Goal: Information Seeking & Learning: Learn about a topic

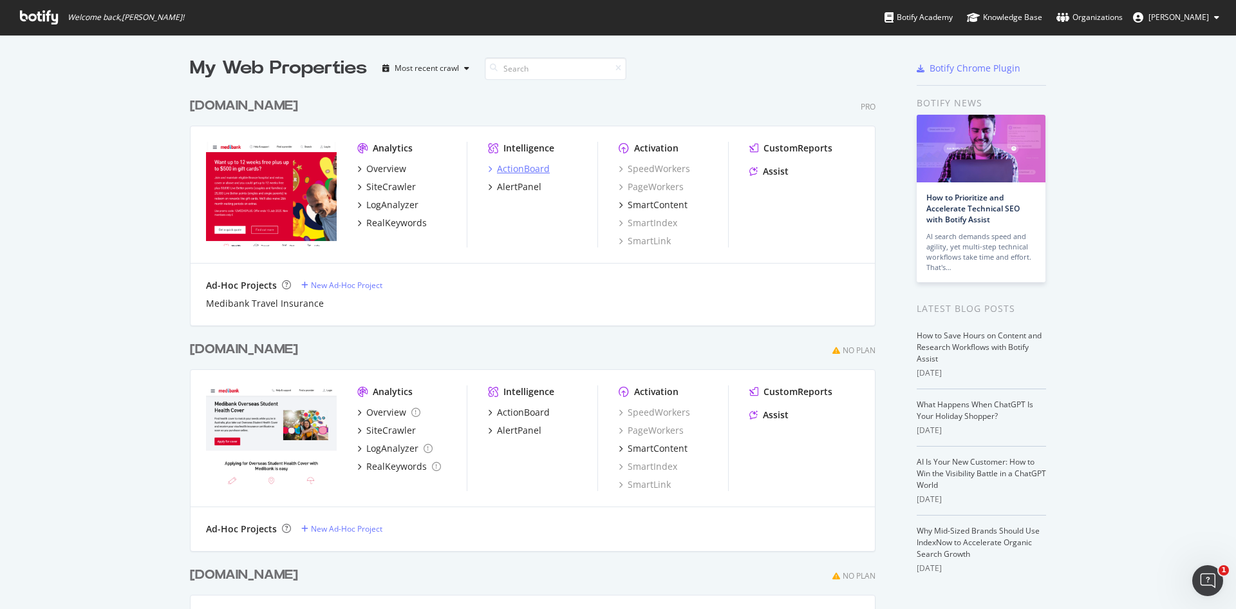
click at [507, 167] on div "ActionBoard" at bounding box center [523, 168] width 53 height 13
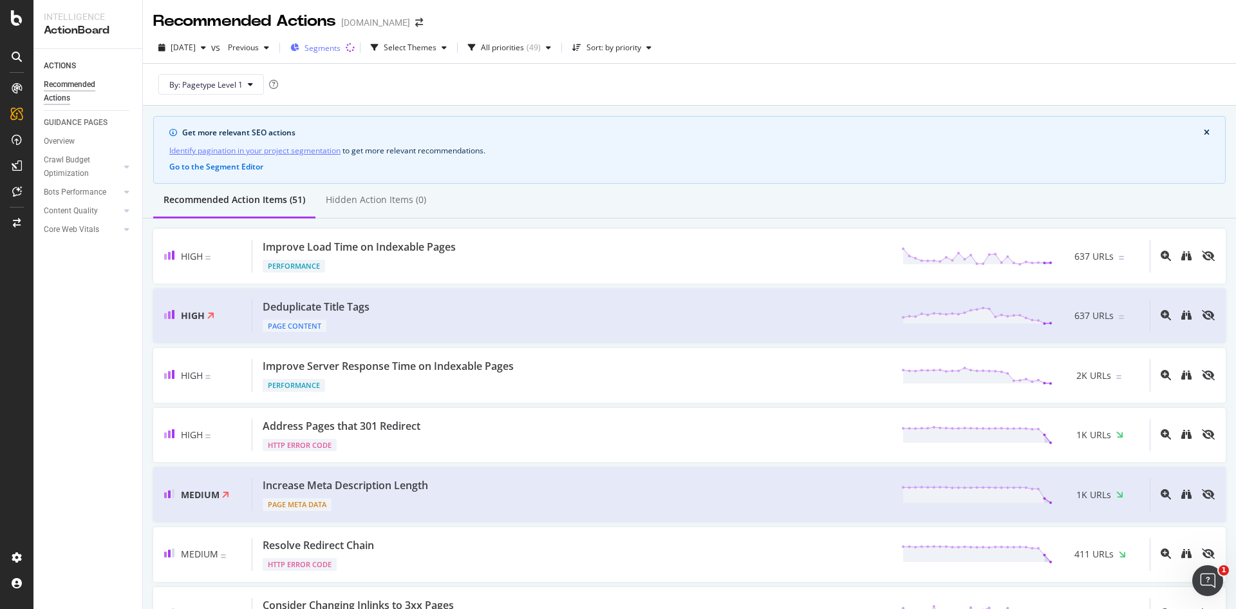
click at [341, 46] on span "Segments" at bounding box center [323, 48] width 36 height 11
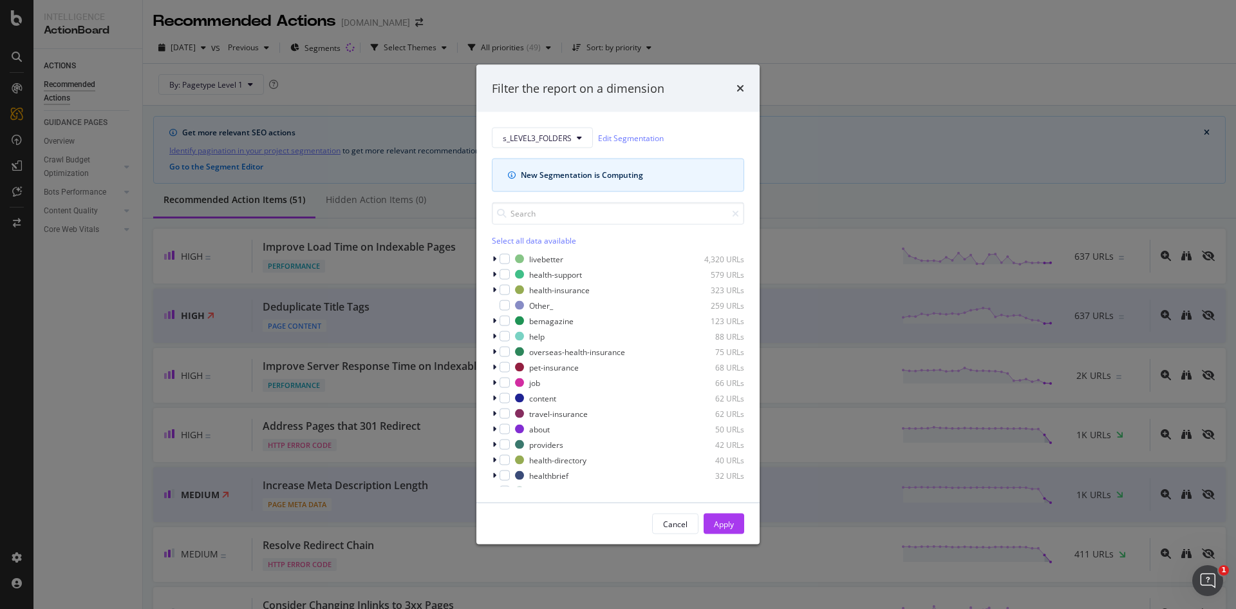
click at [513, 175] on icon "info banner" at bounding box center [512, 175] width 8 height 8
click at [511, 175] on icon "info banner" at bounding box center [512, 175] width 8 height 8
click at [683, 527] on div "Cancel" at bounding box center [675, 523] width 24 height 11
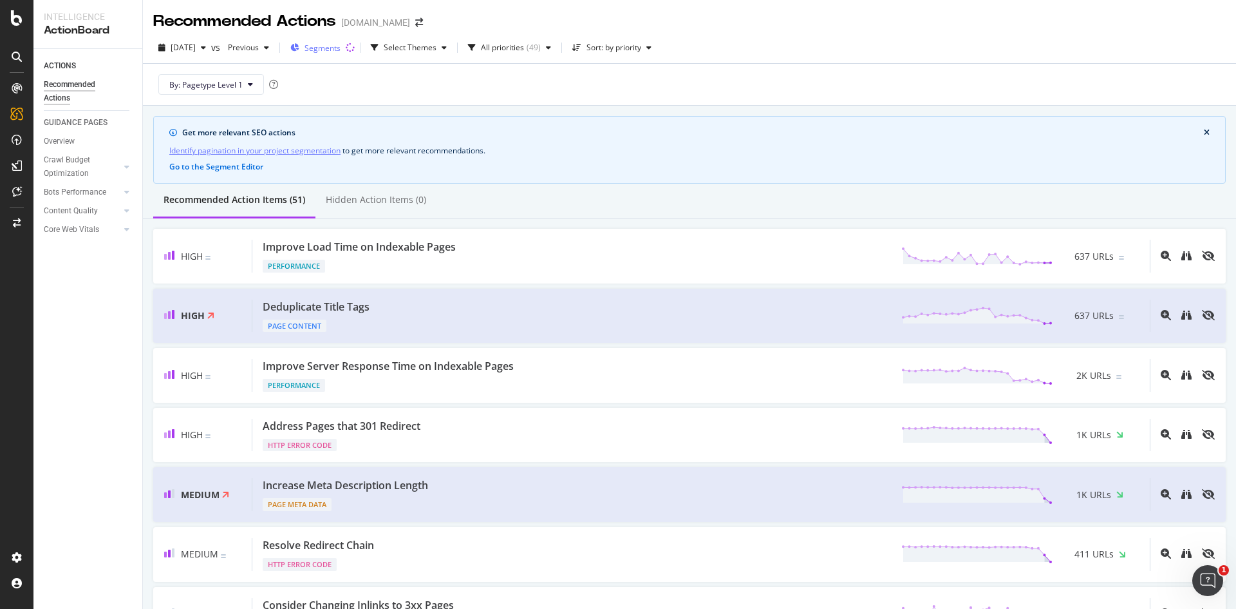
click at [341, 44] on span "Segments" at bounding box center [323, 48] width 36 height 11
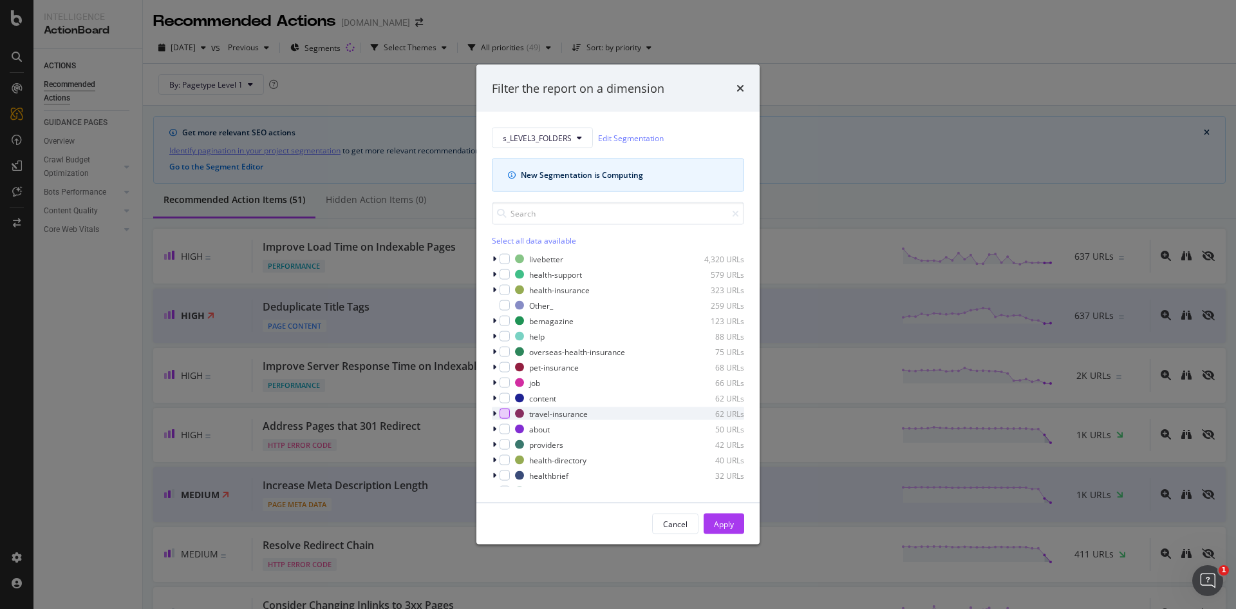
click at [503, 412] on div "modal" at bounding box center [505, 413] width 10 height 10
click at [730, 527] on div "Apply" at bounding box center [724, 523] width 20 height 11
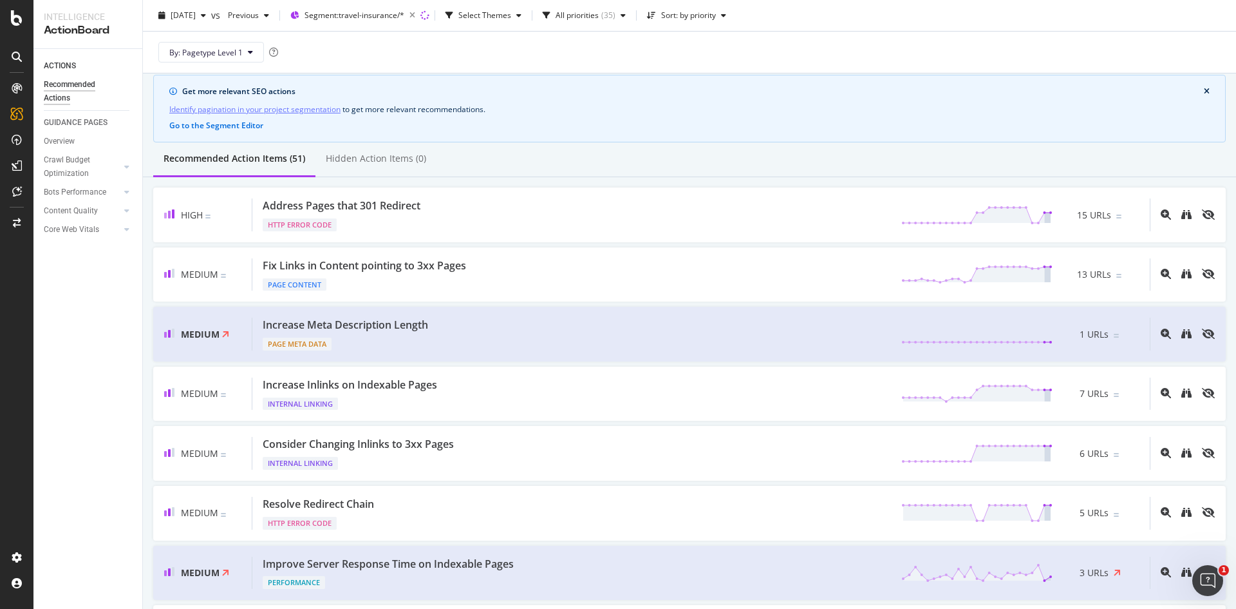
scroll to position [42, 0]
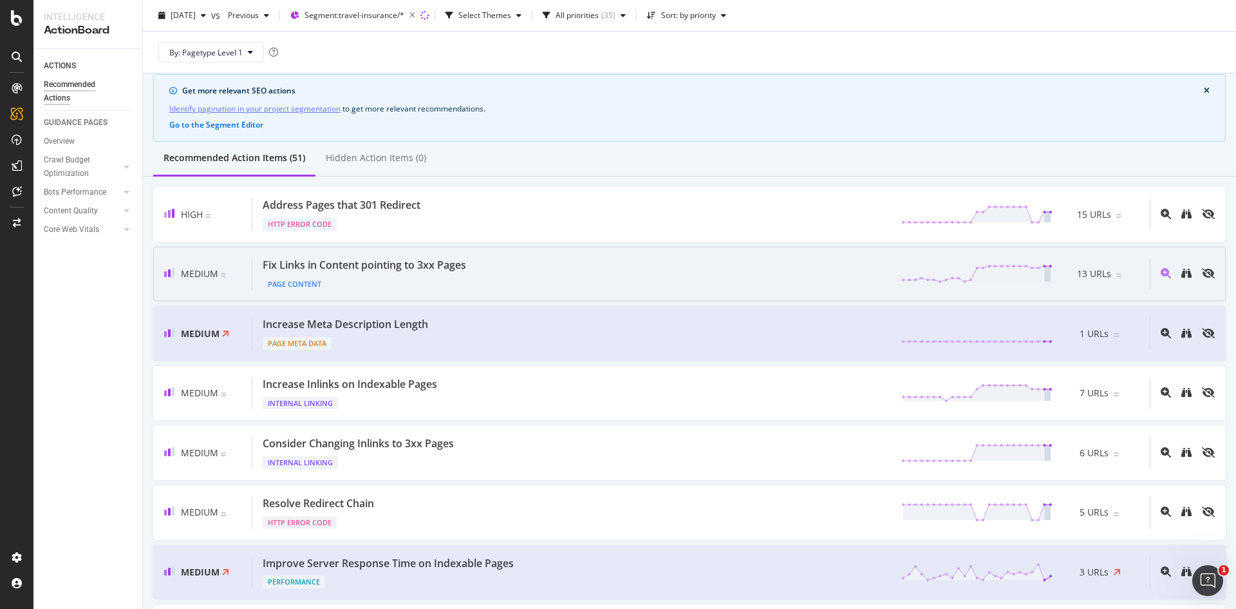
click at [413, 266] on div "Fix Links in Content pointing to 3xx Pages" at bounding box center [364, 265] width 203 height 15
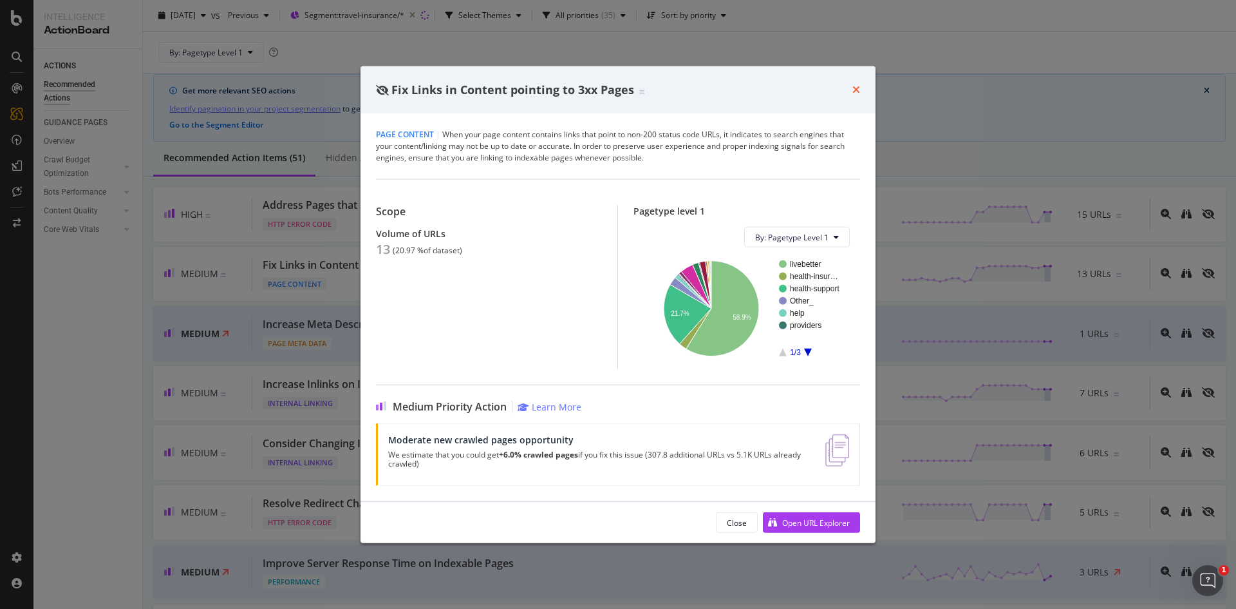
click at [858, 90] on icon "times" at bounding box center [857, 89] width 8 height 10
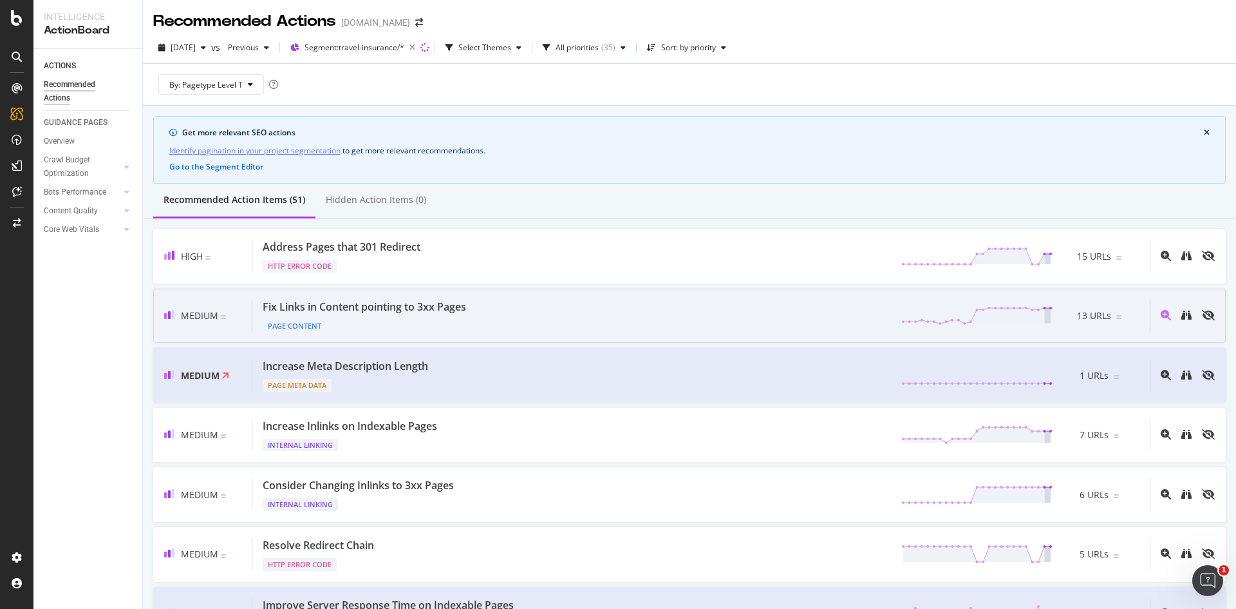
click at [596, 314] on div "Fix Links in Content pointing to 3xx Pages Page Content 13 URLs" at bounding box center [701, 315] width 898 height 33
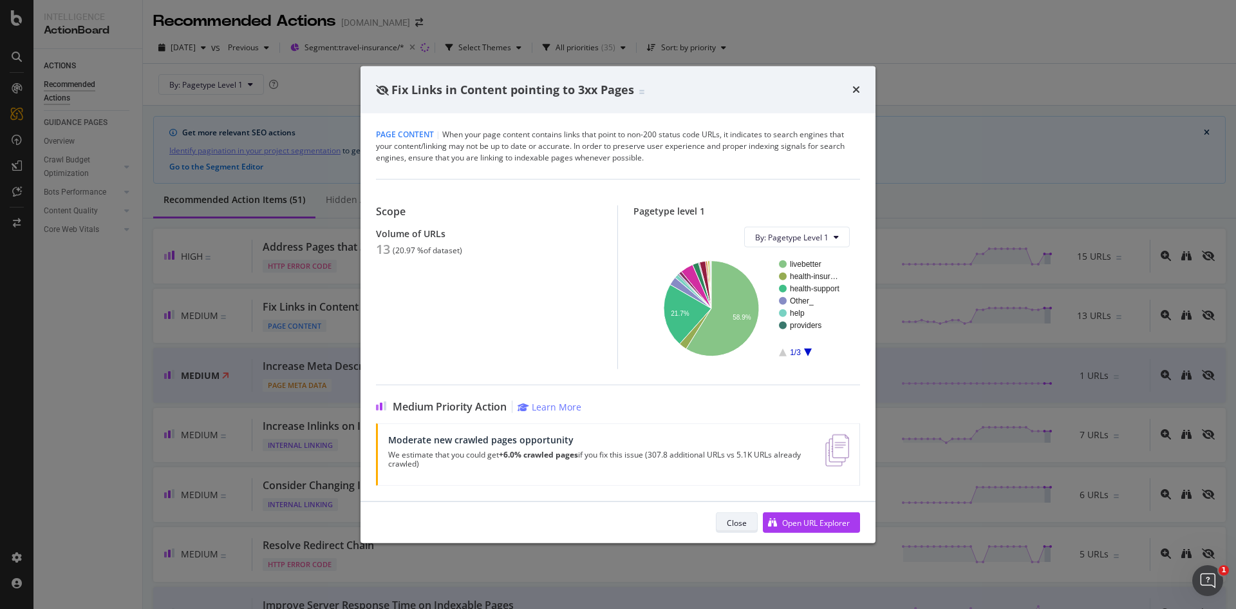
click at [752, 526] on button "Close" at bounding box center [737, 522] width 42 height 21
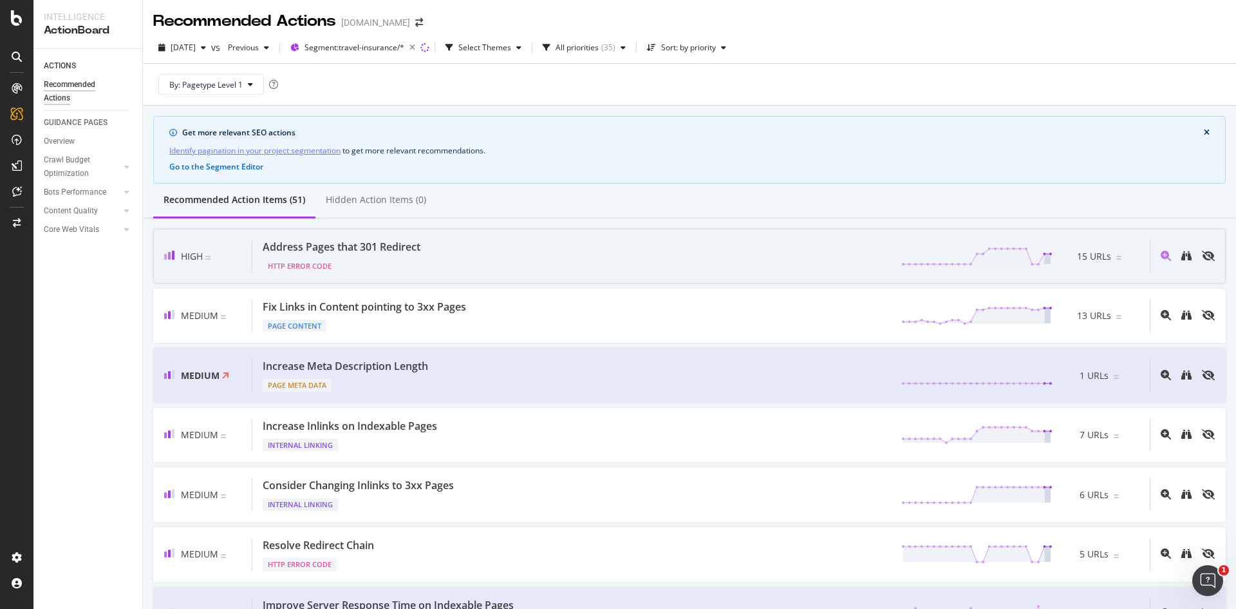
scroll to position [1, 0]
click at [448, 247] on div "Address Pages that 301 Redirect HTTP Error Code 15 URLs" at bounding box center [701, 255] width 898 height 33
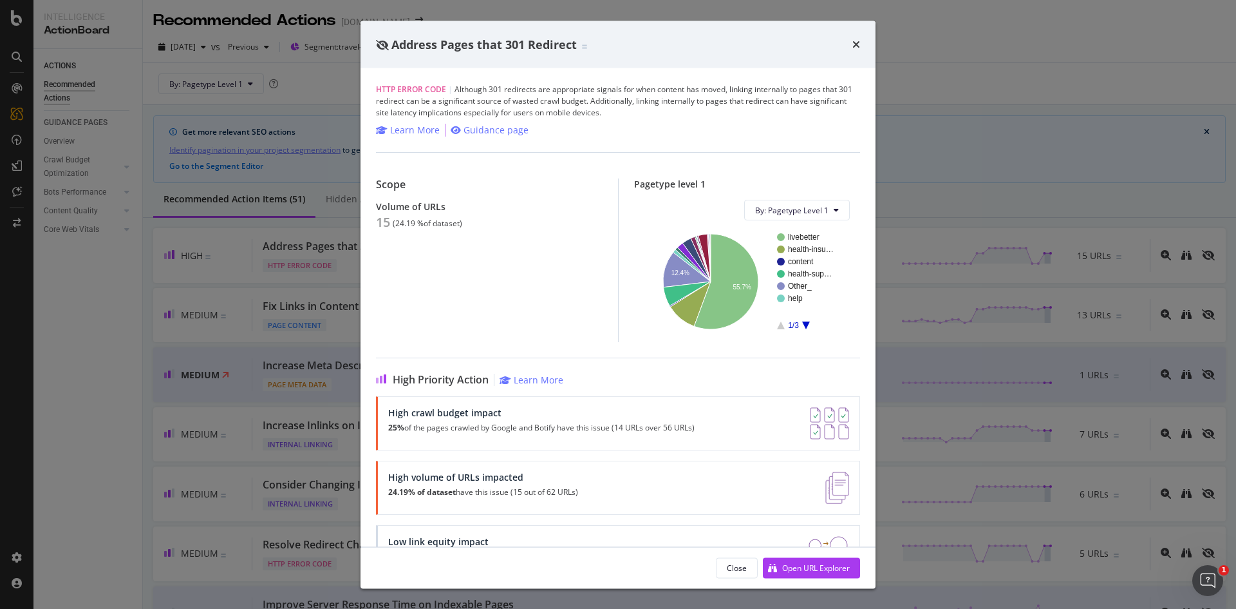
scroll to position [48, 0]
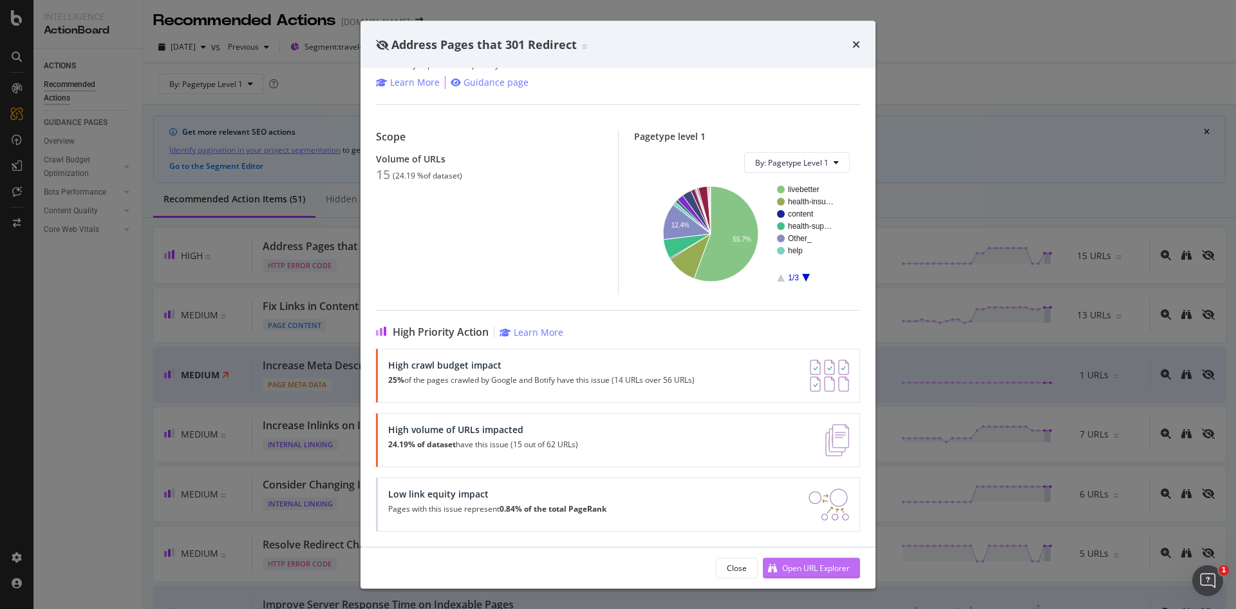
click at [797, 572] on div "Open URL Explorer" at bounding box center [816, 567] width 68 height 11
click at [858, 45] on icon "times" at bounding box center [857, 44] width 8 height 10
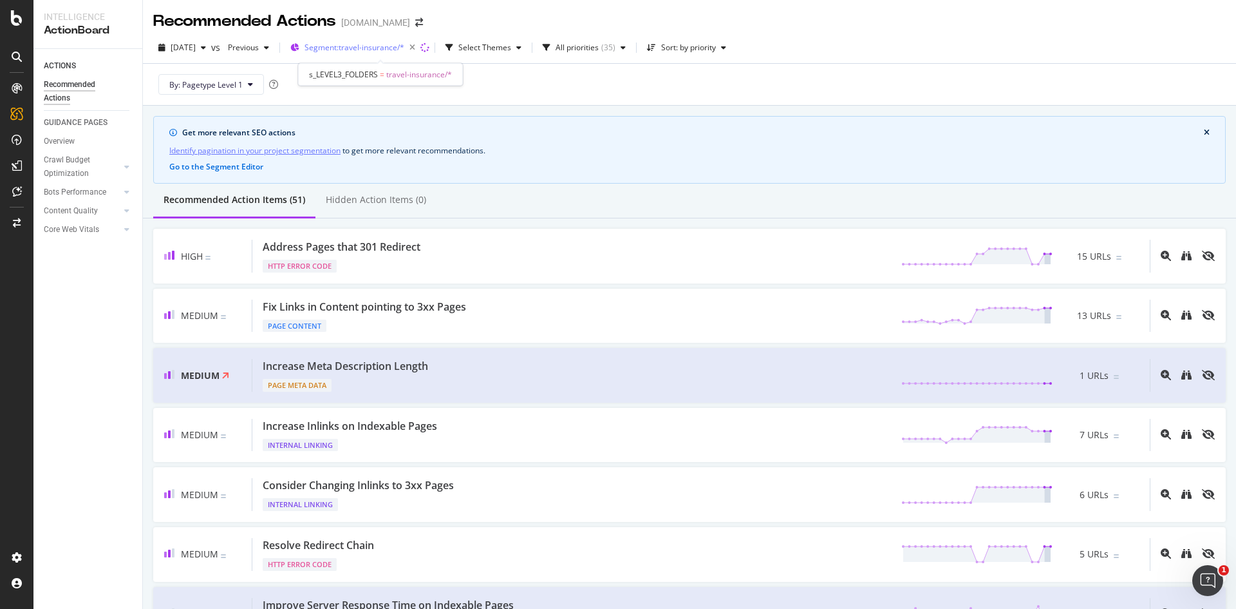
click at [385, 48] on span "Segment: travel-insurance/*" at bounding box center [355, 47] width 100 height 11
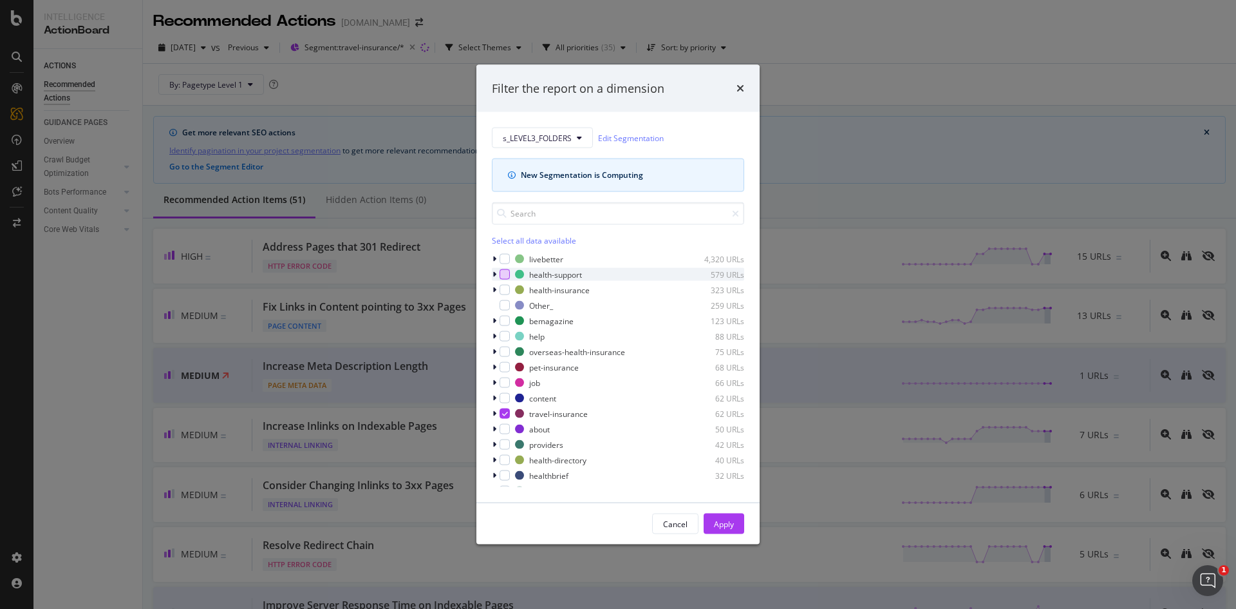
click at [505, 273] on div "modal" at bounding box center [505, 274] width 10 height 10
click at [508, 412] on div "modal" at bounding box center [505, 413] width 10 height 10
click at [723, 520] on div "Apply" at bounding box center [724, 523] width 20 height 11
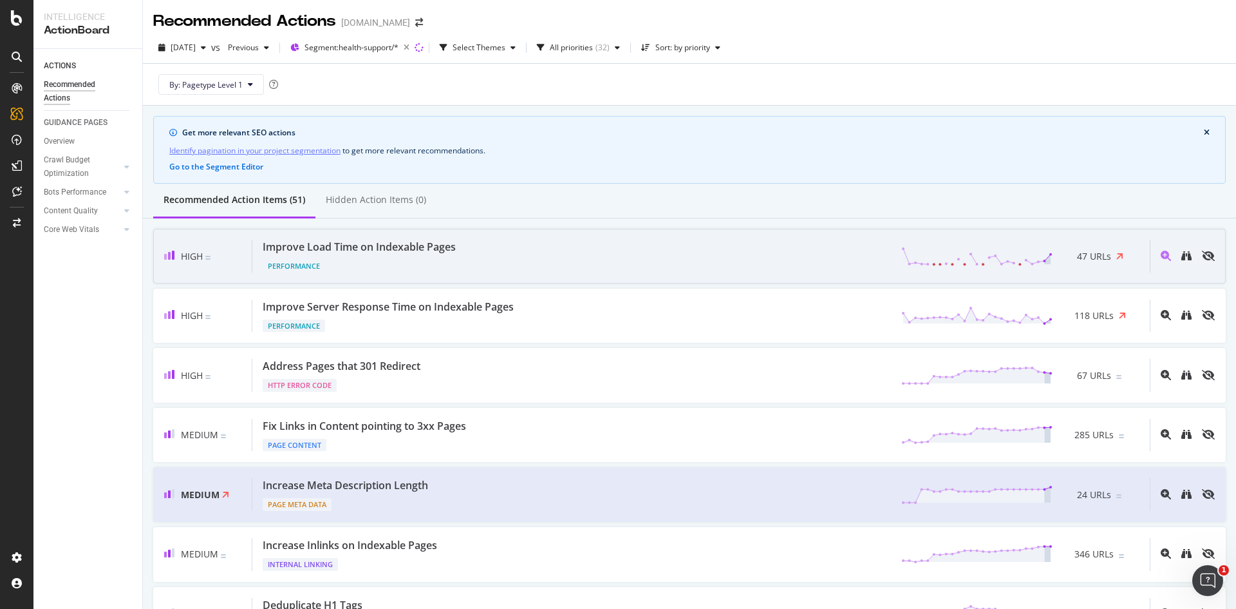
click at [374, 267] on div "Performance" at bounding box center [362, 263] width 198 height 18
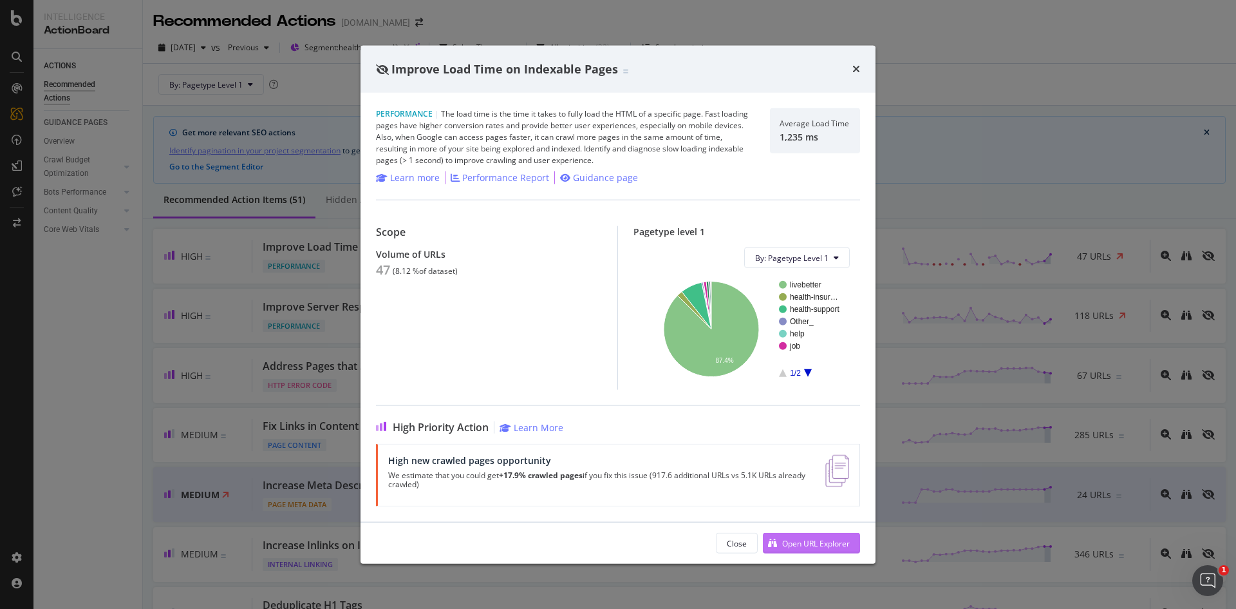
click at [794, 540] on div "Open URL Explorer" at bounding box center [816, 542] width 68 height 11
click at [852, 69] on div "Improve Load Time on Indexable Pages" at bounding box center [618, 69] width 484 height 17
click at [855, 69] on icon "times" at bounding box center [857, 69] width 8 height 10
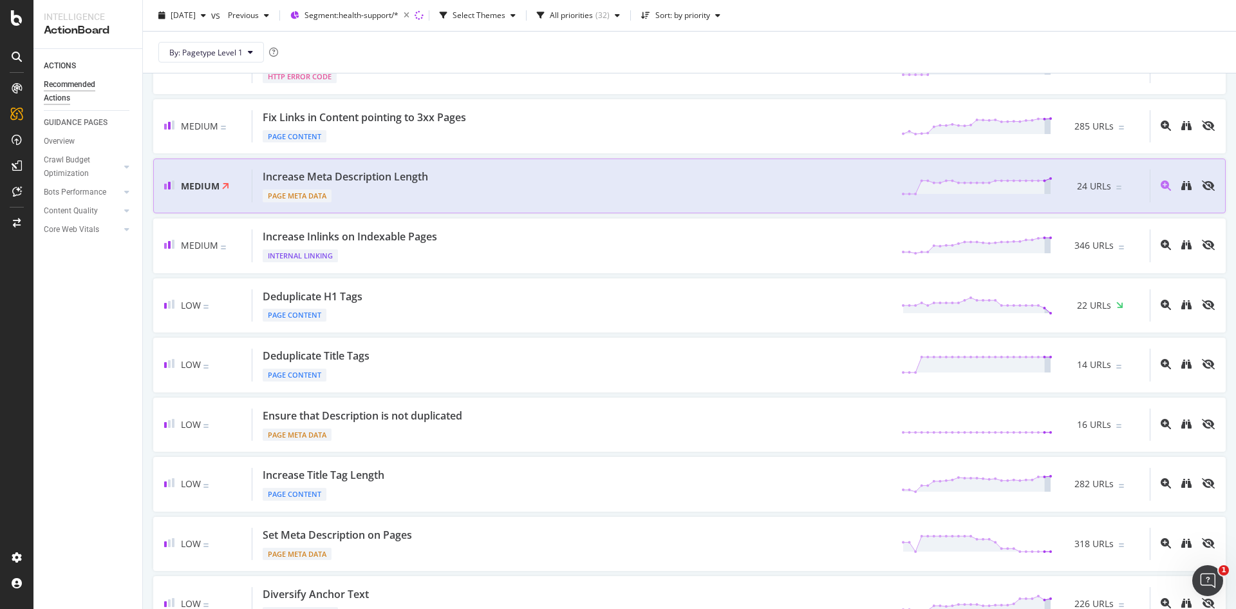
scroll to position [294, 0]
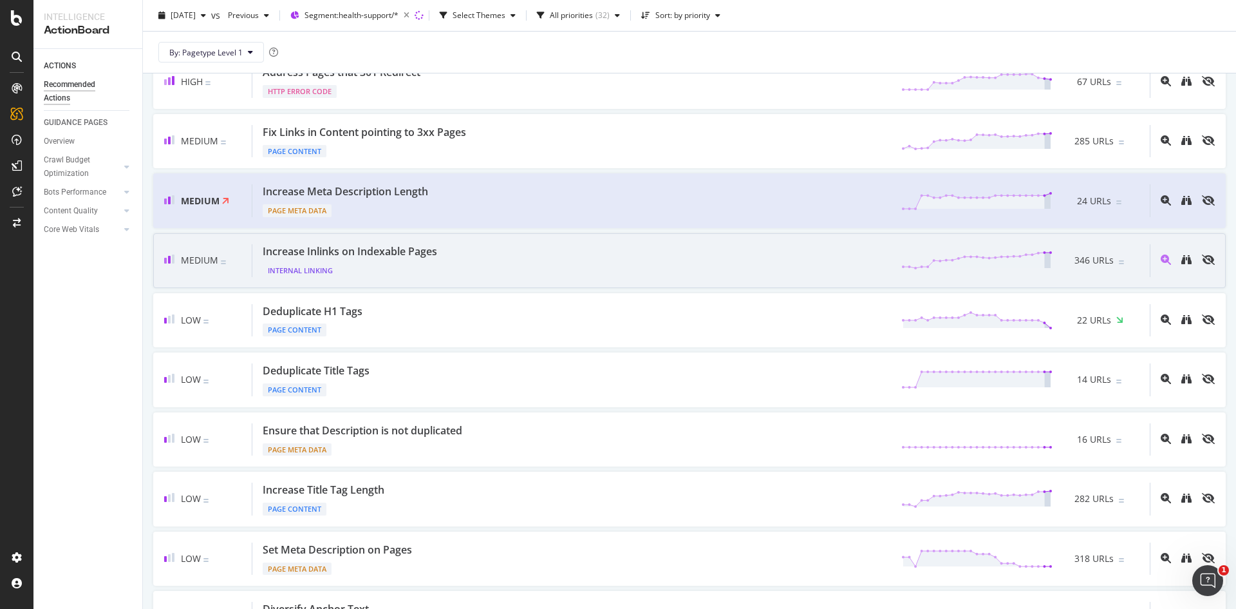
click at [377, 265] on div "Internal Linking" at bounding box center [353, 268] width 180 height 18
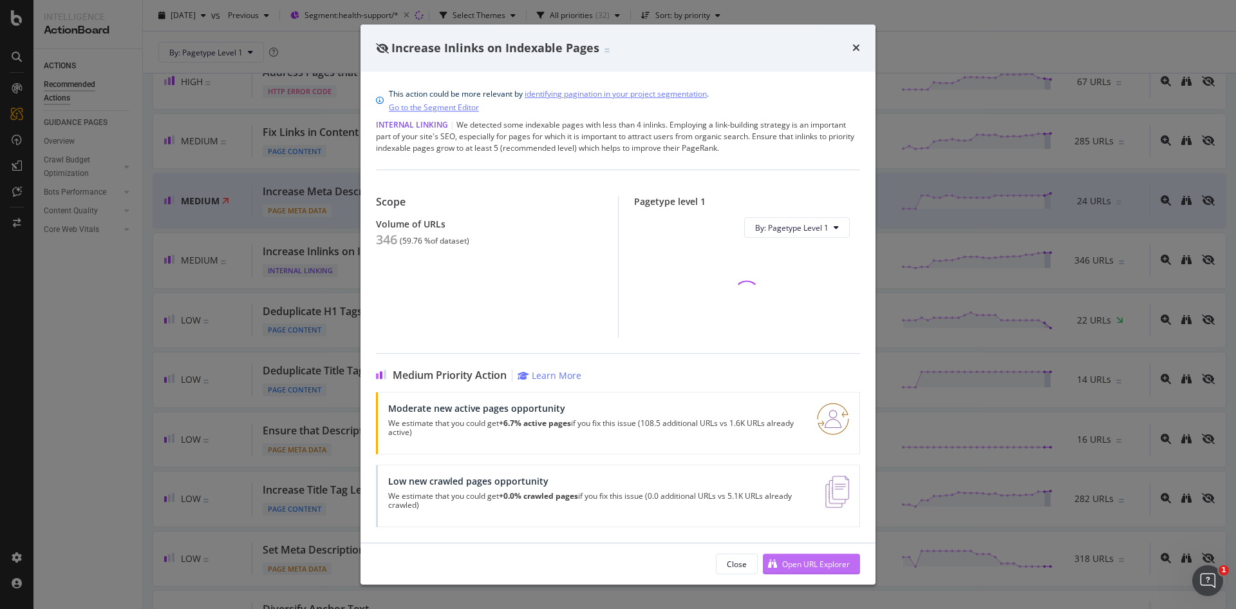
click at [797, 563] on div "Open URL Explorer" at bounding box center [816, 563] width 68 height 11
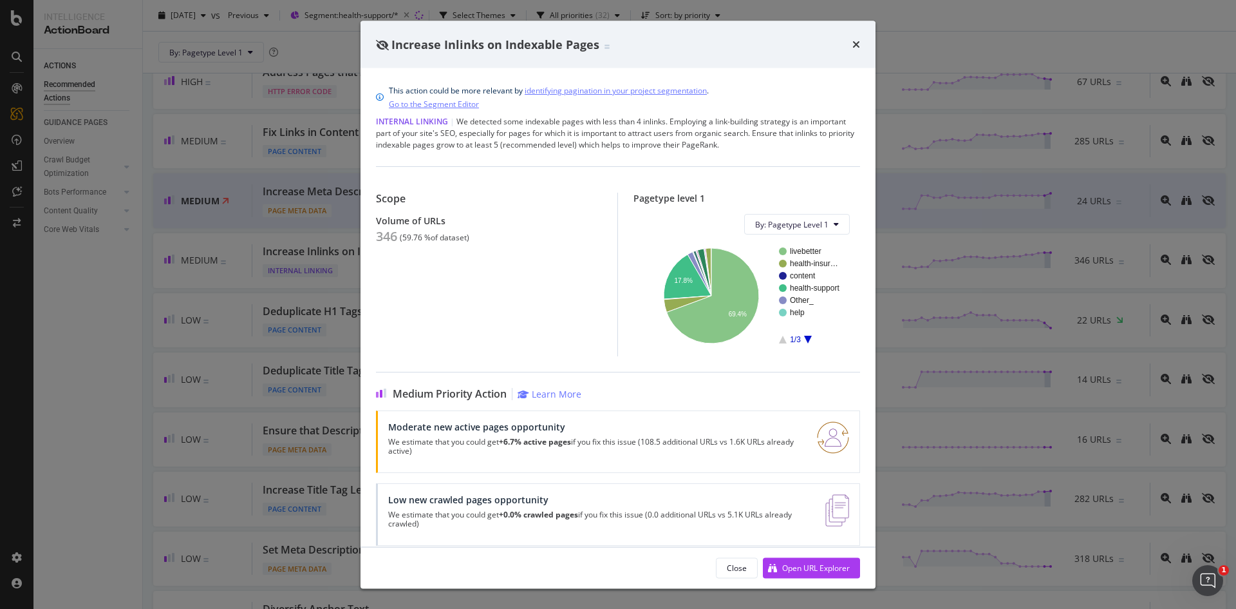
click at [849, 43] on div "Increase Inlinks on Indexable Pages" at bounding box center [618, 44] width 484 height 17
click at [859, 43] on icon "times" at bounding box center [857, 44] width 8 height 10
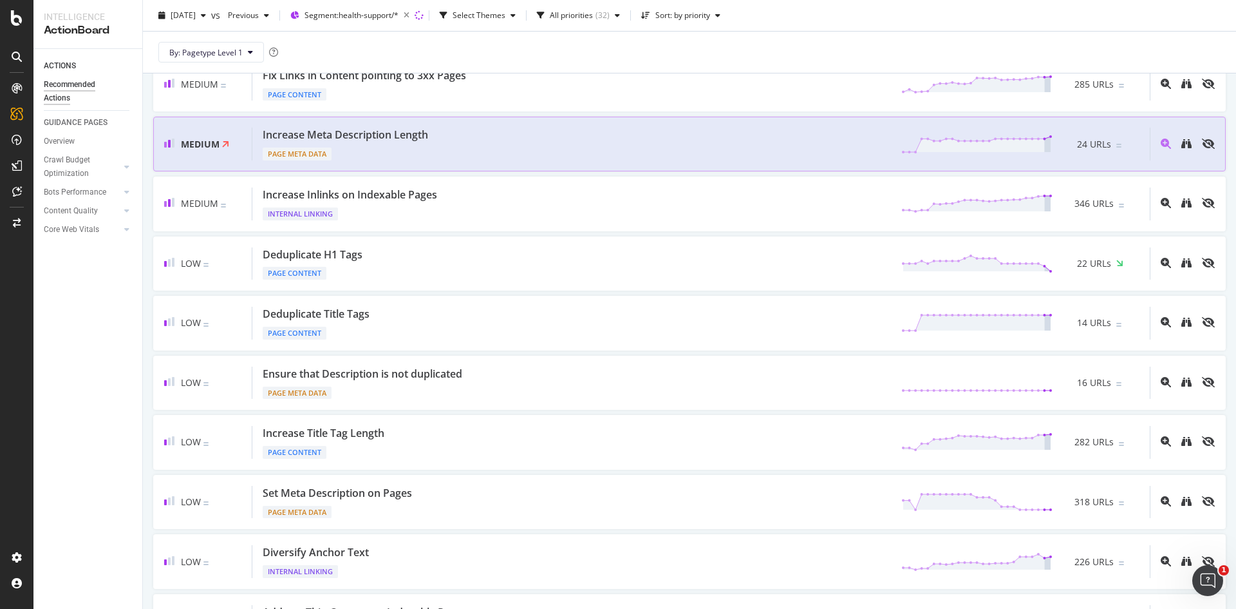
scroll to position [351, 0]
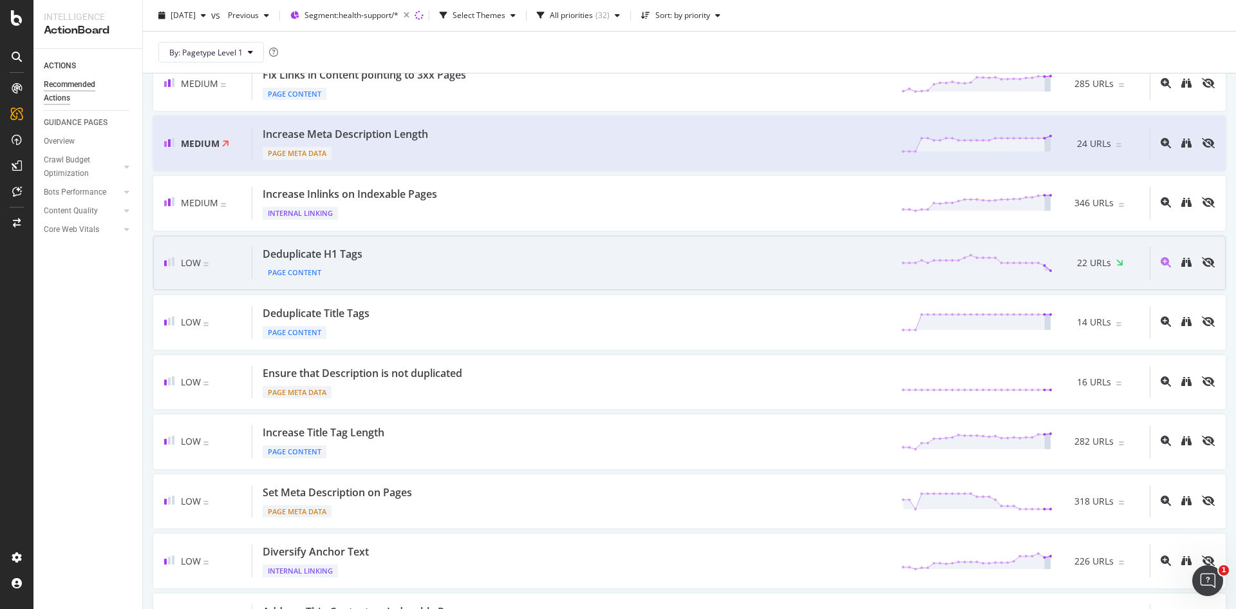
click at [334, 251] on div "Deduplicate H1 Tags" at bounding box center [313, 254] width 100 height 15
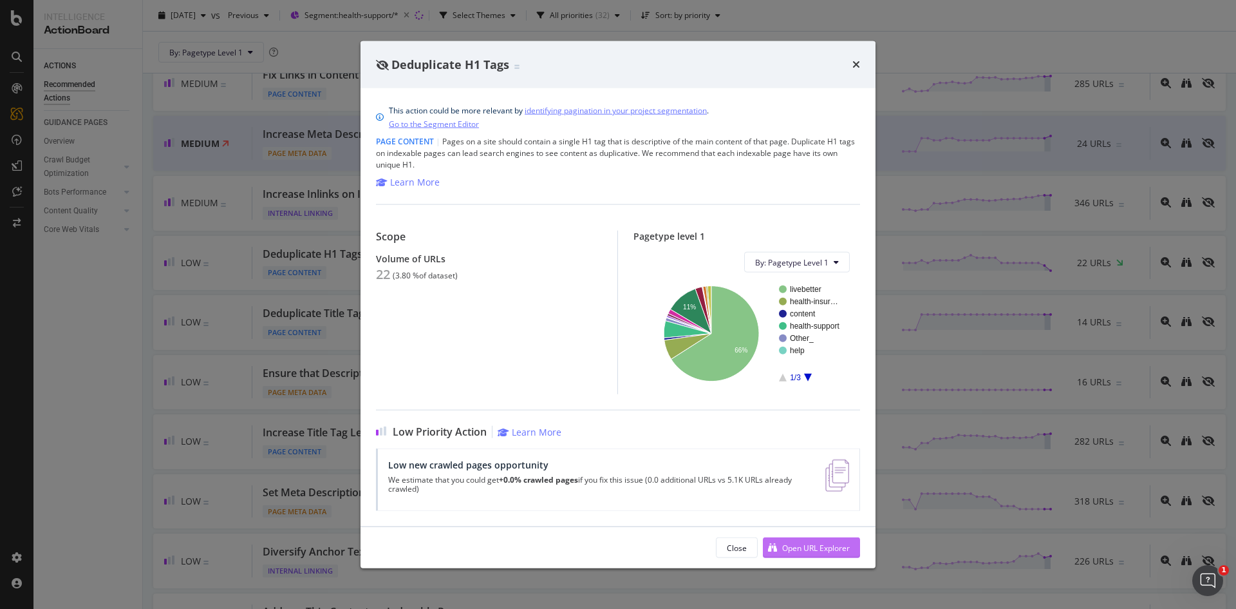
click at [806, 539] on div "Open URL Explorer" at bounding box center [806, 547] width 87 height 19
click at [858, 66] on icon "times" at bounding box center [857, 64] width 8 height 10
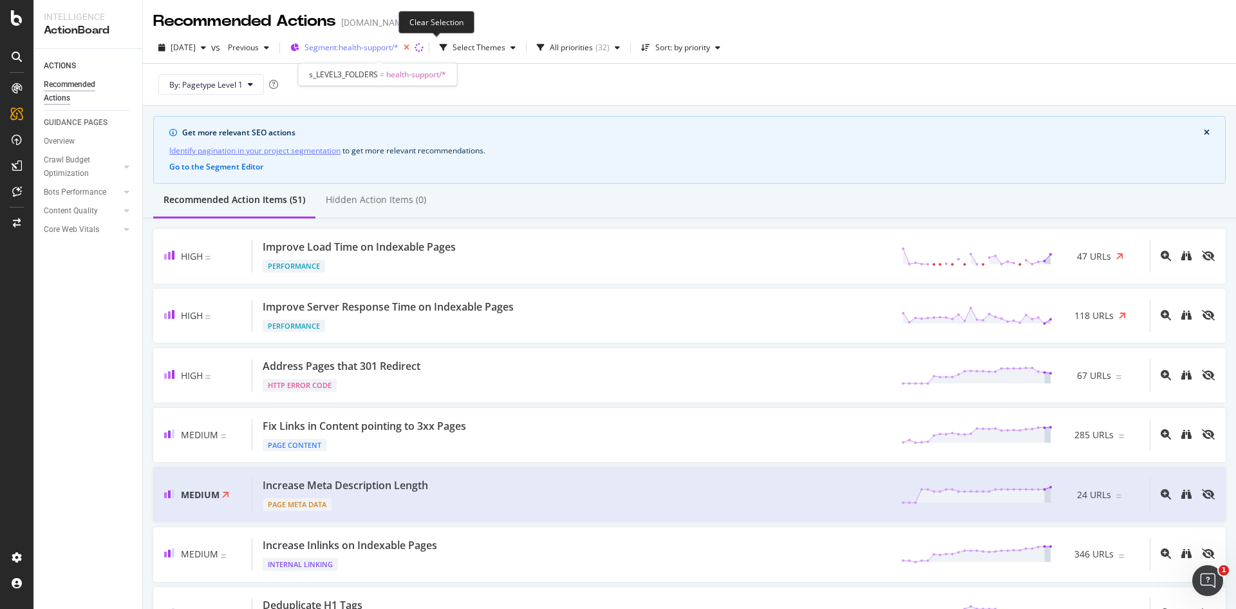
click at [415, 46] on icon "button" at bounding box center [407, 48] width 16 height 18
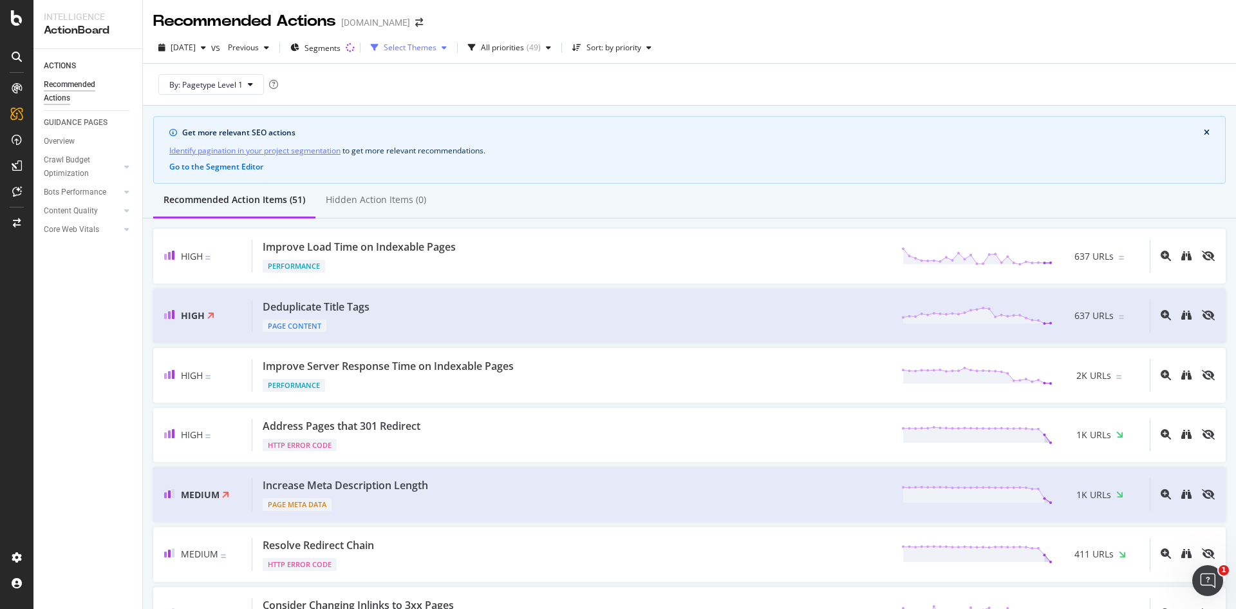
click at [437, 44] on div "Select Themes" at bounding box center [410, 48] width 53 height 8
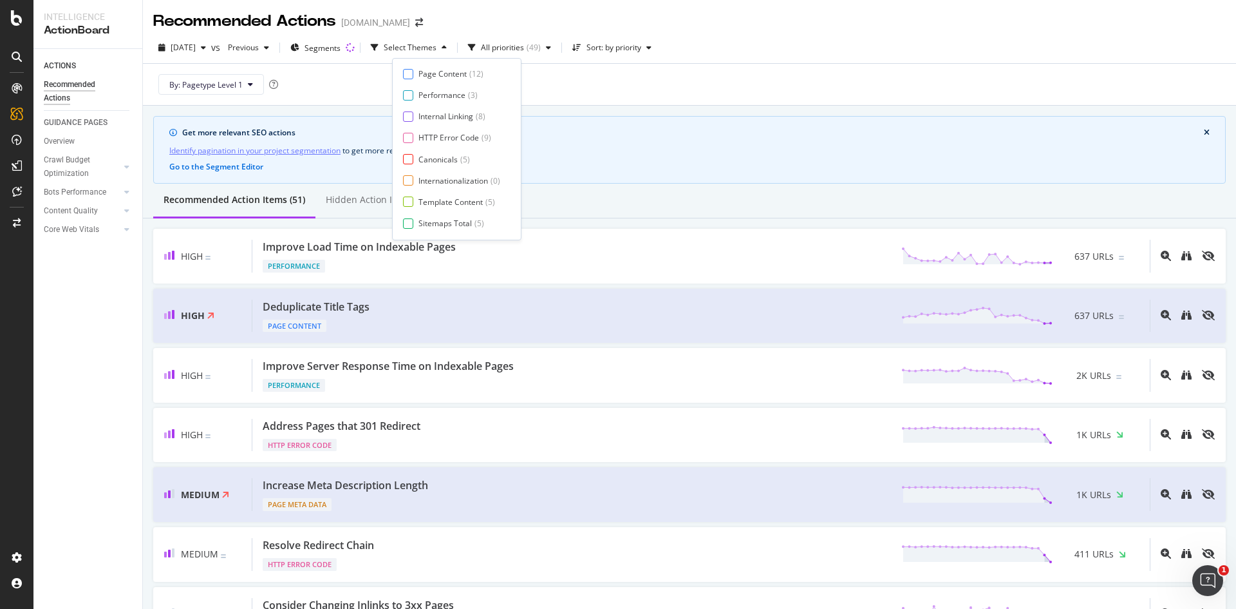
scroll to position [21, 0]
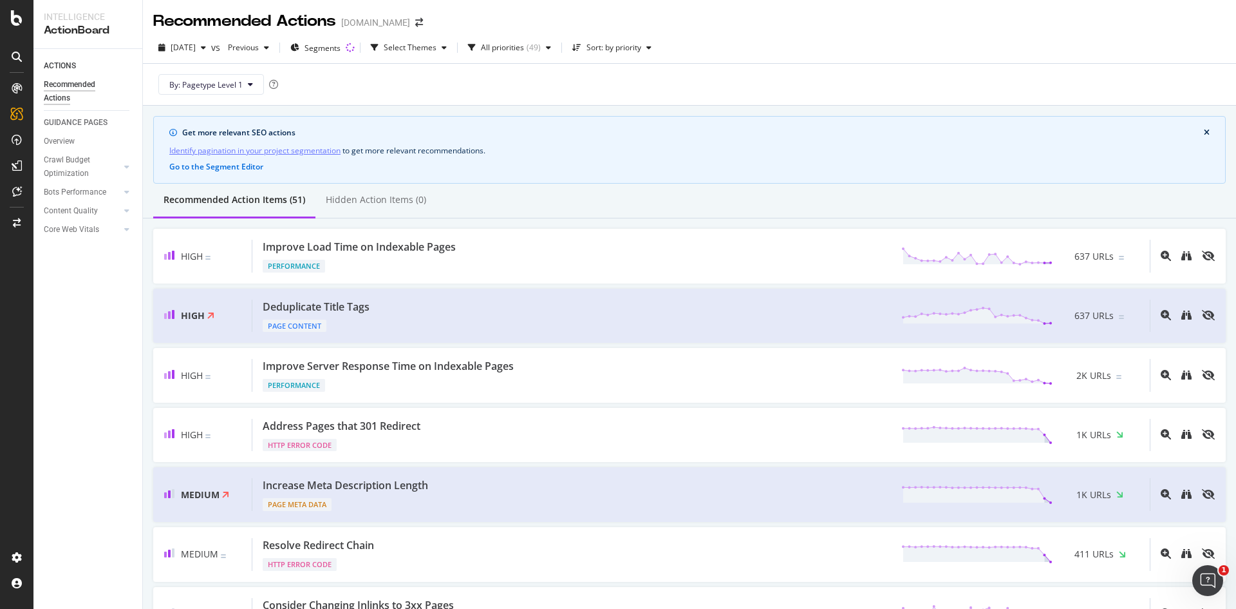
click at [746, 204] on div "Recommended Action Items (51) Hidden Action Items (0)" at bounding box center [689, 201] width 1093 height 35
click at [437, 46] on div "Select Themes" at bounding box center [410, 47] width 53 height 8
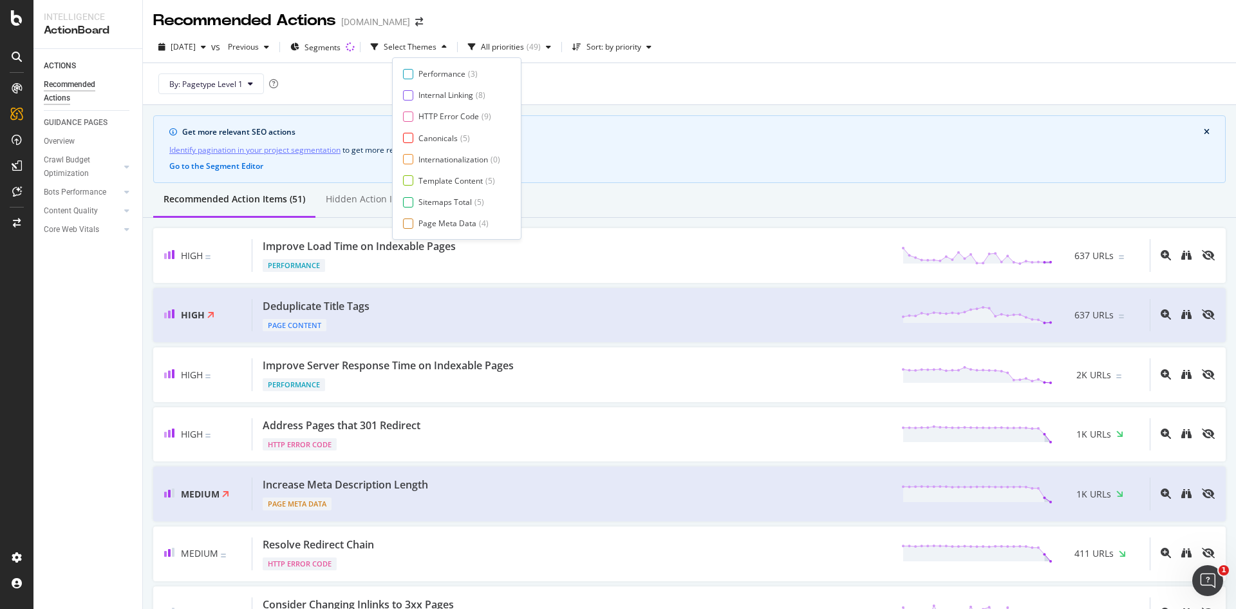
scroll to position [21, 0]
click at [650, 89] on div "By: Pagetype Level 1" at bounding box center [689, 83] width 1073 height 41
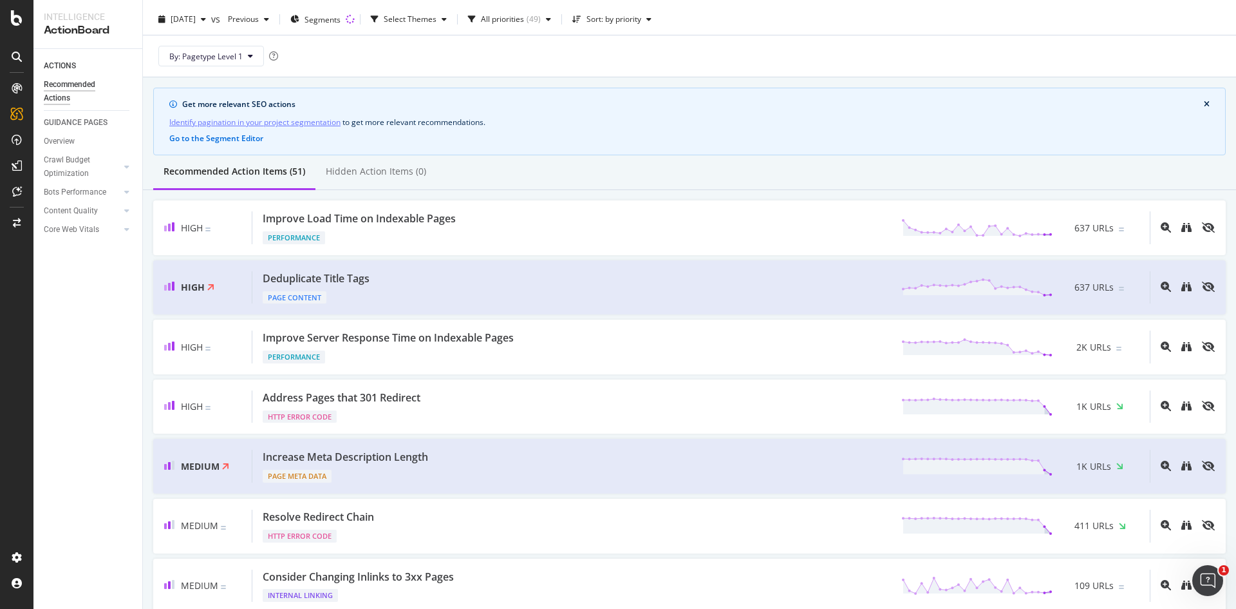
scroll to position [0, 0]
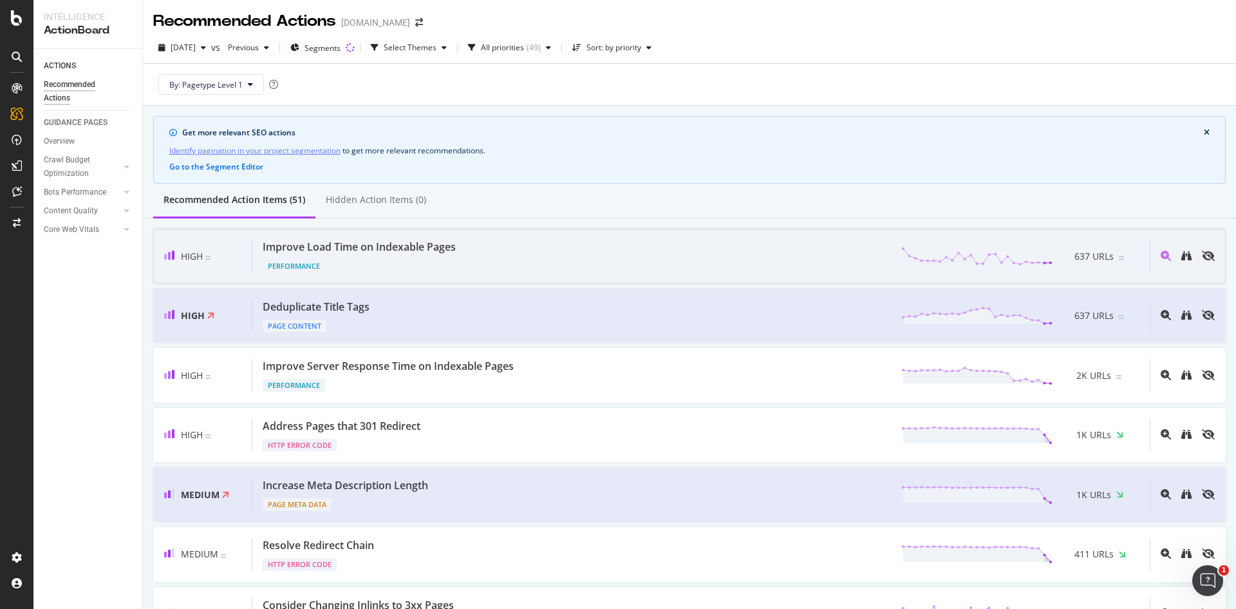
click at [430, 261] on div "Performance" at bounding box center [362, 263] width 198 height 18
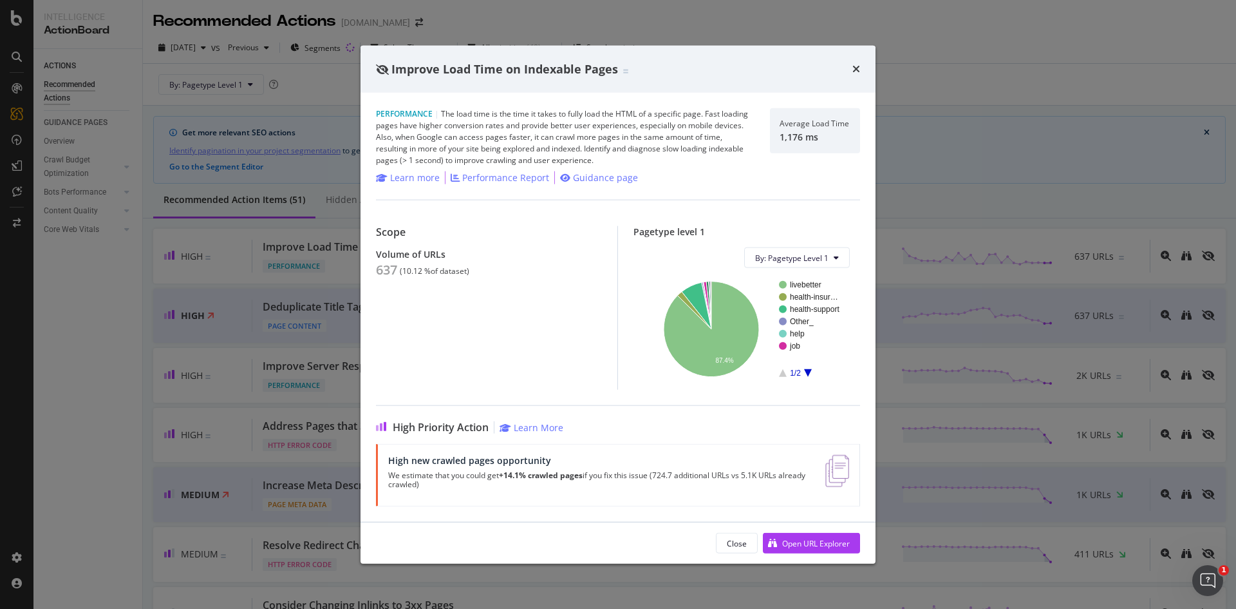
click at [864, 70] on div "Improve Load Time on Indexable Pages" at bounding box center [618, 69] width 515 height 48
click at [858, 68] on icon "times" at bounding box center [857, 69] width 8 height 10
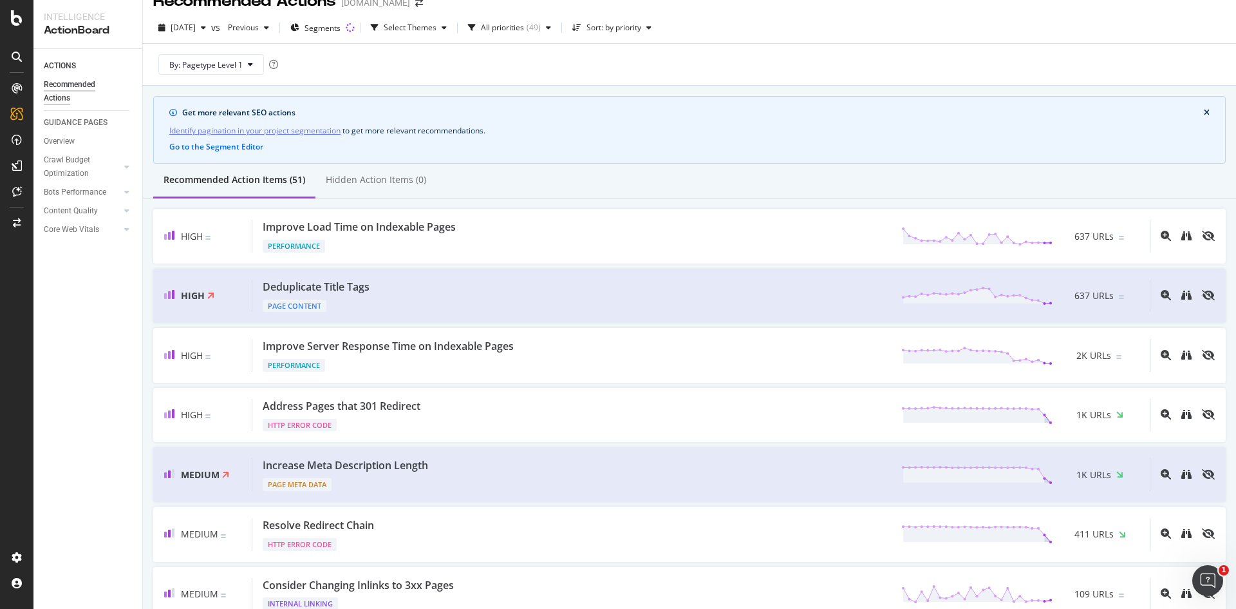
scroll to position [24, 0]
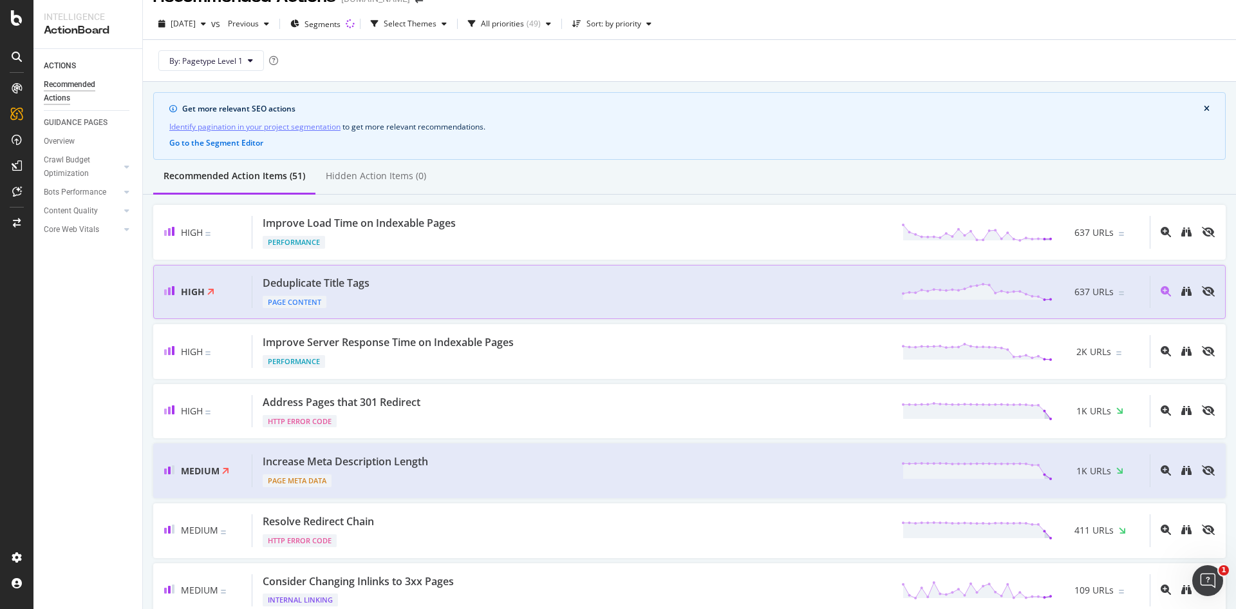
click at [345, 282] on div "Deduplicate Title Tags" at bounding box center [316, 283] width 107 height 15
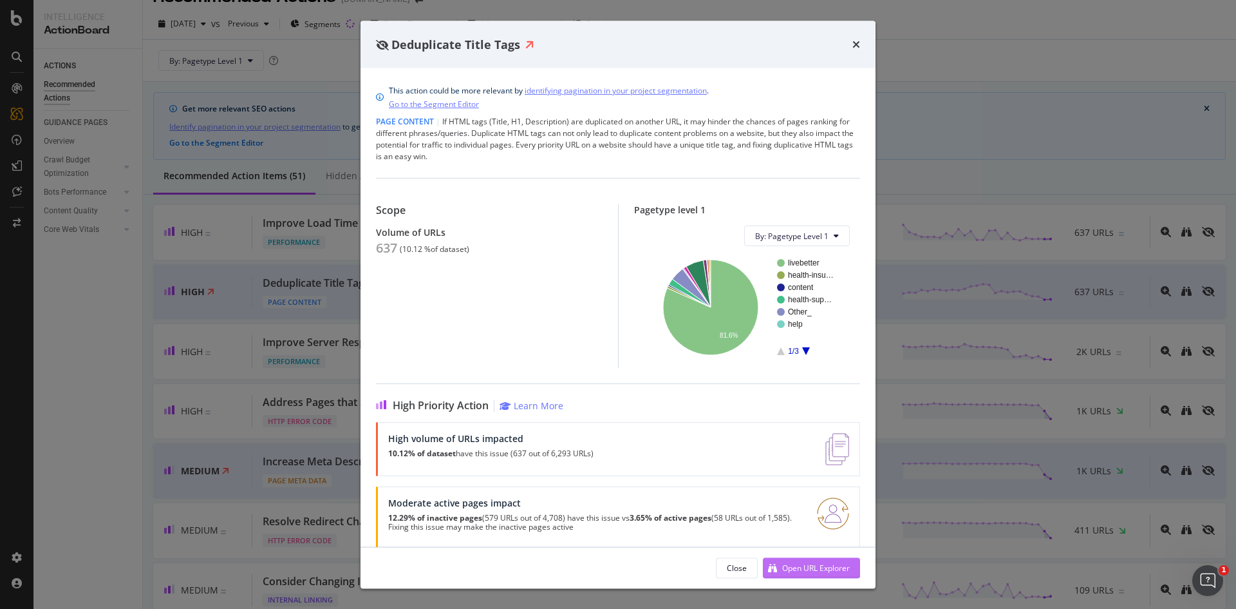
click at [809, 565] on div "Open URL Explorer" at bounding box center [816, 567] width 68 height 11
drag, startPoint x: 855, startPoint y: 41, endPoint x: 759, endPoint y: 125, distance: 127.3
click at [855, 41] on icon "times" at bounding box center [857, 44] width 8 height 10
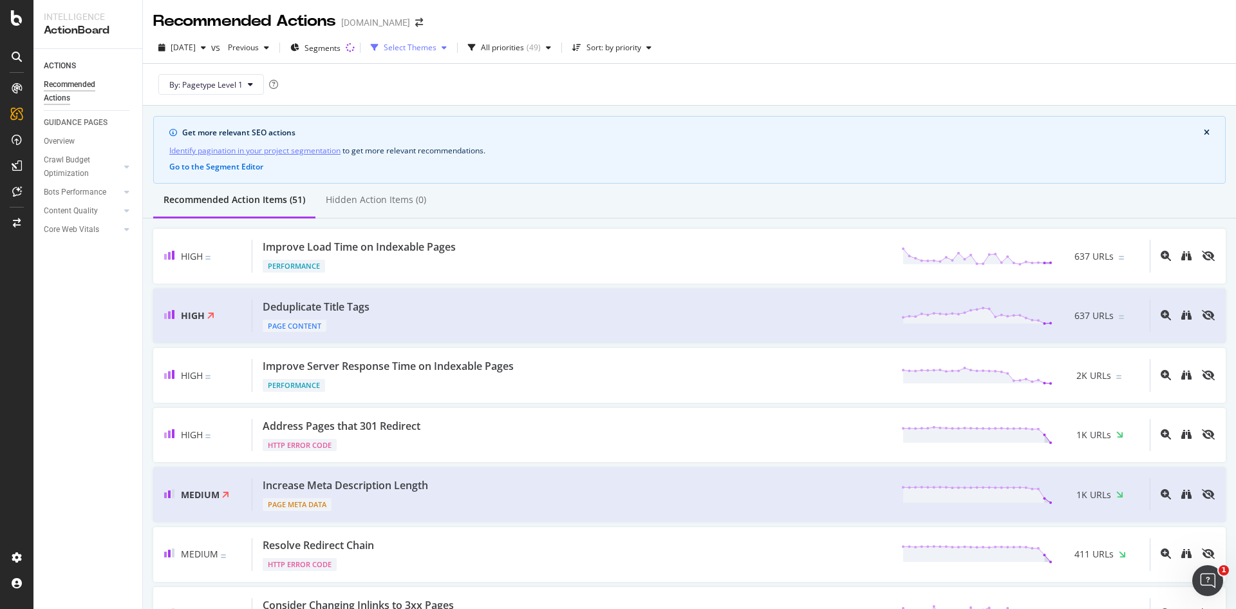
click at [437, 52] on div "Select Themes" at bounding box center [410, 48] width 53 height 8
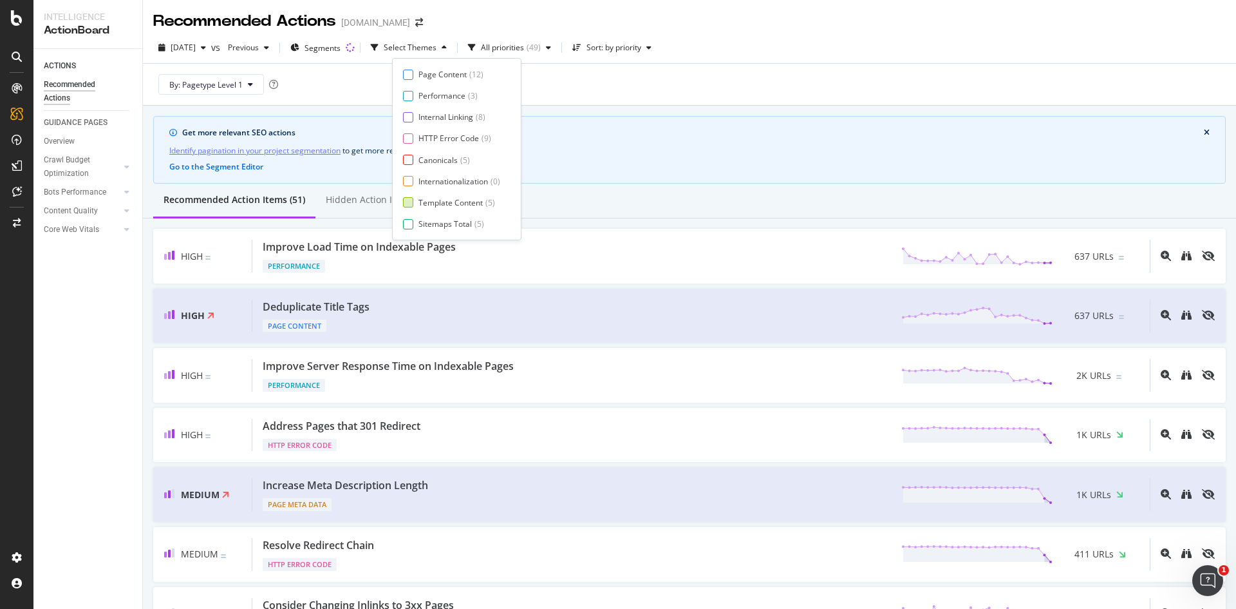
scroll to position [21, 0]
click at [408, 182] on div at bounding box center [408, 181] width 10 height 10
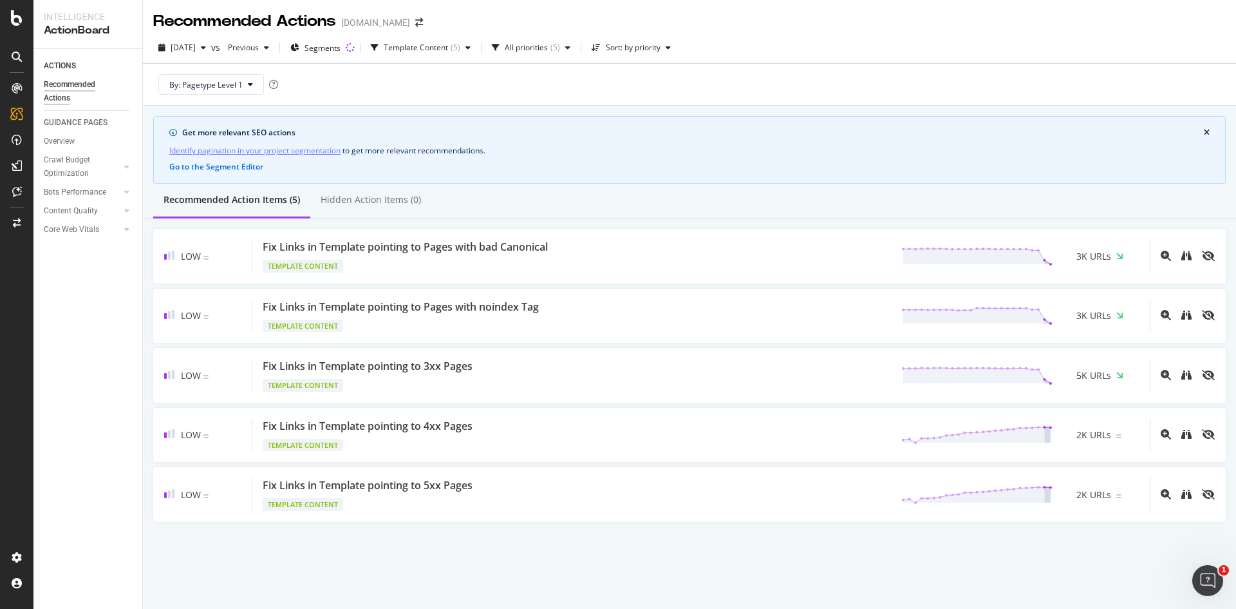
click at [717, 91] on div "By: Pagetype Level 1" at bounding box center [689, 84] width 1073 height 41
click at [448, 46] on div "Template Content" at bounding box center [416, 48] width 64 height 8
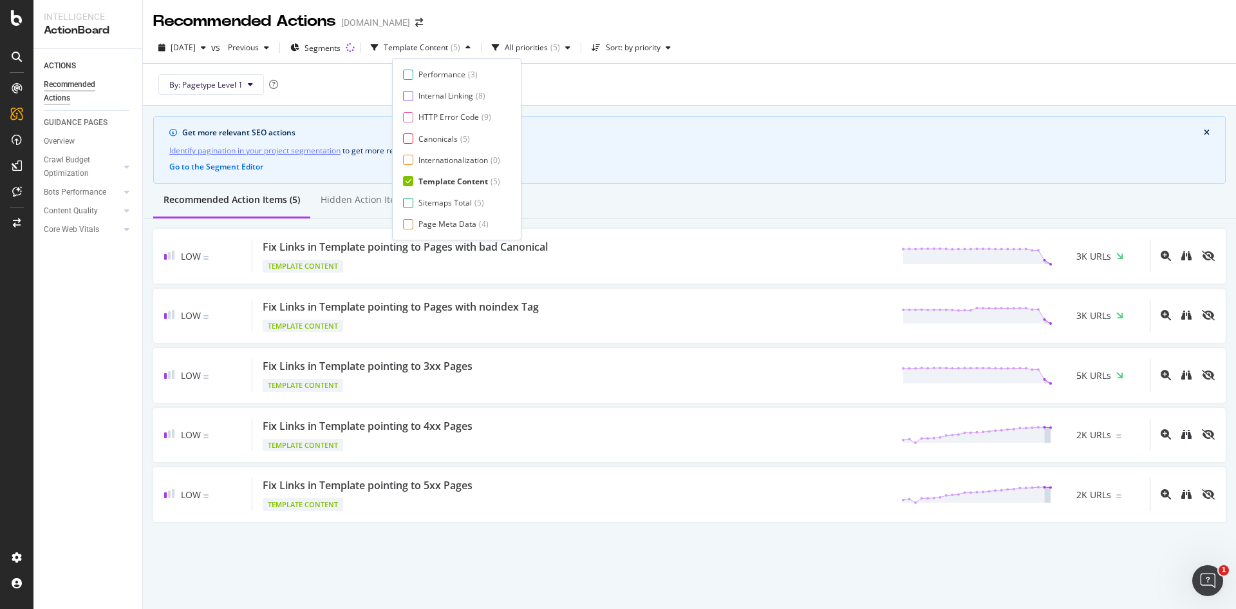
click at [408, 182] on icon at bounding box center [409, 181] width 6 height 6
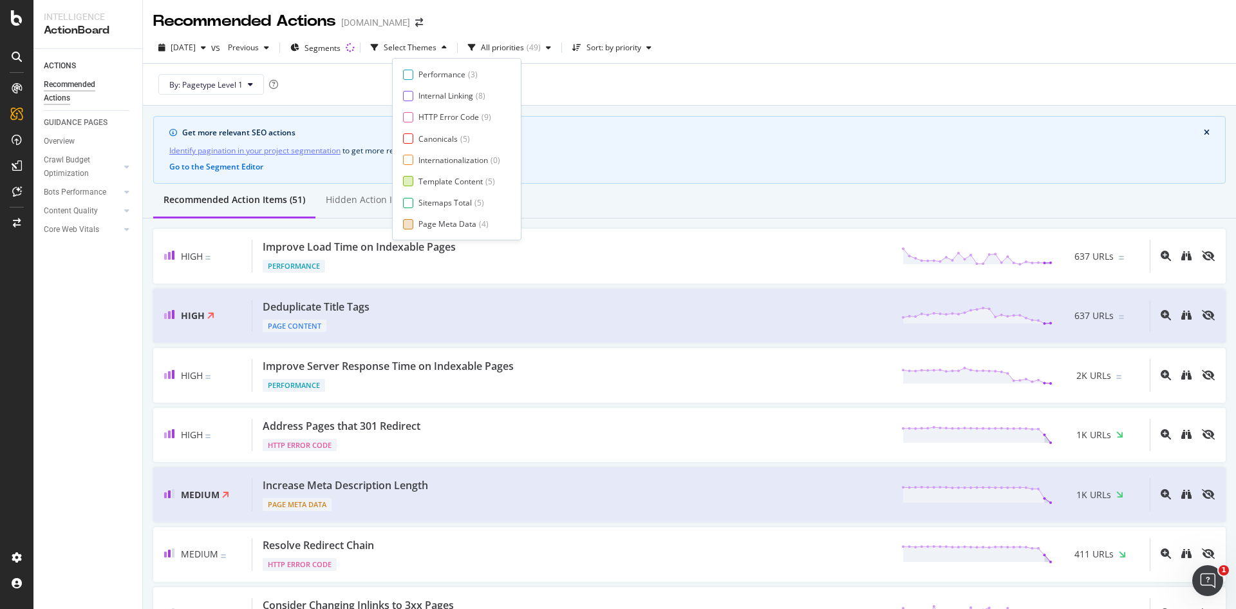
click at [411, 223] on div at bounding box center [408, 224] width 10 height 10
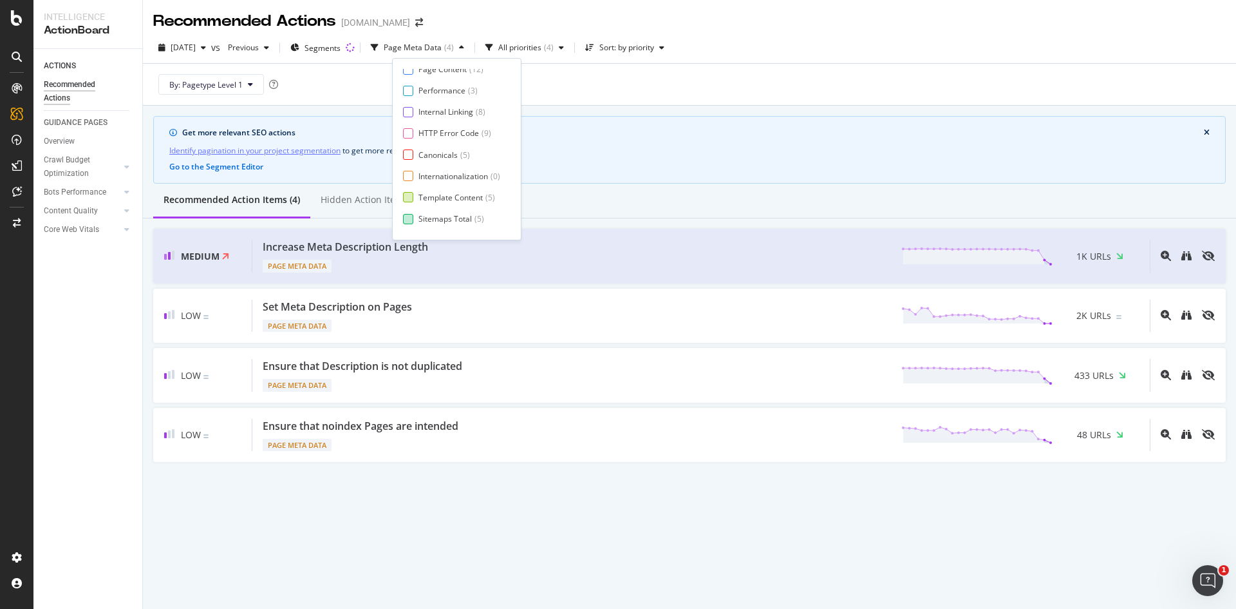
scroll to position [0, 0]
click at [406, 75] on div at bounding box center [408, 75] width 10 height 10
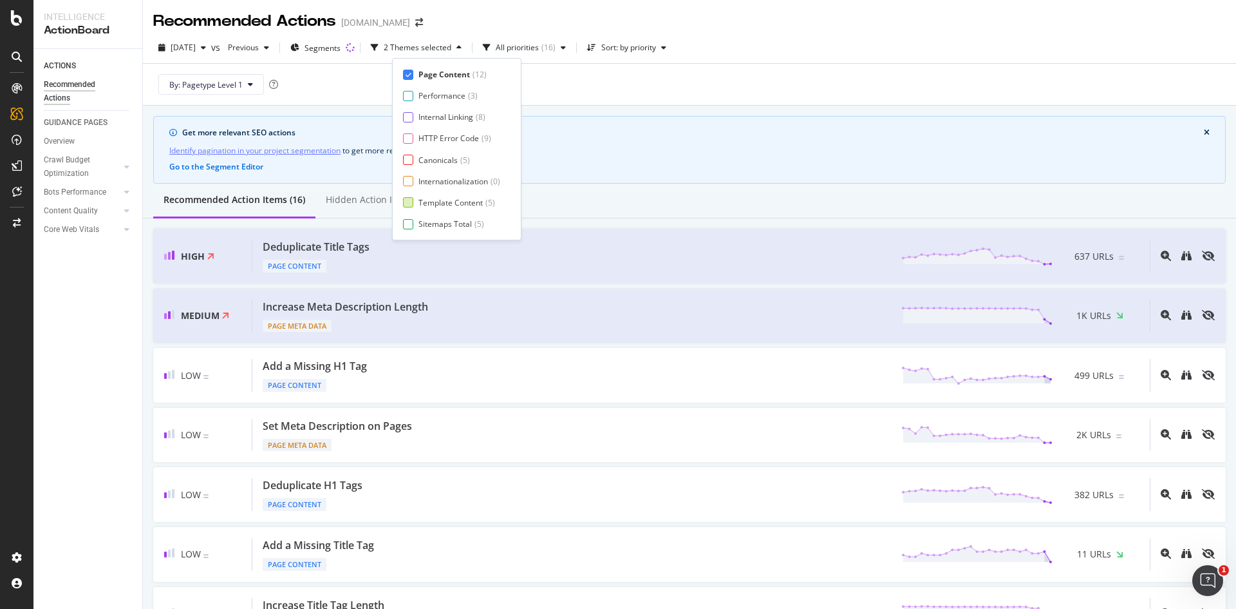
click at [406, 78] on div at bounding box center [408, 75] width 10 height 10
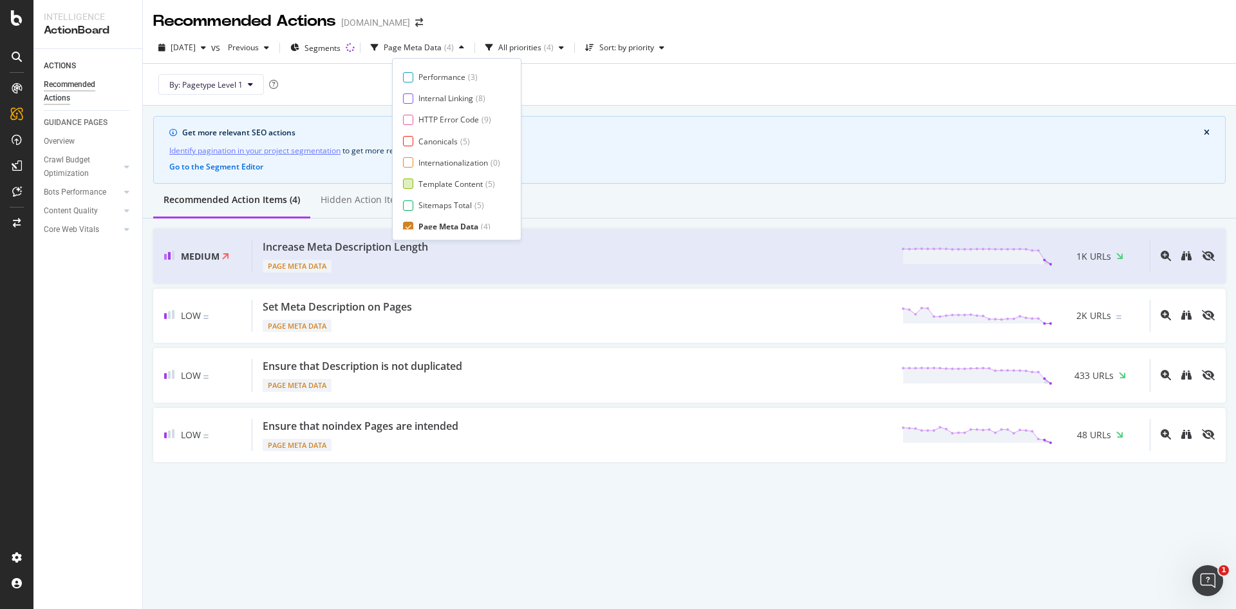
scroll to position [21, 0]
click at [406, 225] on icon at bounding box center [409, 224] width 6 height 6
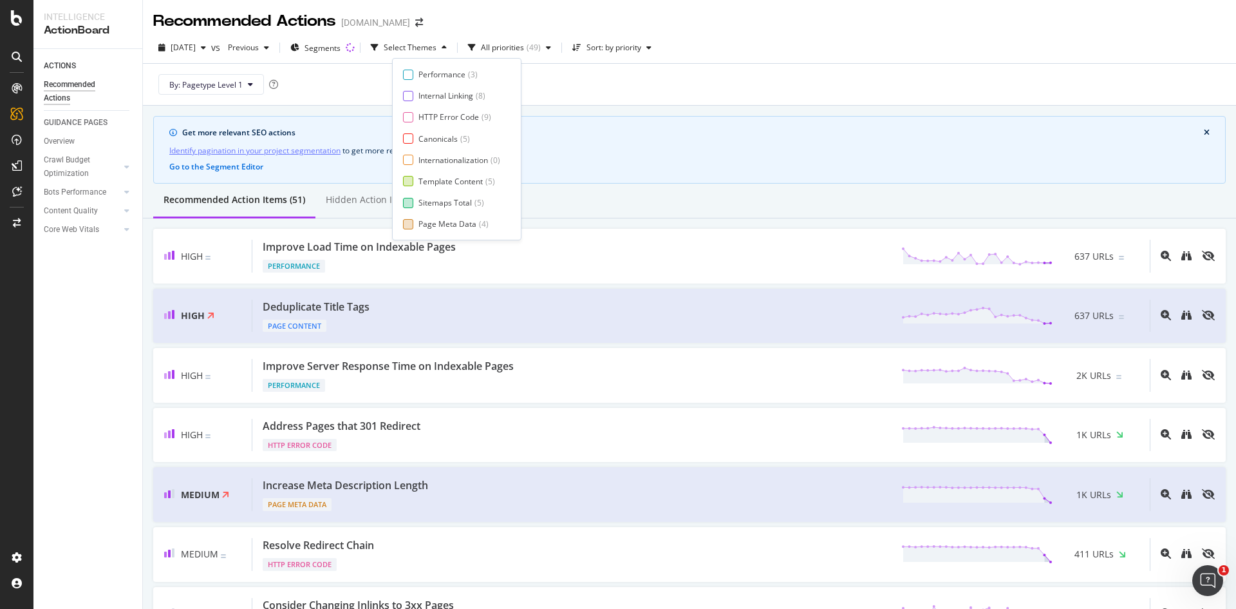
scroll to position [0, 0]
click at [409, 95] on div at bounding box center [408, 96] width 10 height 10
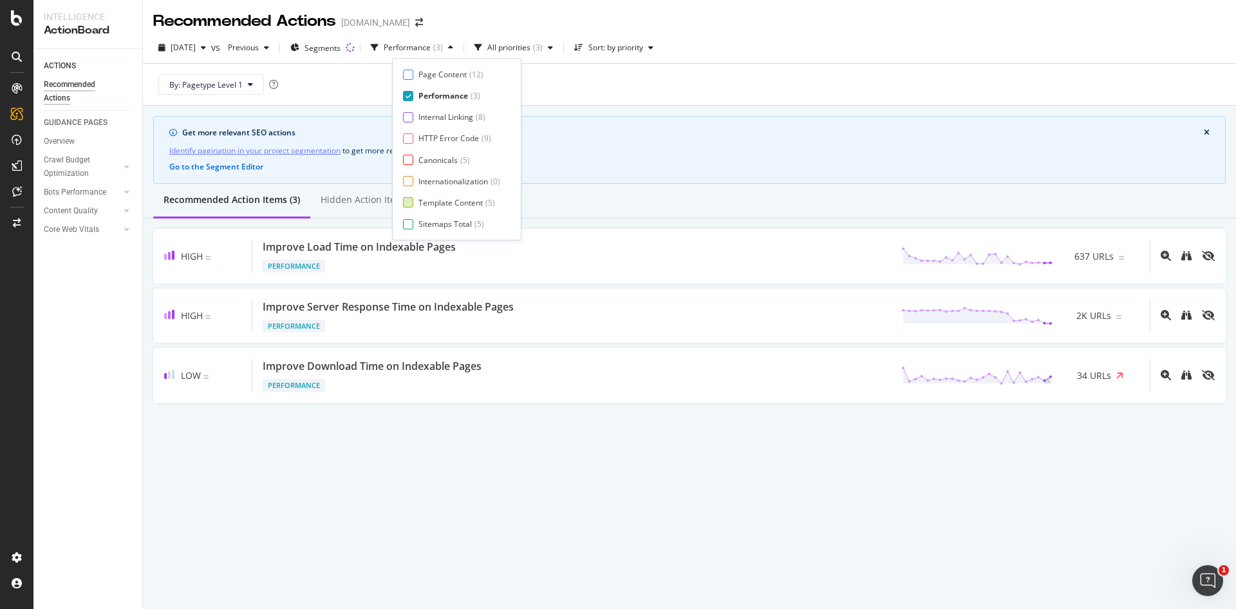
click at [408, 99] on icon at bounding box center [409, 96] width 6 height 6
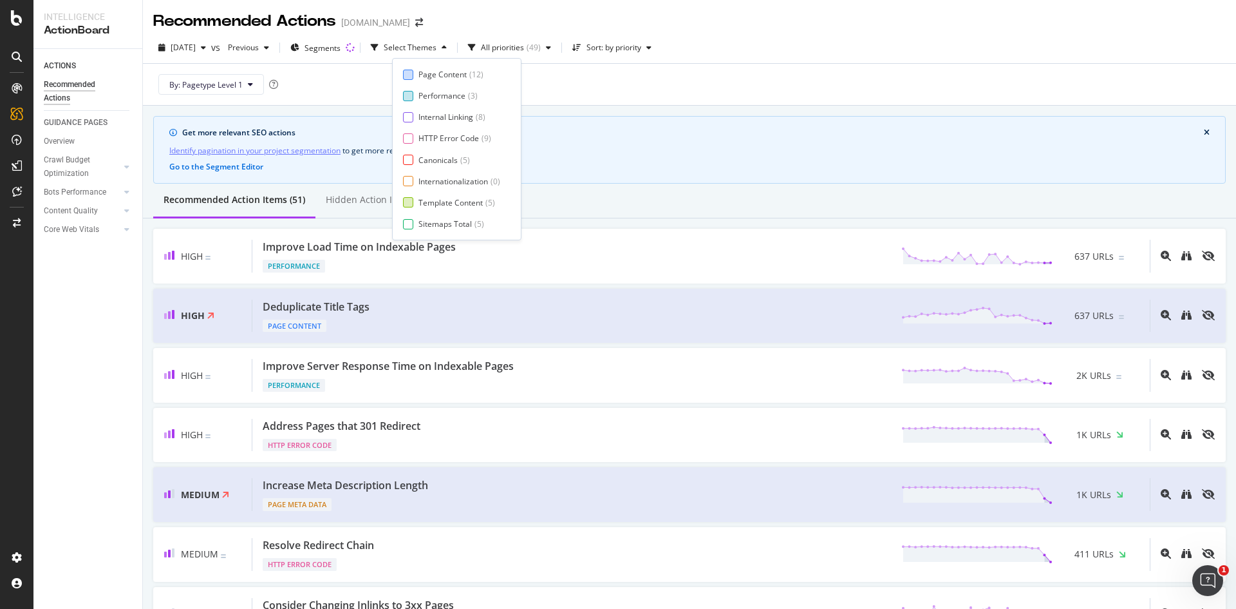
click at [410, 74] on div at bounding box center [408, 75] width 10 height 10
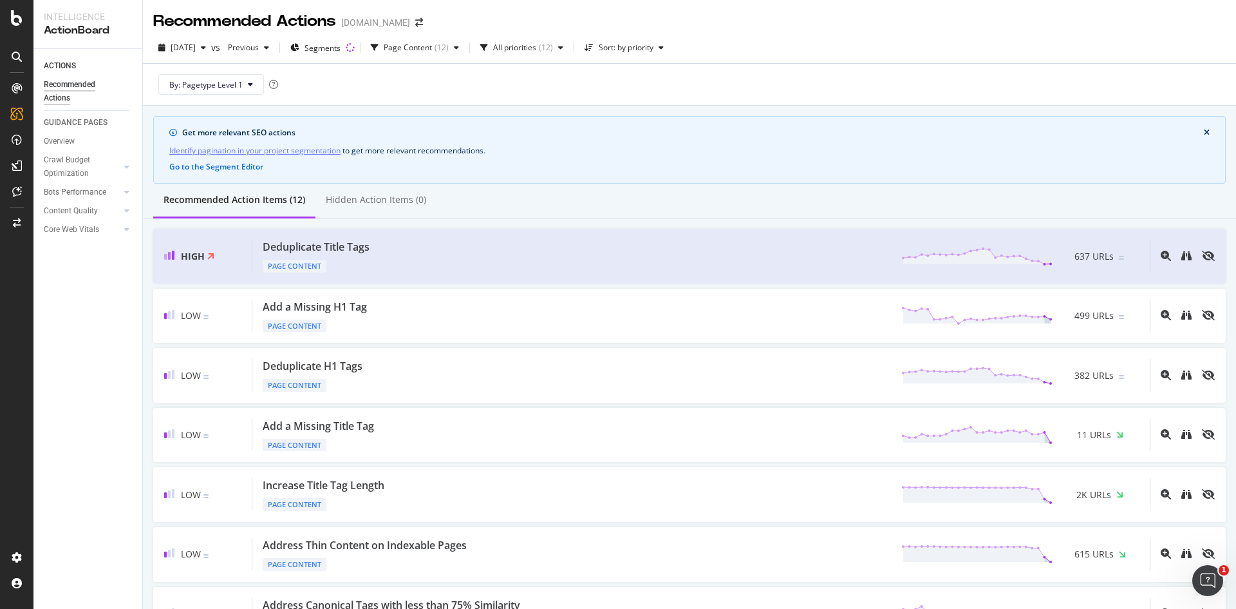
click at [657, 75] on div "By: Pagetype Level 1" at bounding box center [689, 84] width 1073 height 41
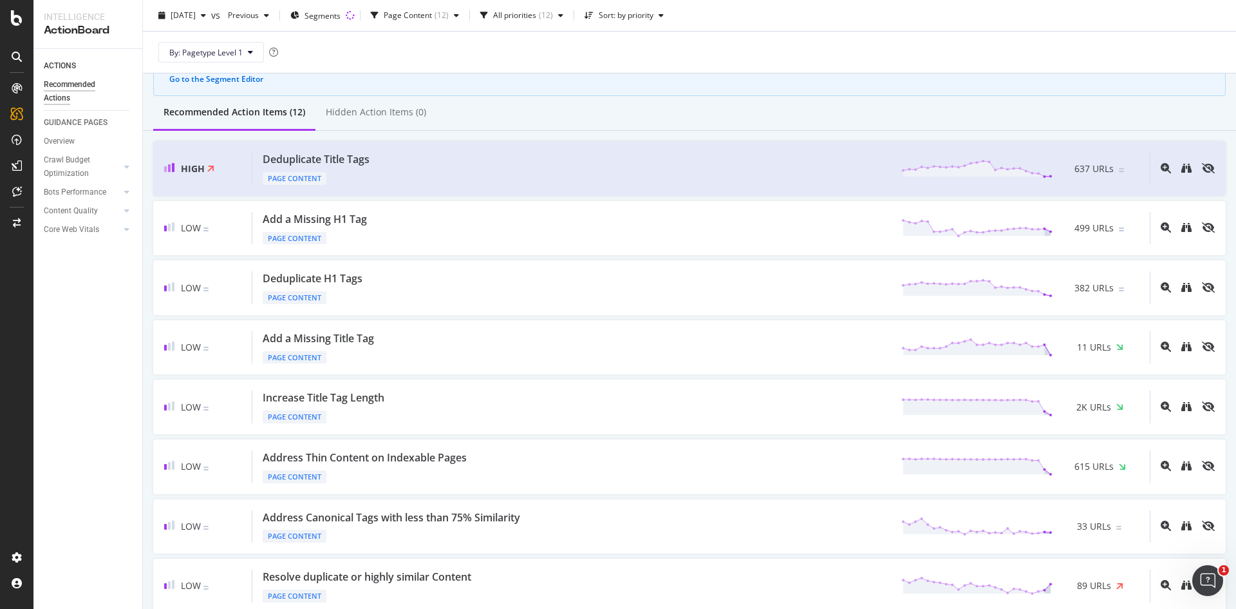
scroll to position [64, 0]
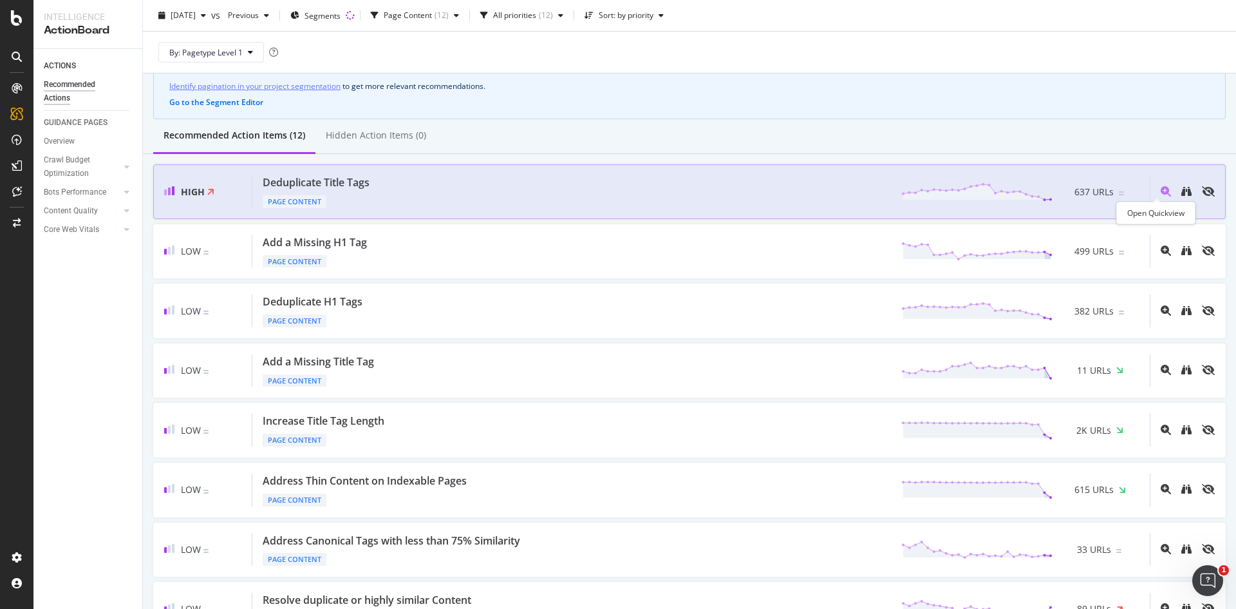
click at [1161, 191] on icon "magnifying-glass-plus" at bounding box center [1166, 191] width 10 height 10
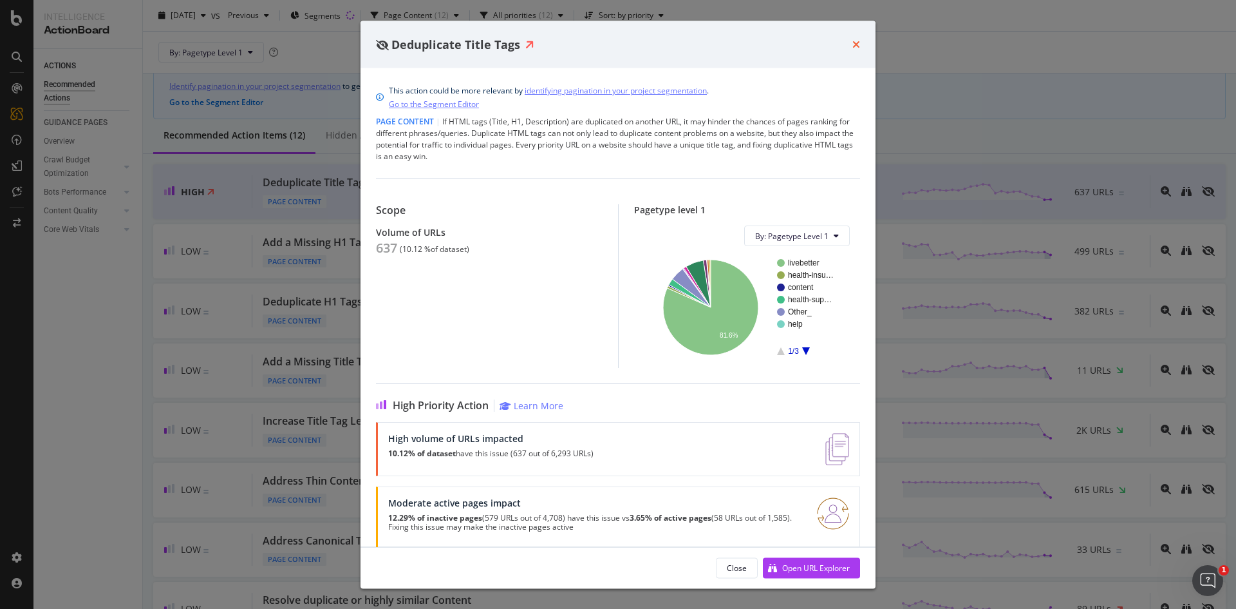
click at [855, 42] on icon "times" at bounding box center [857, 44] width 8 height 10
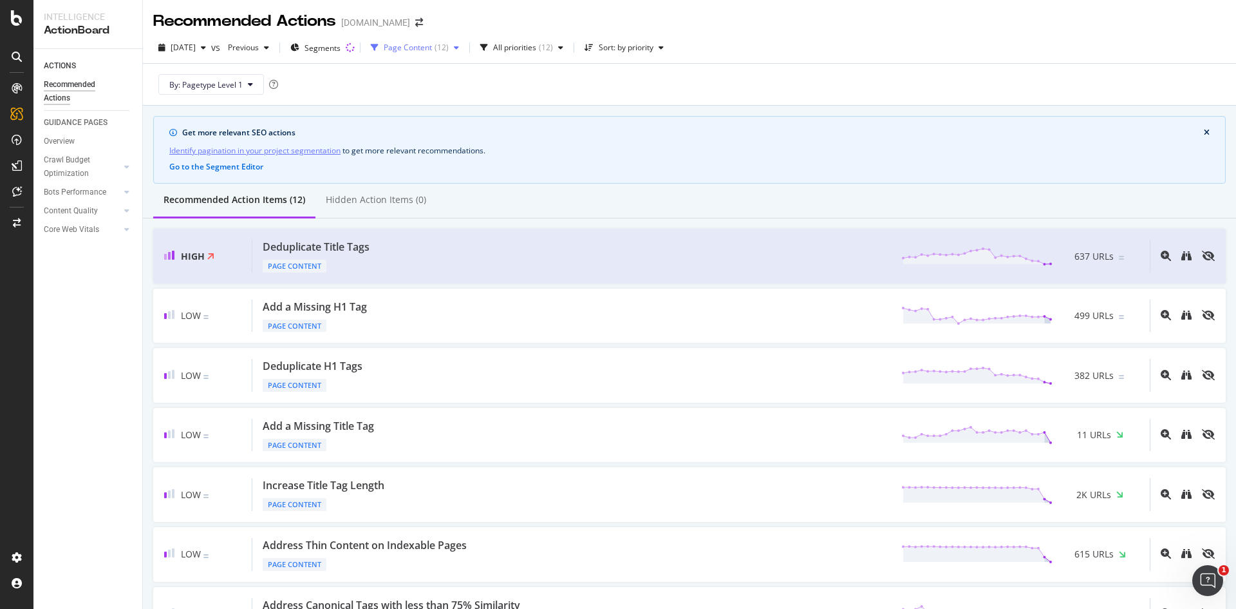
click at [420, 47] on div "Page Content" at bounding box center [408, 48] width 48 height 8
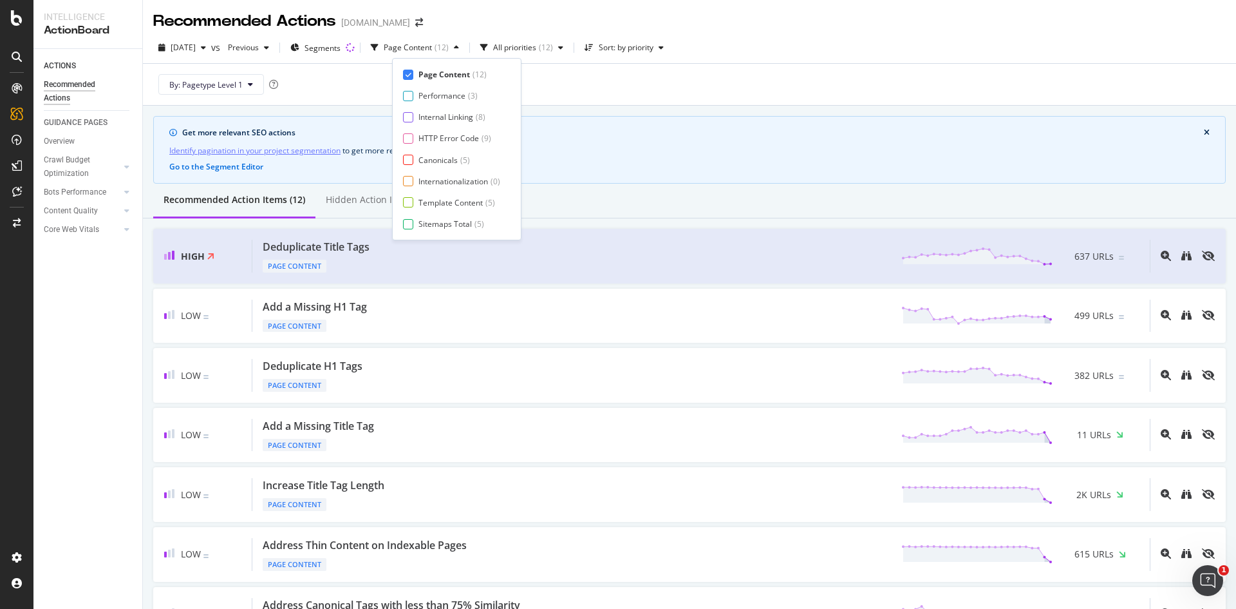
click at [428, 77] on div "Page Content" at bounding box center [445, 74] width 52 height 11
click at [408, 162] on div at bounding box center [408, 160] width 10 height 10
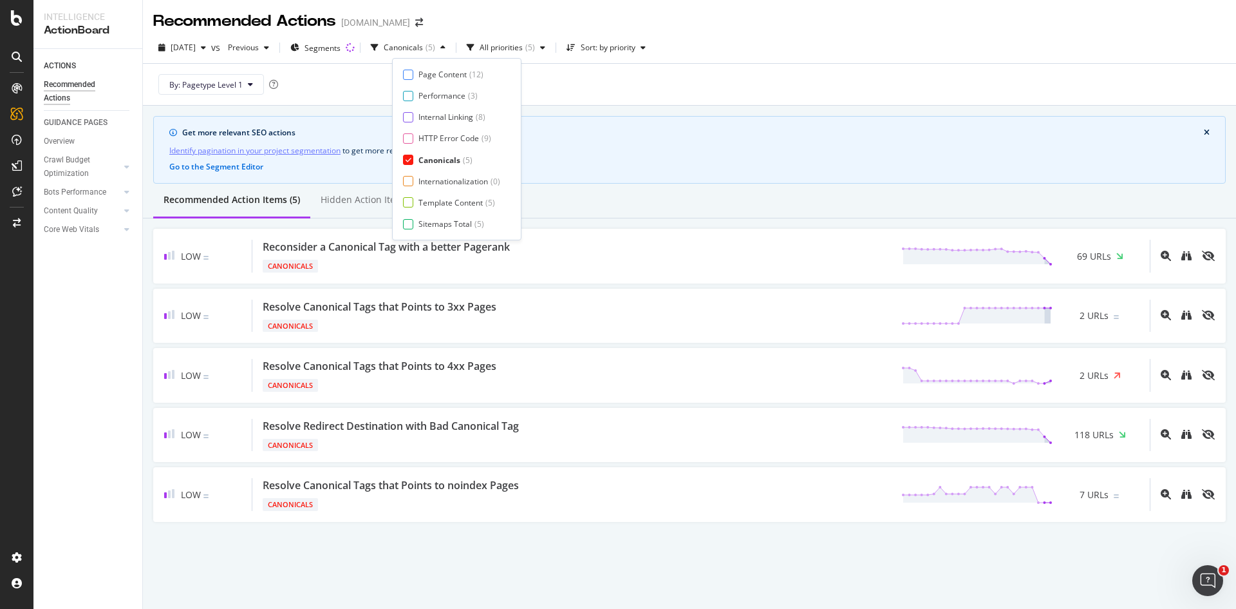
click at [660, 106] on div "2025 Sep. 14th vs Previous Segments Canonicals ( 5 ) All priorities ( 5 ) Sort:…" at bounding box center [689, 68] width 1093 height 73
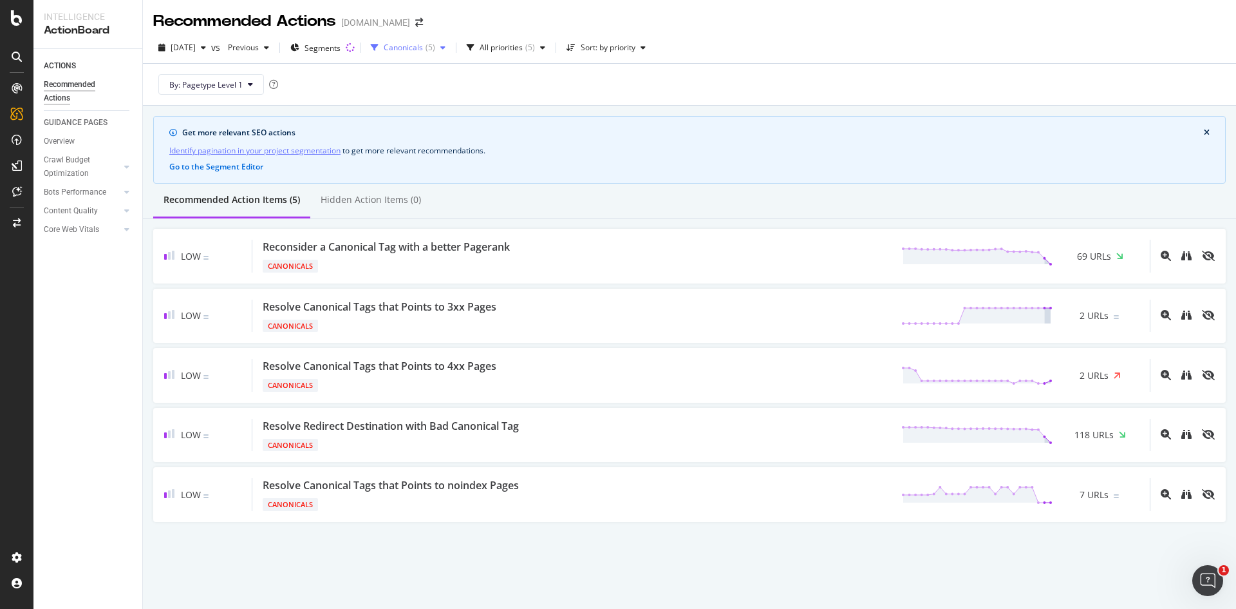
click at [423, 46] on div "Canonicals" at bounding box center [403, 48] width 39 height 8
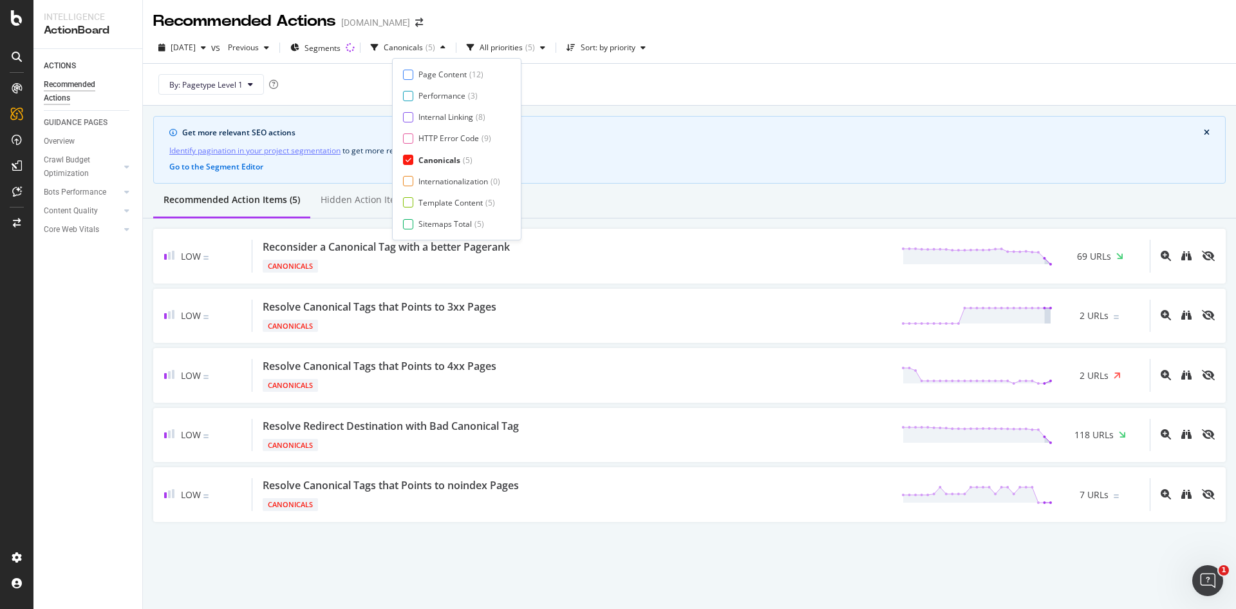
click at [412, 161] on div at bounding box center [408, 160] width 10 height 10
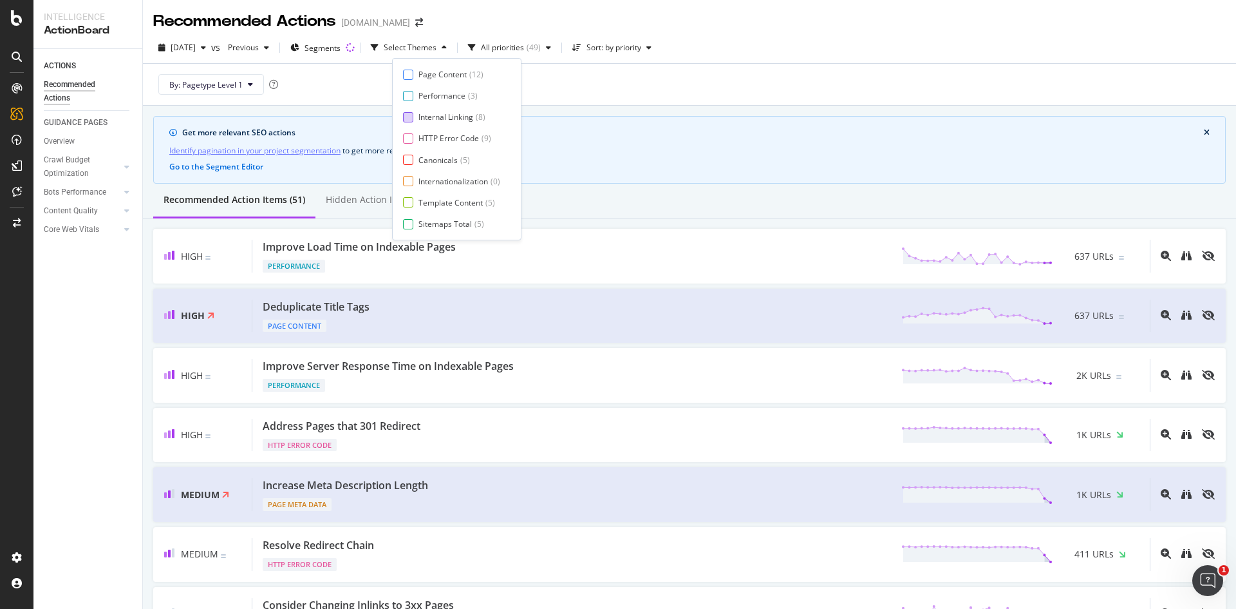
click at [407, 116] on div at bounding box center [408, 117] width 10 height 10
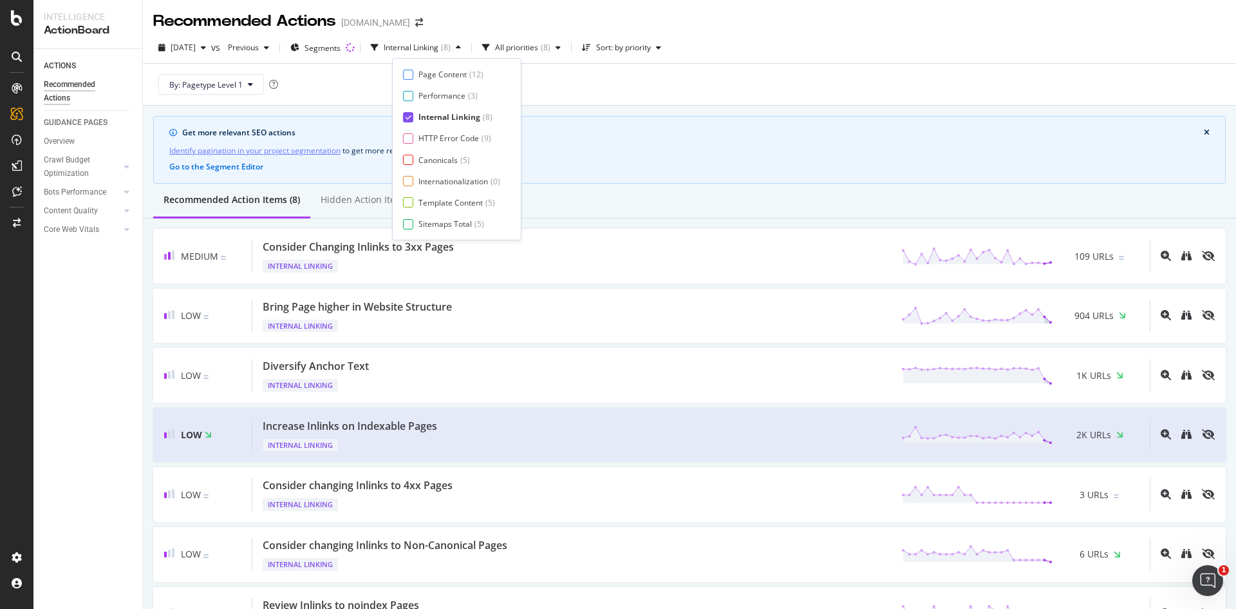
click at [411, 114] on icon at bounding box center [409, 117] width 6 height 6
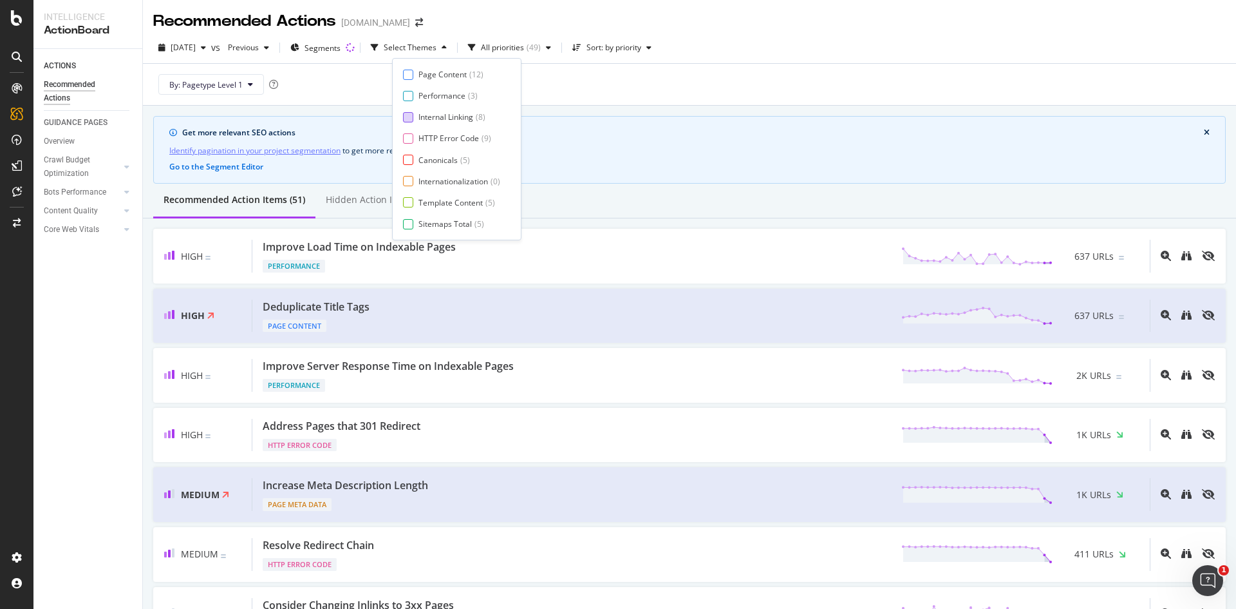
click at [408, 120] on div at bounding box center [408, 117] width 10 height 10
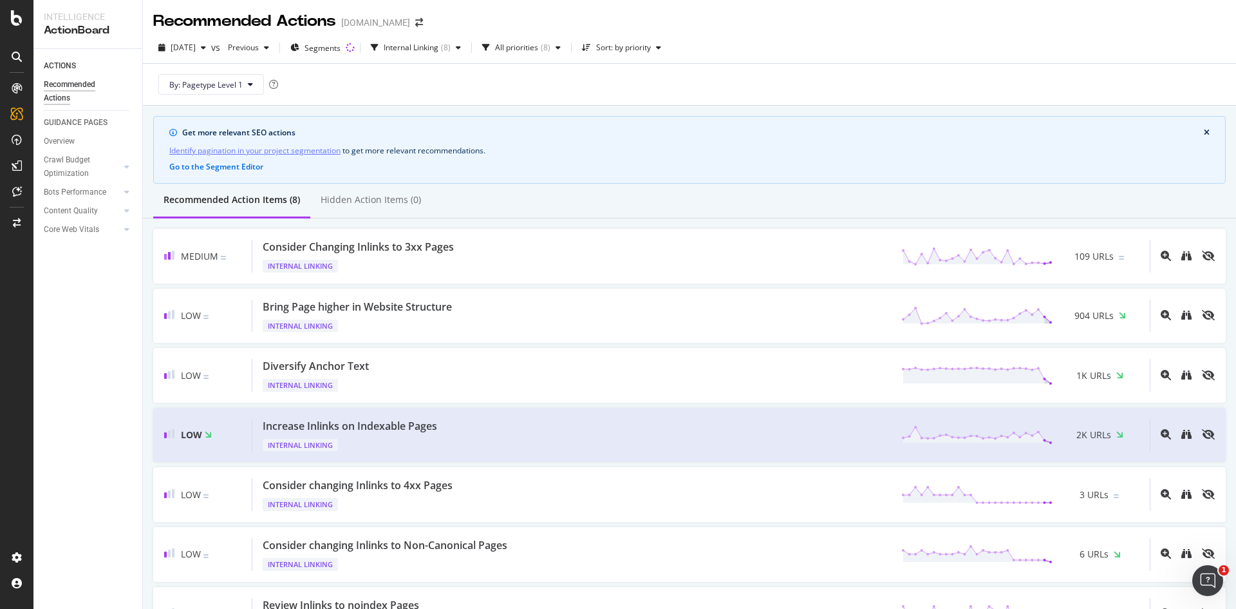
click at [616, 82] on div "By: Pagetype Level 1" at bounding box center [689, 84] width 1073 height 41
click at [439, 47] on div "Internal Linking" at bounding box center [411, 48] width 55 height 8
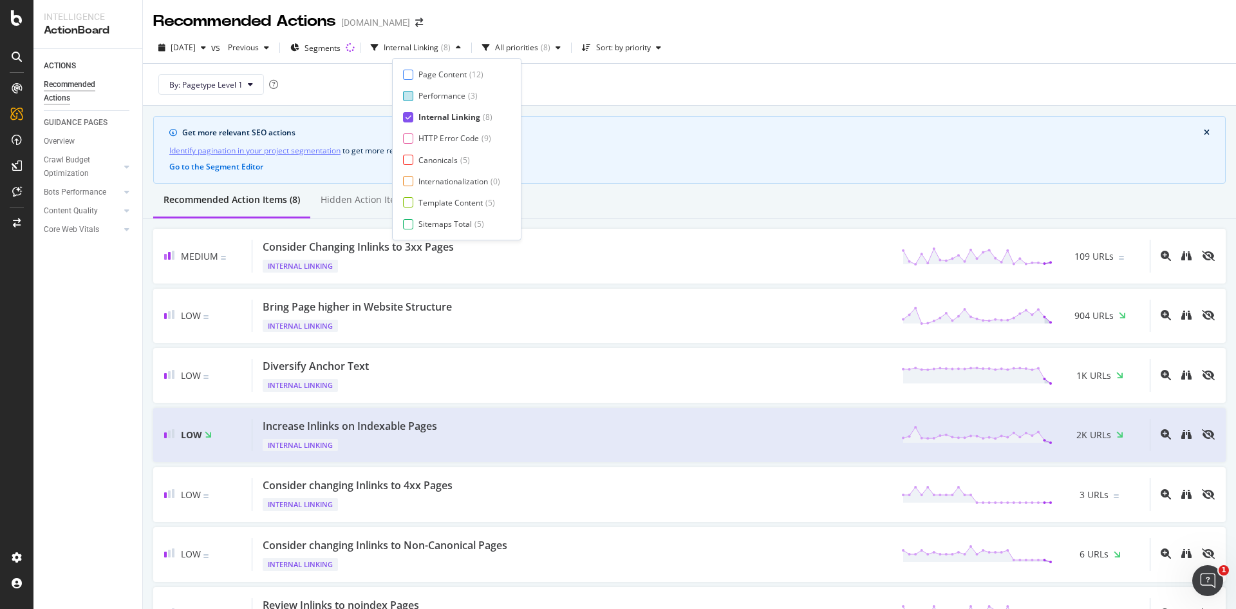
click at [435, 114] on div "Internal Linking" at bounding box center [450, 116] width 62 height 11
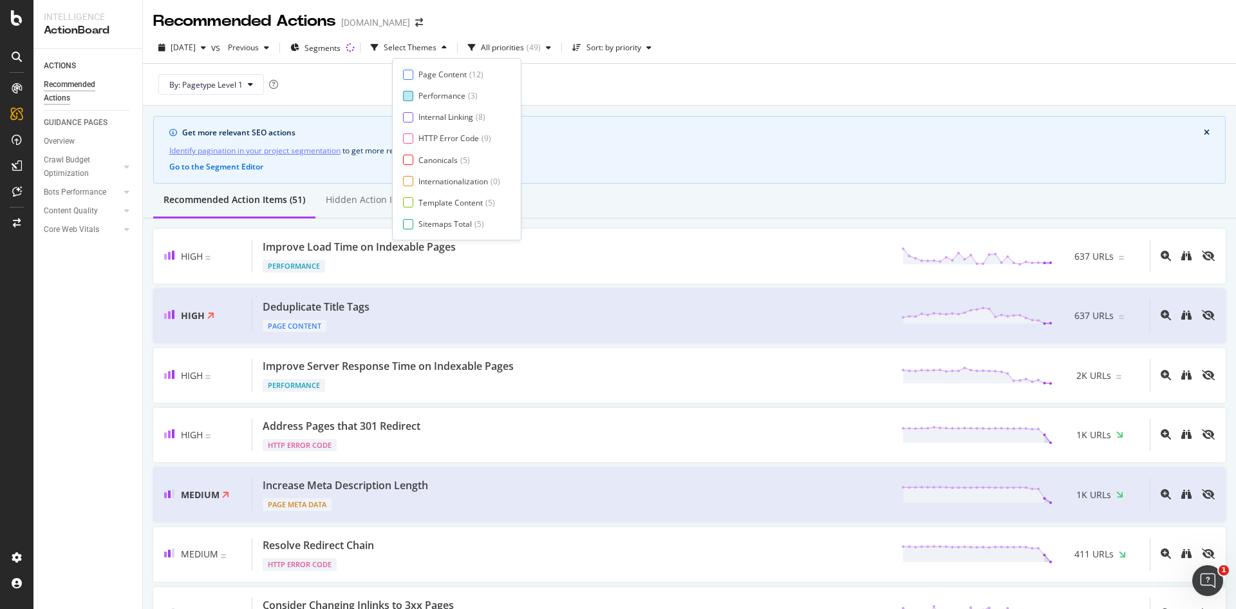
click at [415, 93] on div "Performance ( 3 )" at bounding box center [451, 95] width 97 height 11
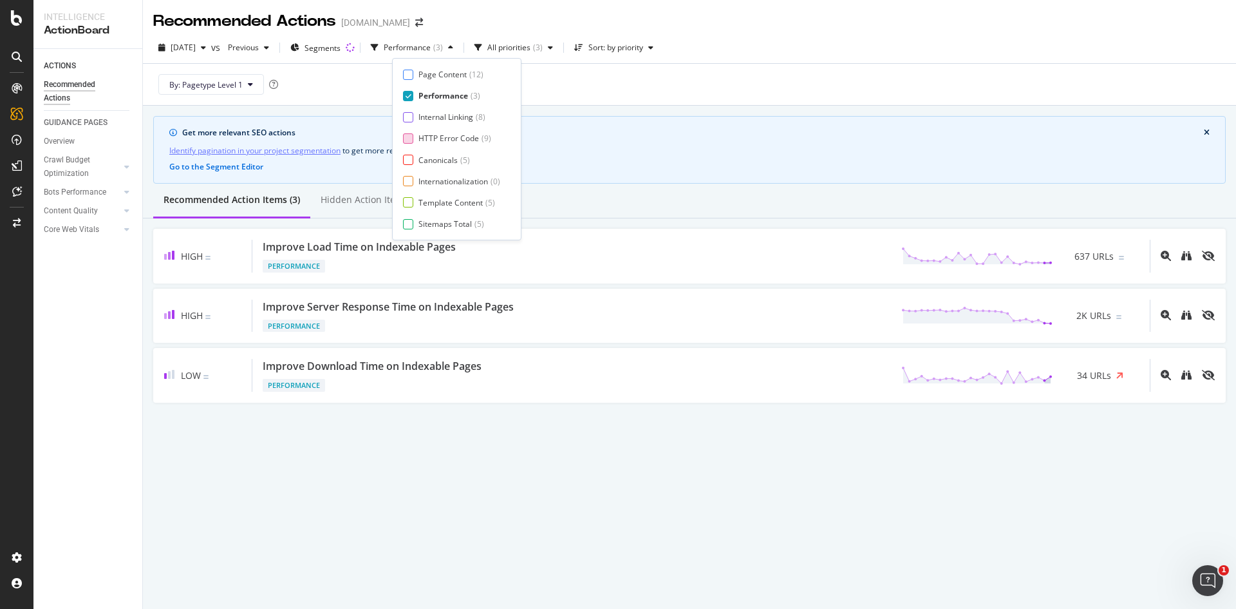
click at [424, 138] on div "HTTP Error Code" at bounding box center [449, 138] width 61 height 11
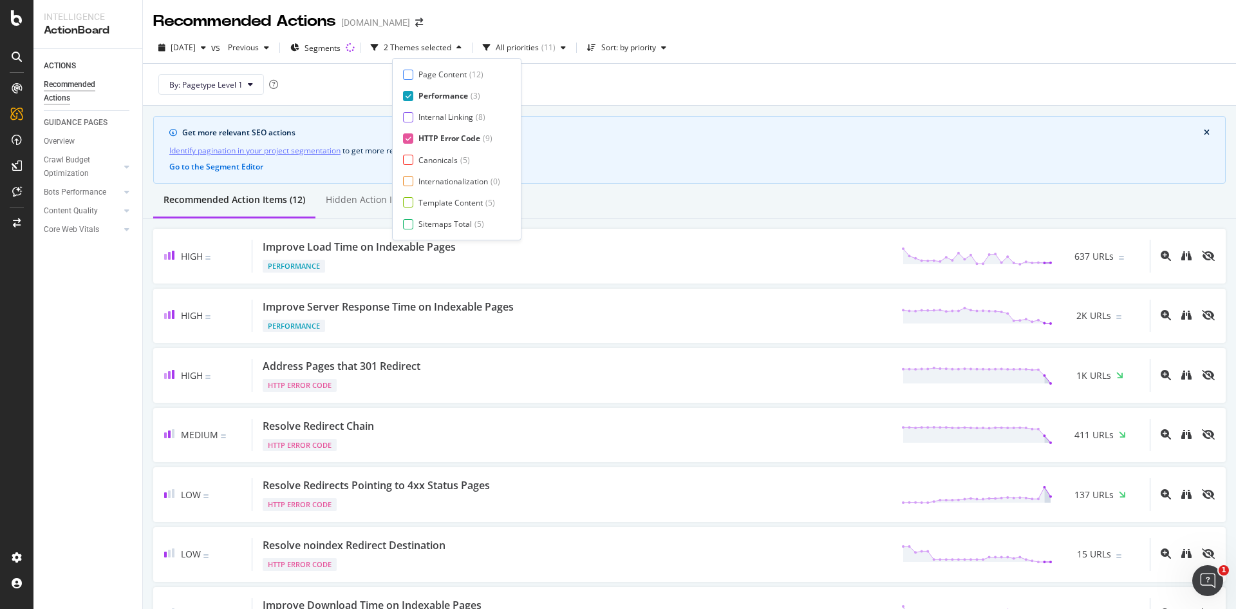
click at [406, 208] on div "Page Content ( 12 ) Performance ( 3 ) Internal Linking ( 8 ) HTTP Error Code ( …" at bounding box center [457, 149] width 108 height 160
click at [406, 202] on div at bounding box center [408, 202] width 10 height 10
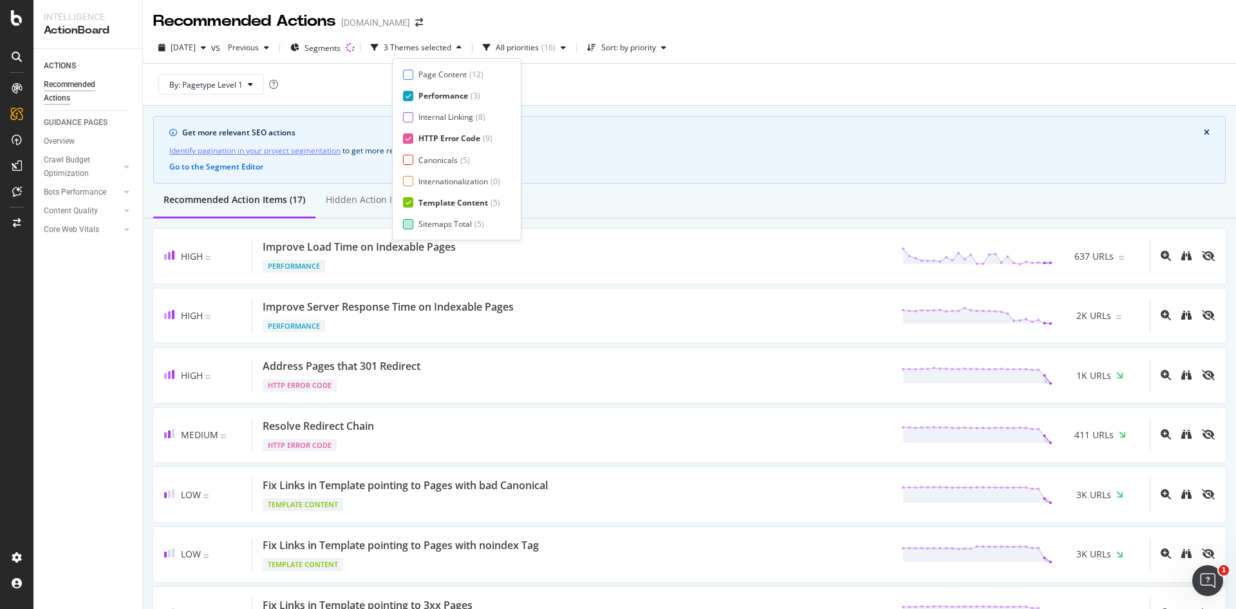
click at [406, 225] on div at bounding box center [408, 224] width 10 height 10
click at [636, 72] on div "By: Pagetype Level 1" at bounding box center [689, 84] width 1073 height 41
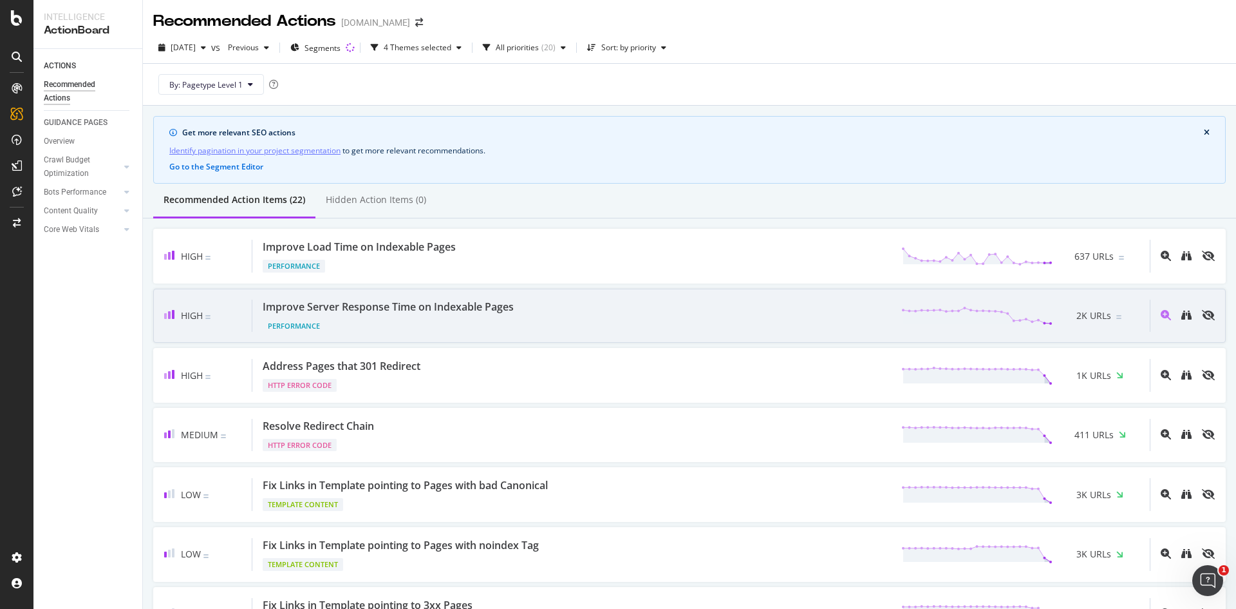
scroll to position [129, 0]
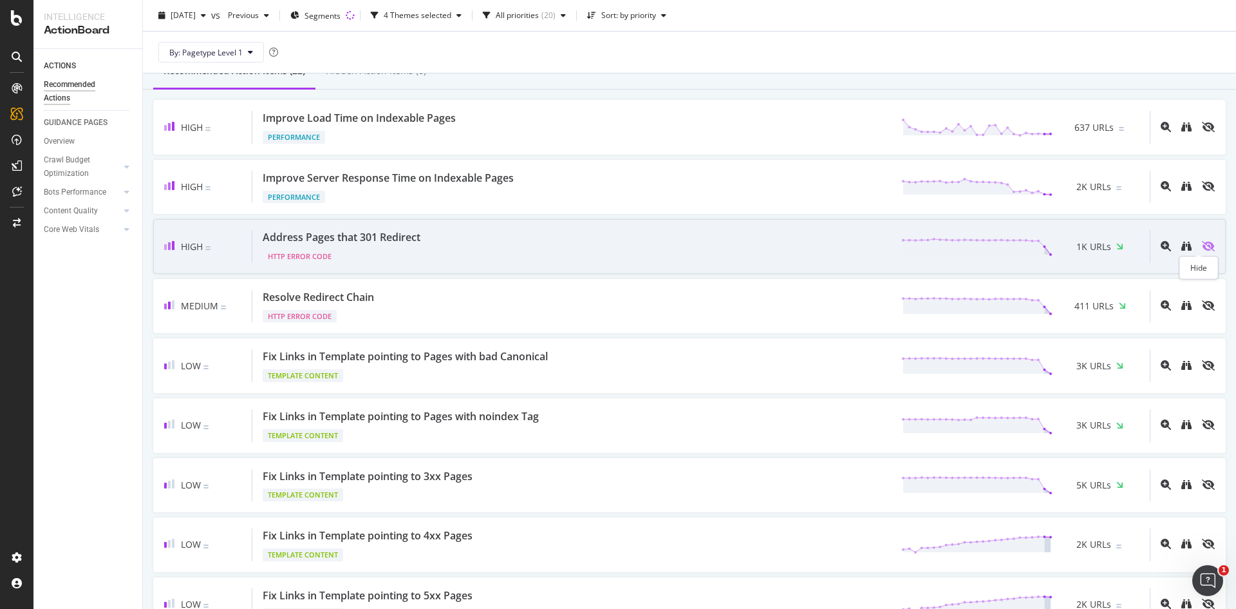
click at [1202, 246] on icon "eye-slash" at bounding box center [1208, 246] width 13 height 10
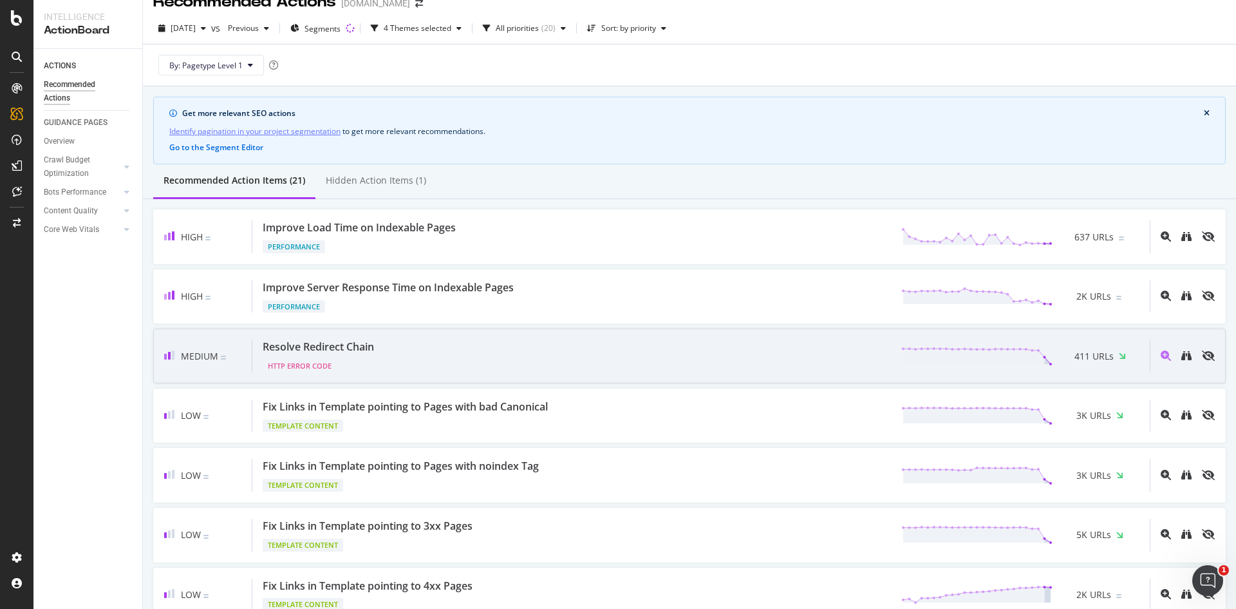
scroll to position [0, 0]
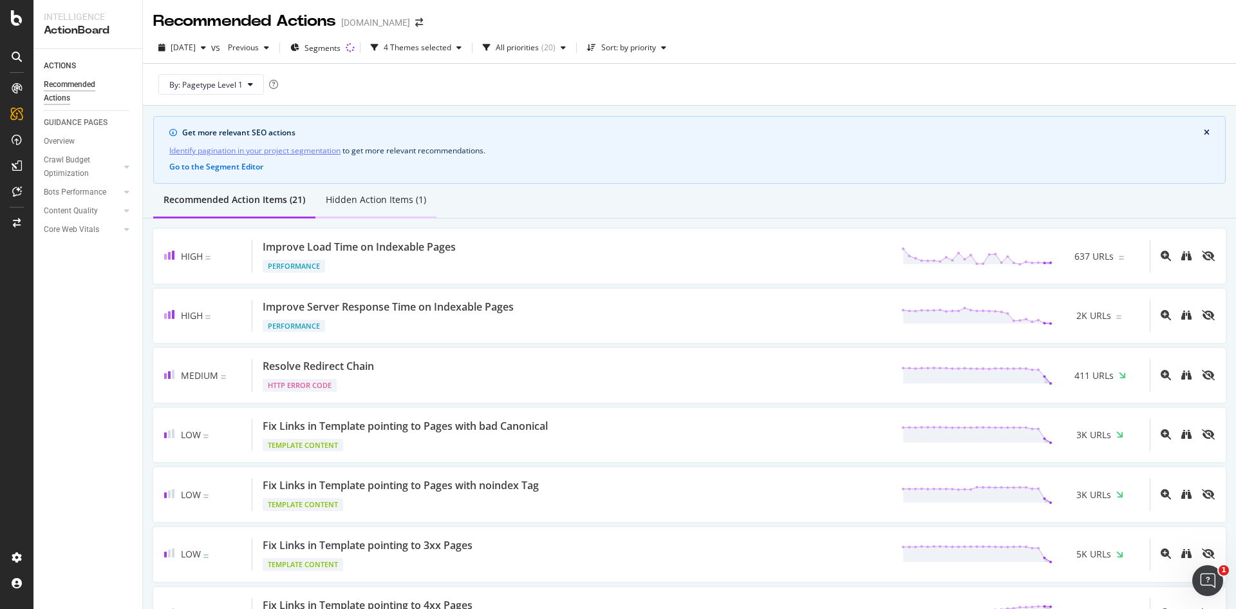
click at [406, 196] on div "Hidden Action Items (1)" at bounding box center [376, 199] width 100 height 13
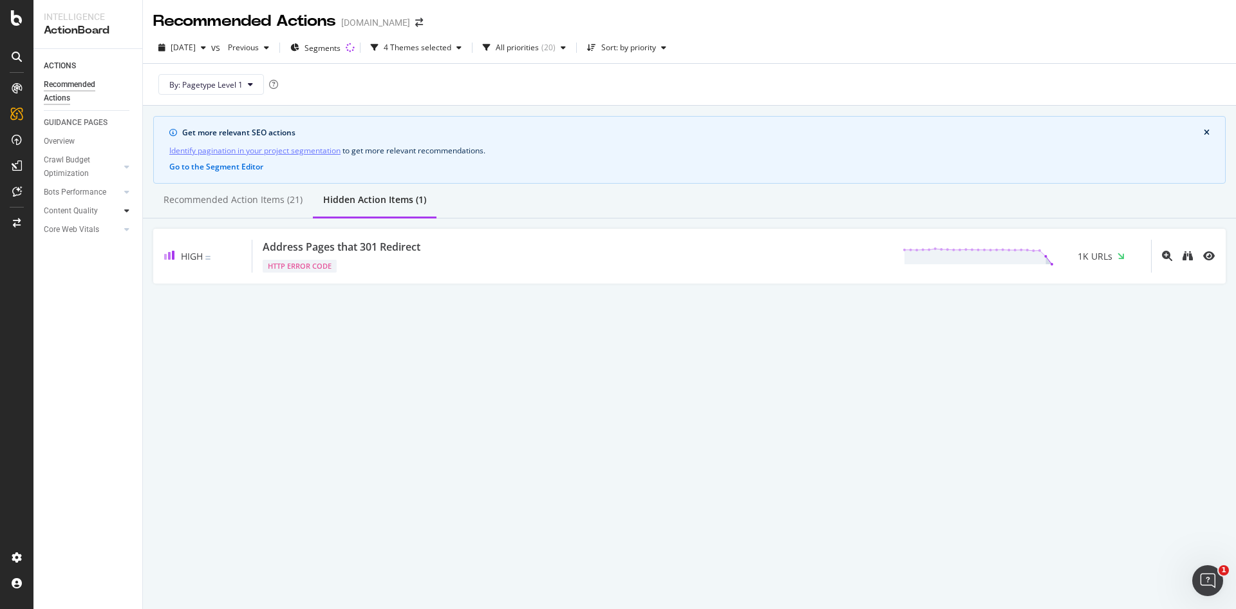
click at [126, 210] on icon at bounding box center [126, 211] width 5 height 8
click at [84, 209] on div "Content Quality" at bounding box center [71, 211] width 54 height 14
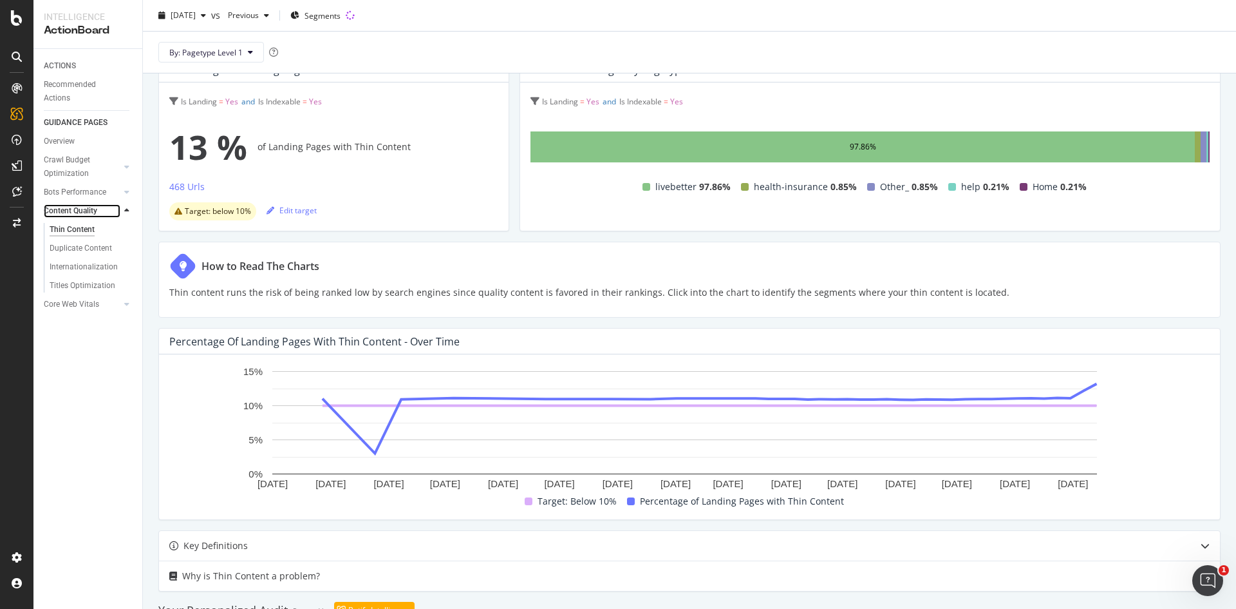
scroll to position [236, 0]
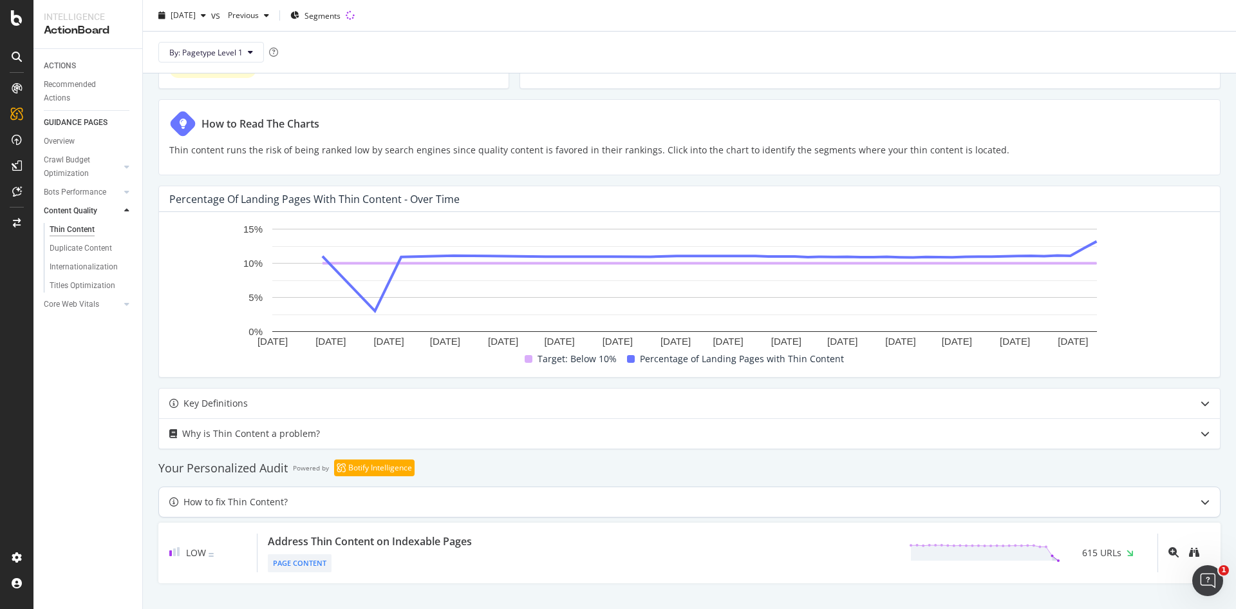
click at [1201, 504] on icon at bounding box center [1205, 501] width 9 height 9
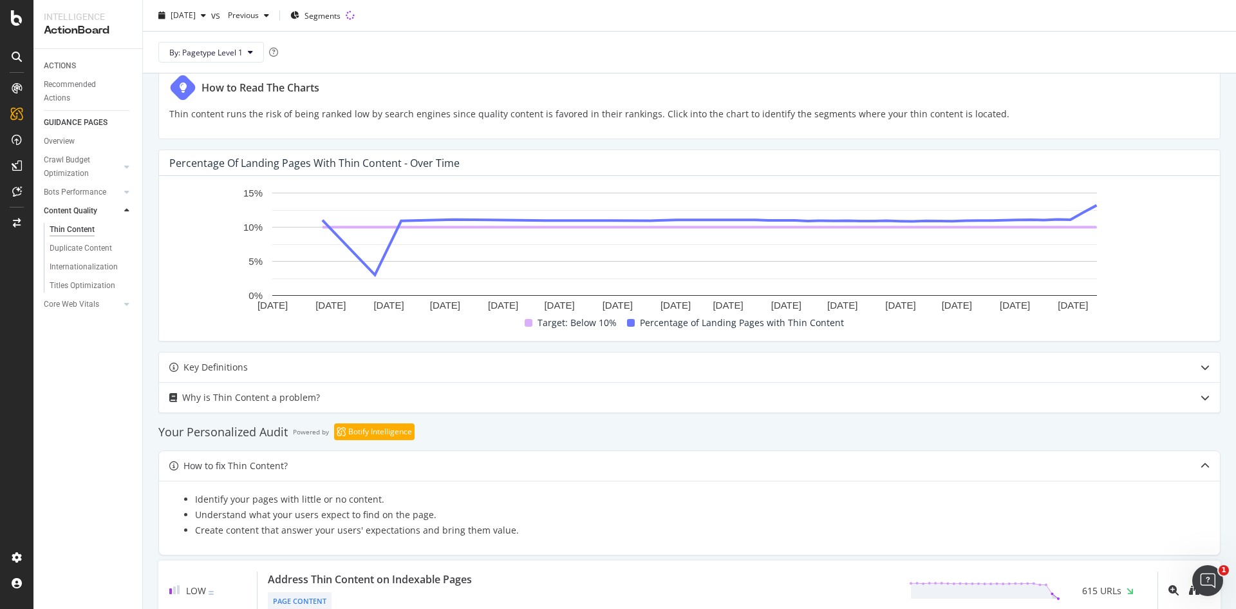
scroll to position [310, 0]
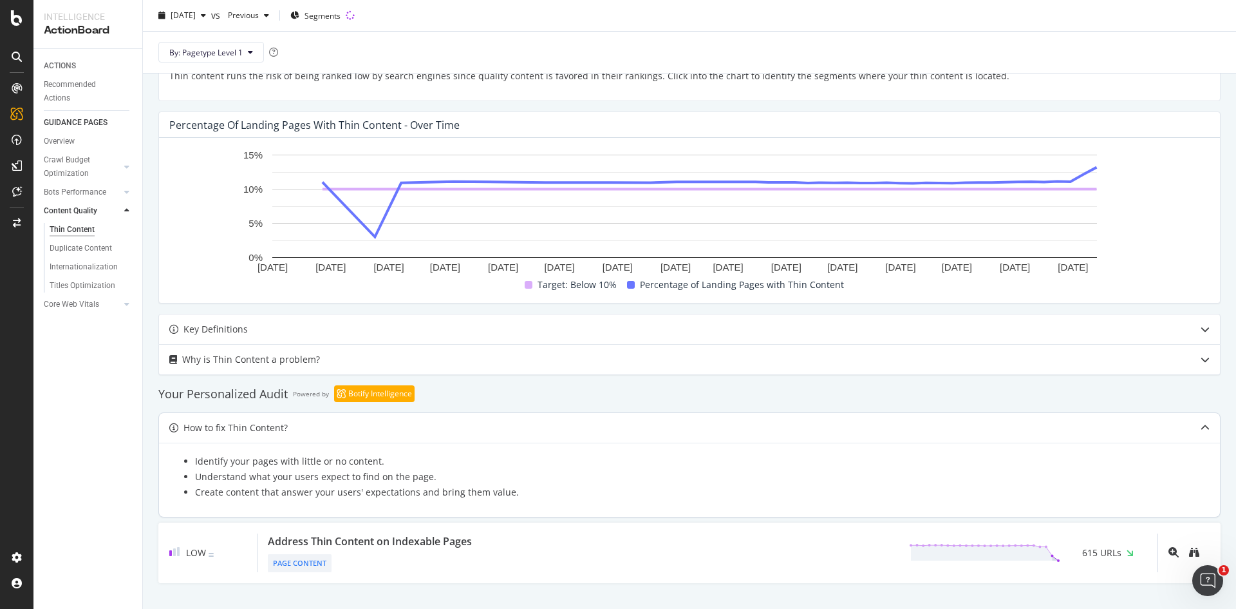
click at [1201, 425] on icon at bounding box center [1205, 427] width 9 height 9
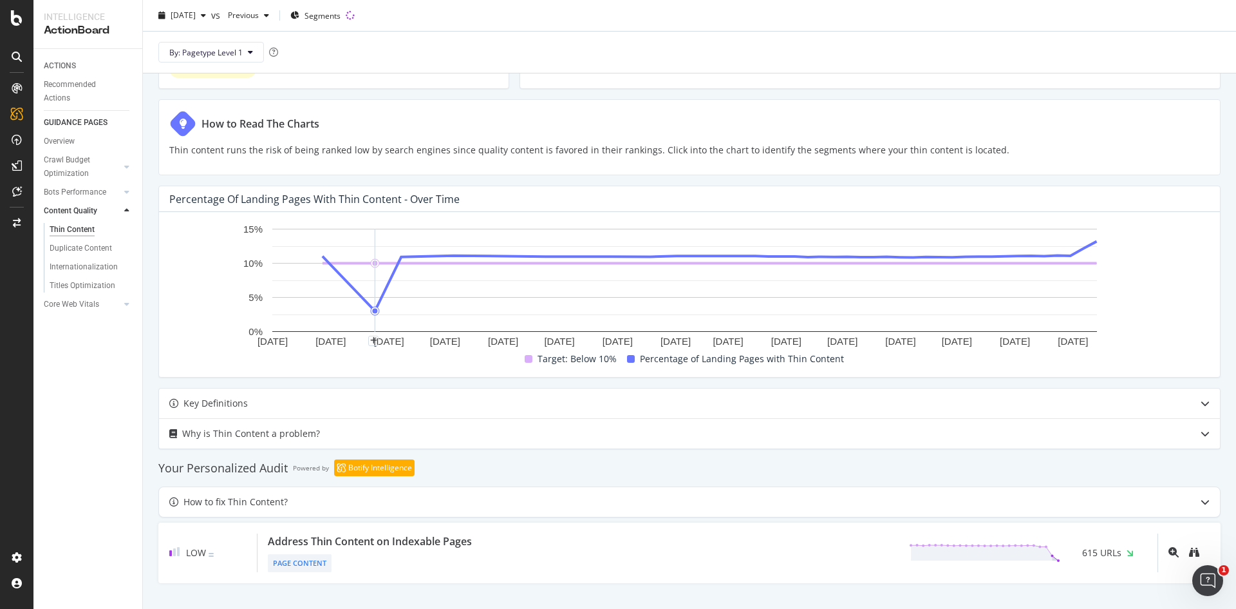
scroll to position [0, 0]
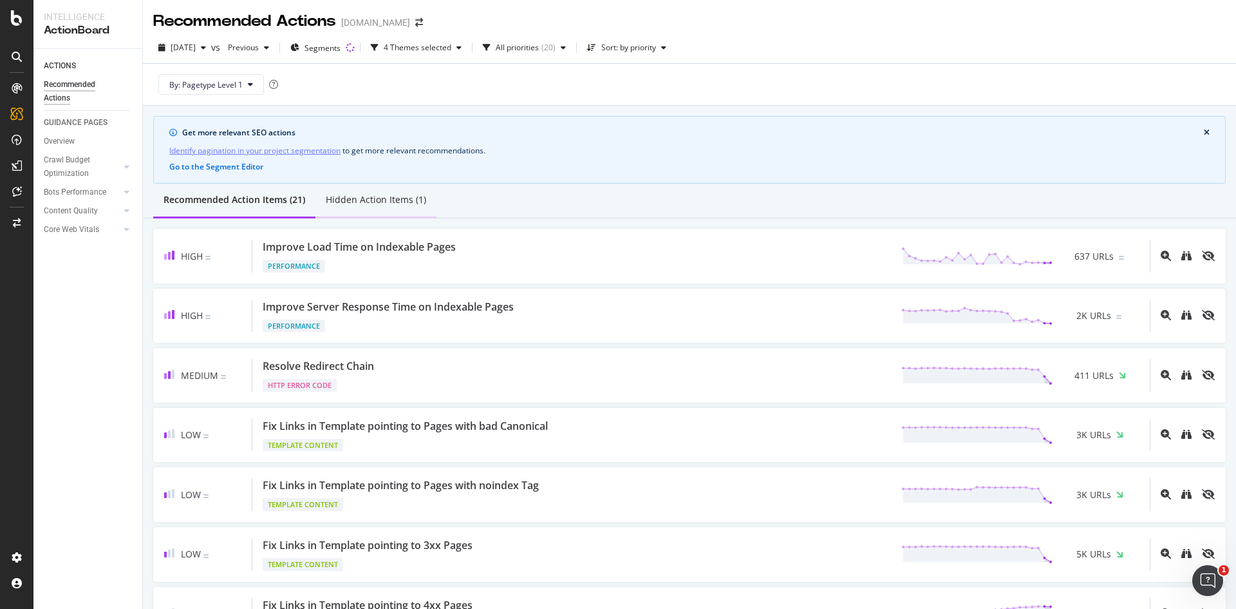
click at [379, 194] on div "Hidden Action Items (1)" at bounding box center [376, 199] width 100 height 13
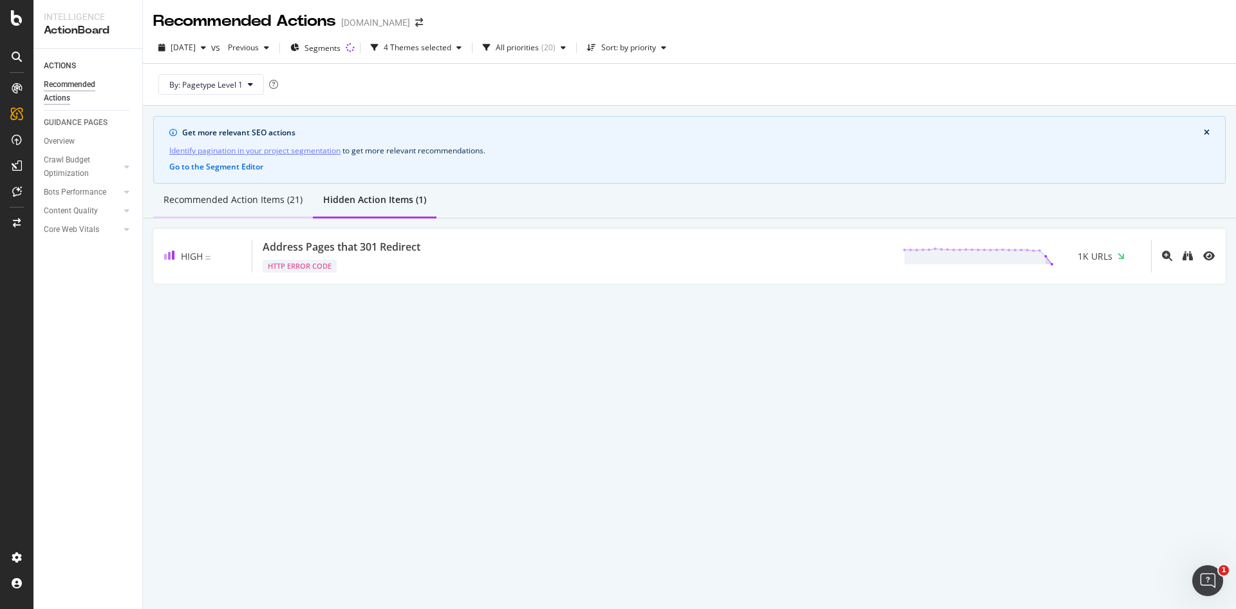
click at [256, 202] on div "Recommended Action Items (21)" at bounding box center [233, 199] width 139 height 13
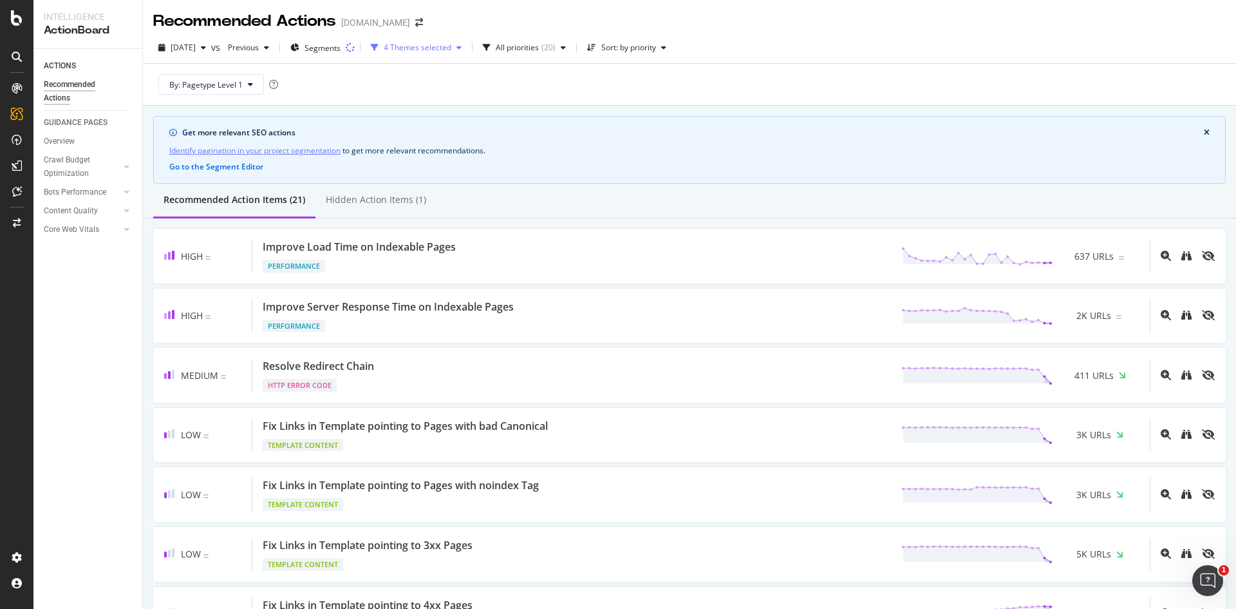
click at [451, 44] on div "4 Themes selected" at bounding box center [418, 48] width 68 height 8
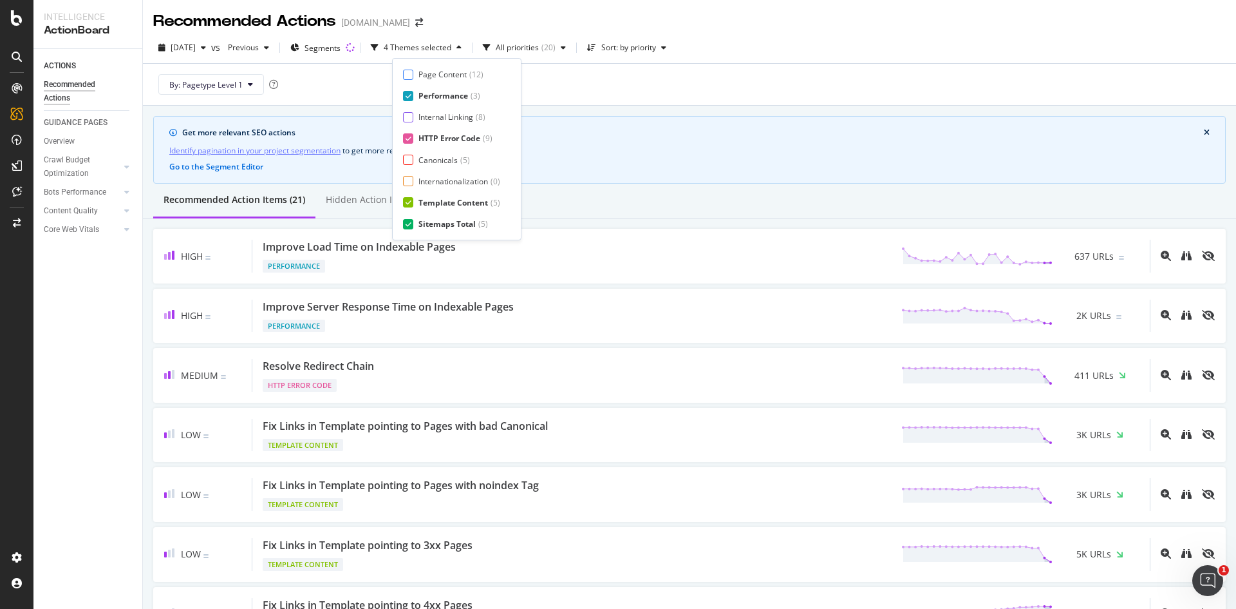
click at [706, 95] on div "By: Pagetype Level 1" at bounding box center [689, 84] width 1073 height 41
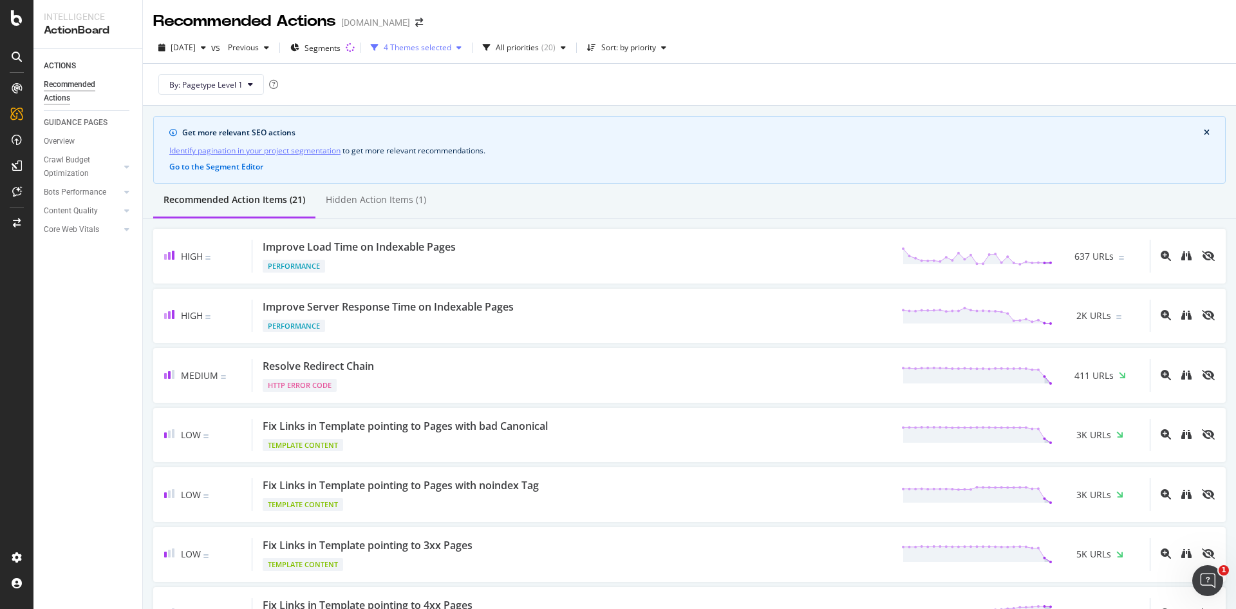
click at [424, 44] on div "4 Themes selected" at bounding box center [418, 48] width 68 height 8
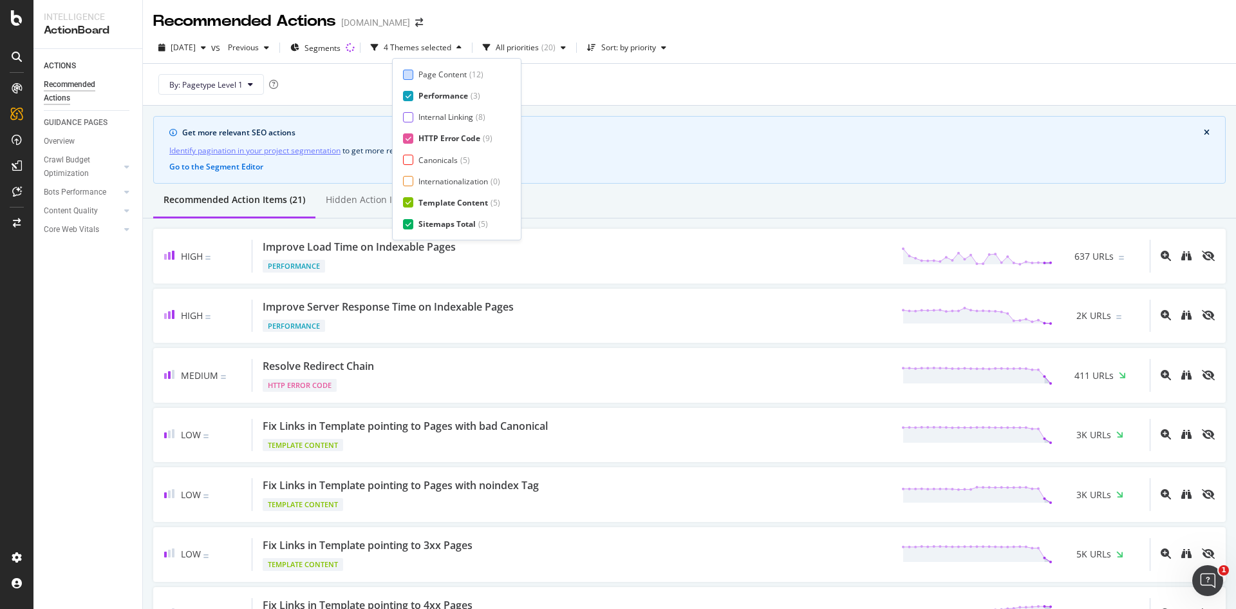
click at [412, 77] on div at bounding box center [408, 75] width 10 height 10
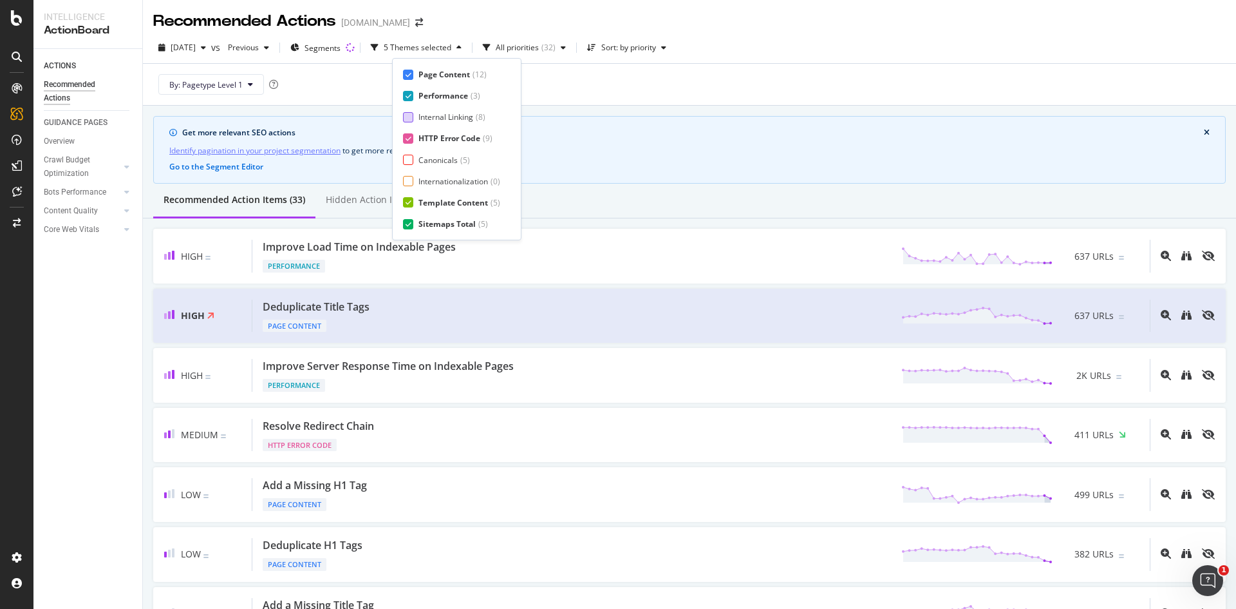
click at [410, 116] on div at bounding box center [408, 117] width 10 height 10
click at [408, 162] on div at bounding box center [408, 160] width 10 height 10
click at [411, 183] on div at bounding box center [408, 181] width 10 height 10
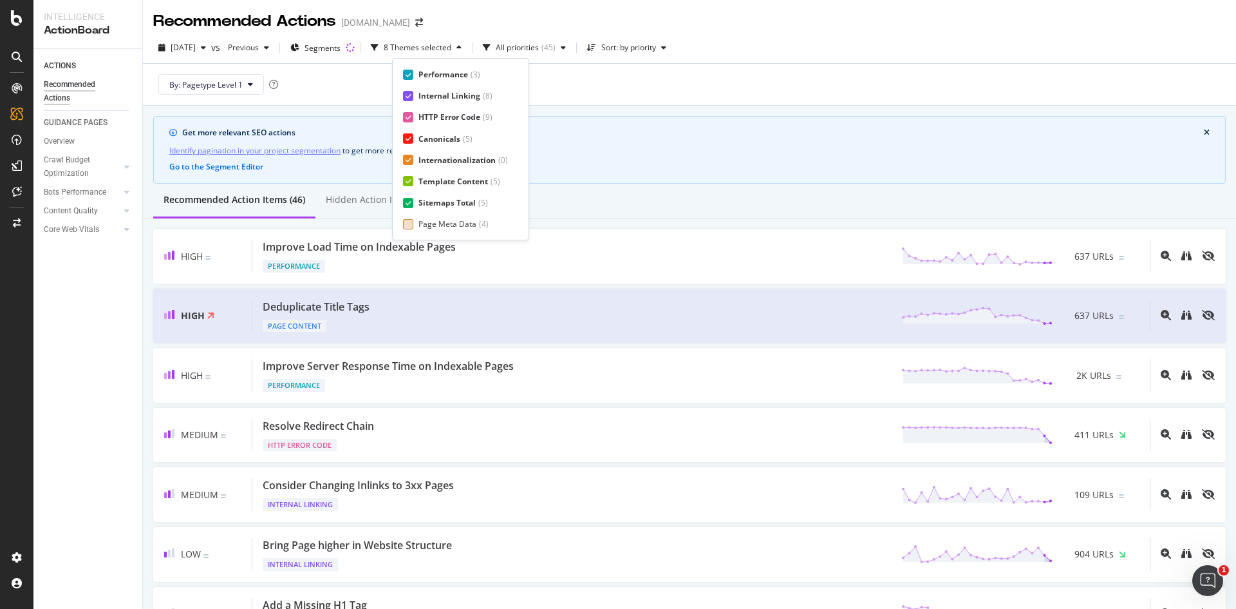
click at [410, 227] on div at bounding box center [408, 224] width 10 height 10
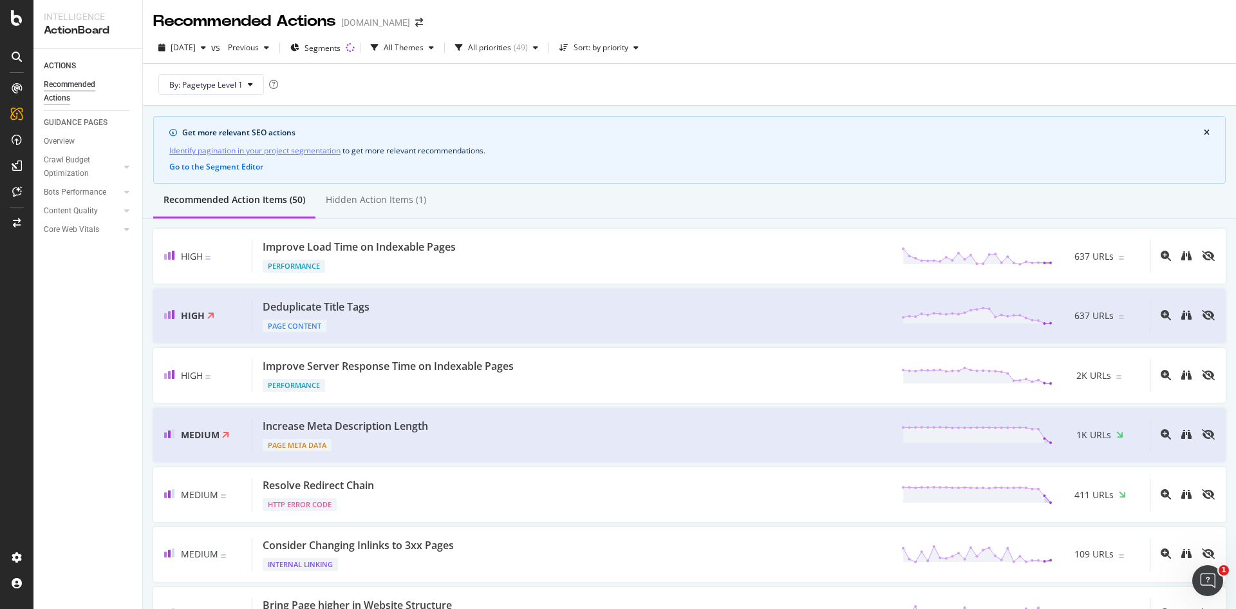
click at [607, 82] on div "By: Pagetype Level 1" at bounding box center [689, 84] width 1073 height 41
click at [393, 201] on div "Hidden Action Items (1)" at bounding box center [376, 199] width 100 height 13
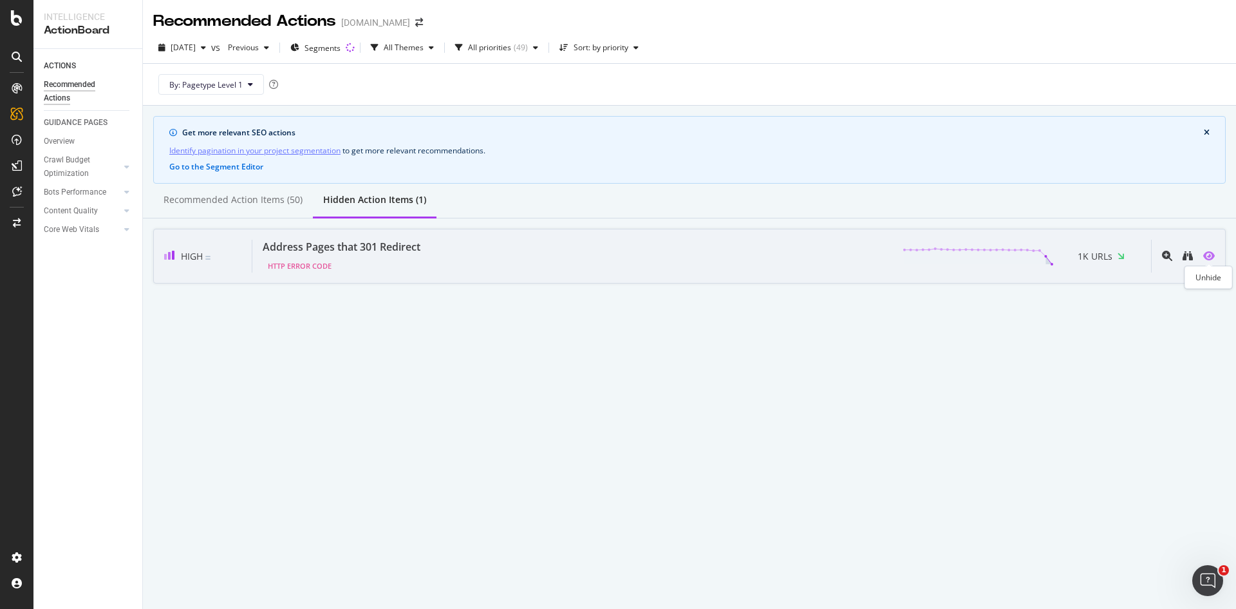
click at [1209, 256] on icon "eye" at bounding box center [1210, 256] width 12 height 10
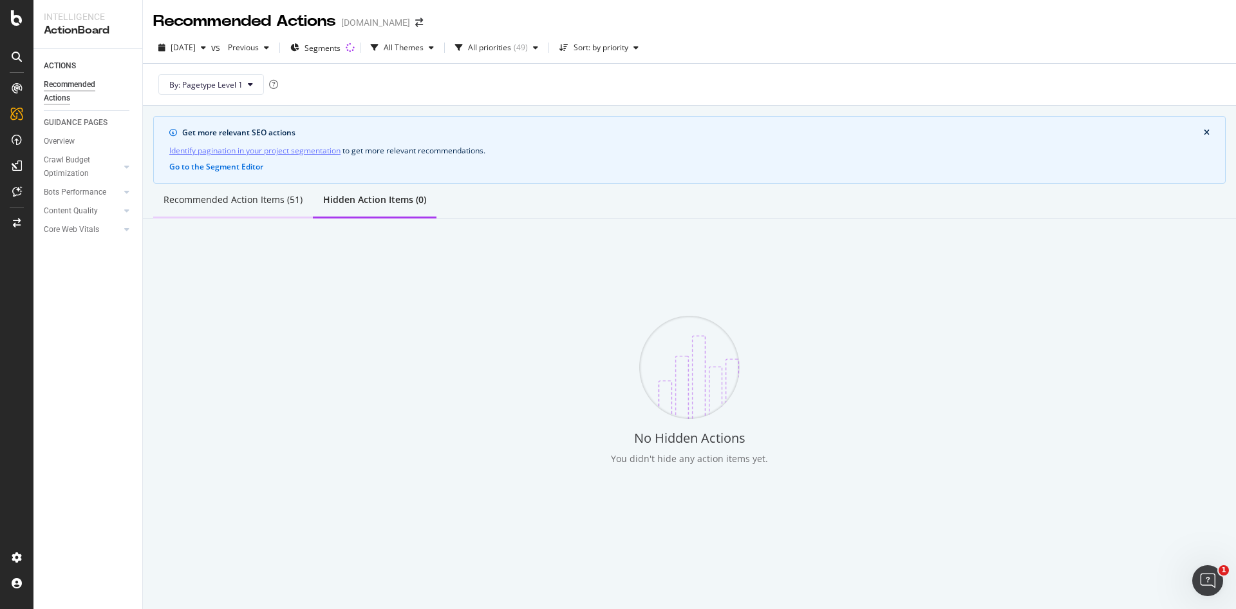
click at [232, 194] on div "Recommended Action Items (51)" at bounding box center [233, 199] width 139 height 13
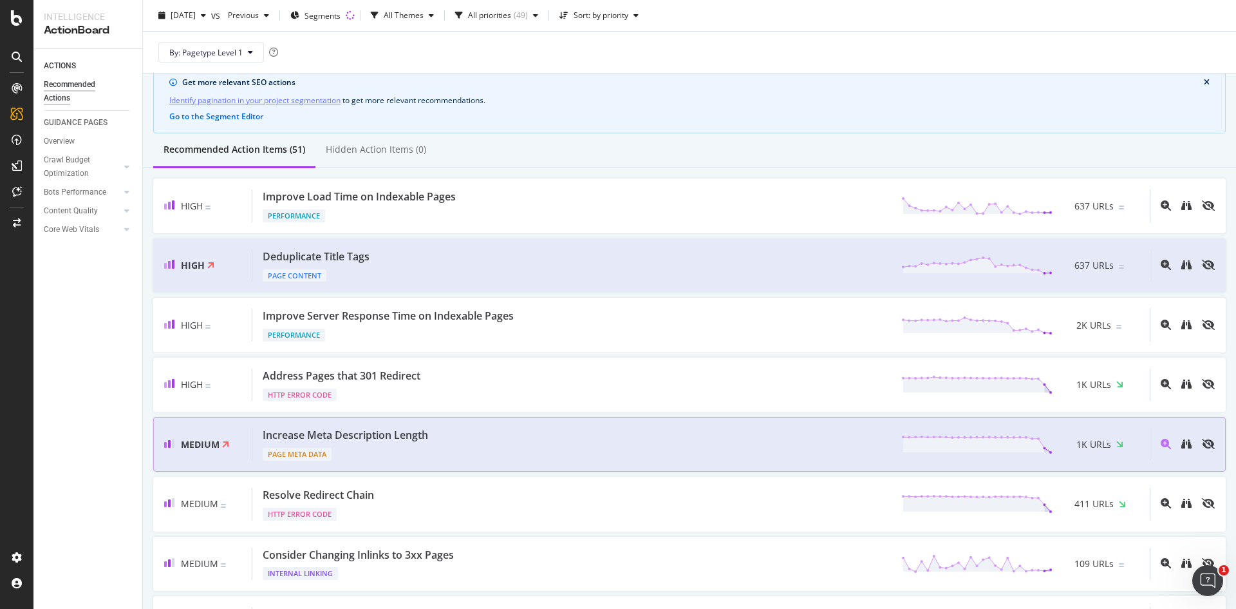
scroll to position [129, 0]
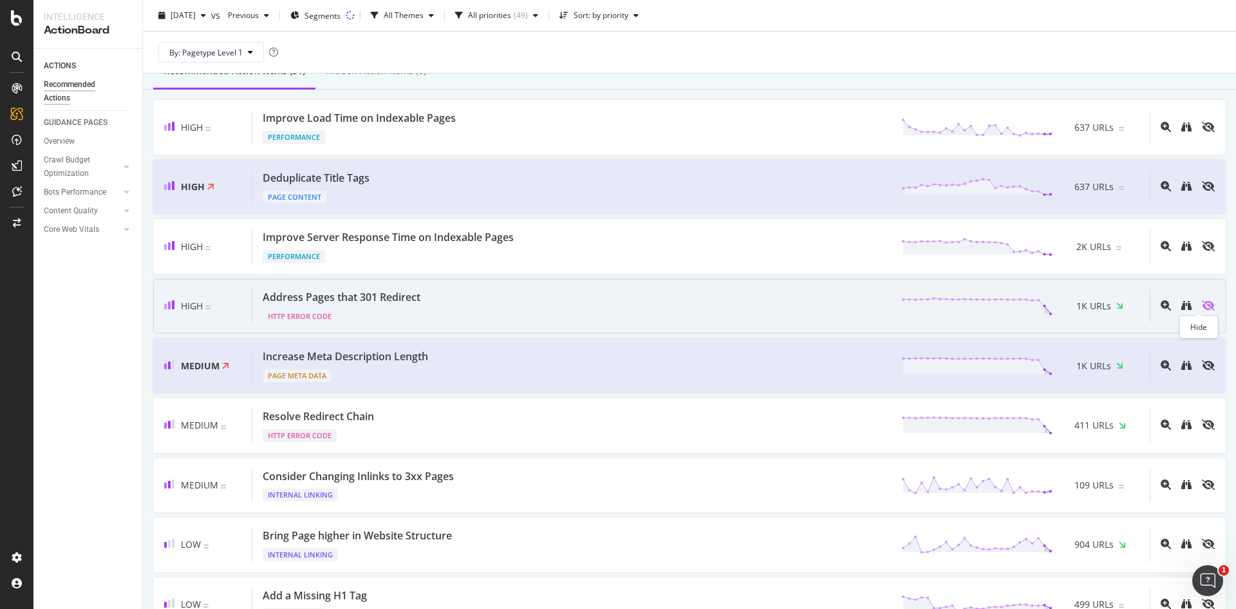
click at [1202, 306] on icon "eye-slash" at bounding box center [1208, 305] width 13 height 10
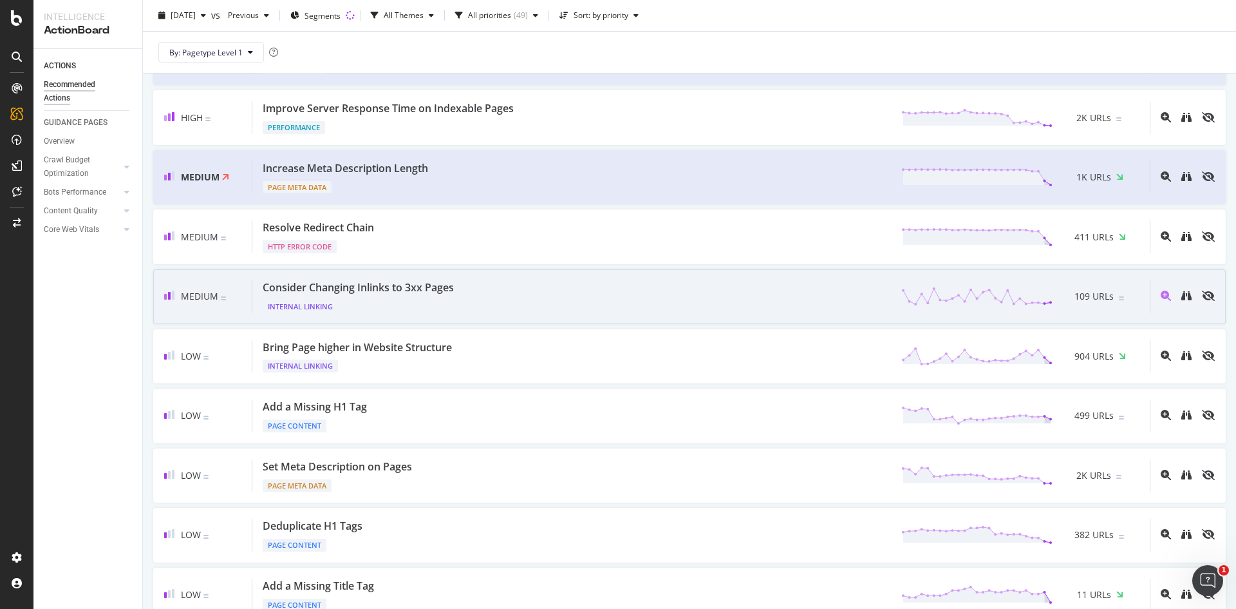
scroll to position [322, 0]
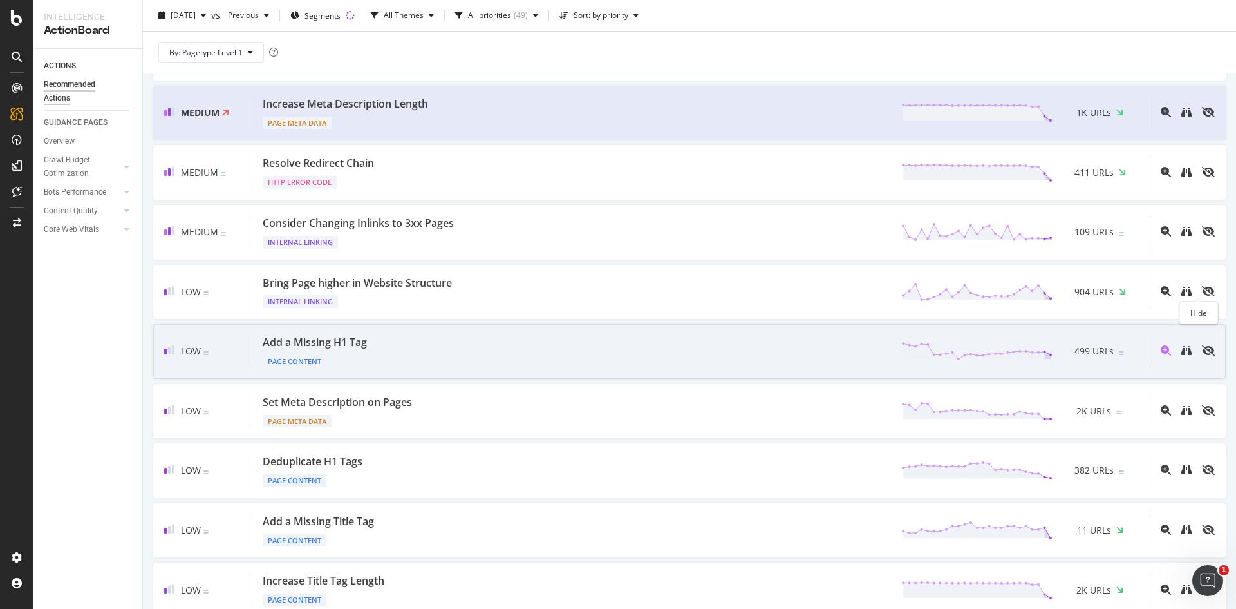
drag, startPoint x: 1199, startPoint y: 286, endPoint x: 1171, endPoint y: 289, distance: 28.5
click at [1202, 286] on icon "eye-slash" at bounding box center [1208, 291] width 13 height 10
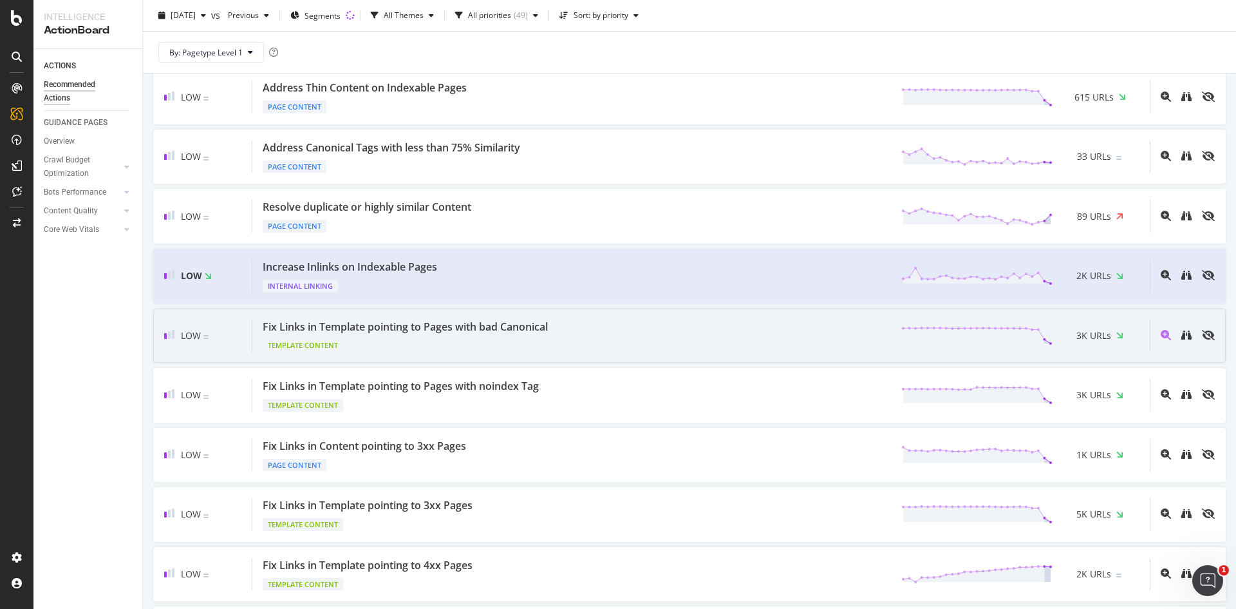
scroll to position [966, 0]
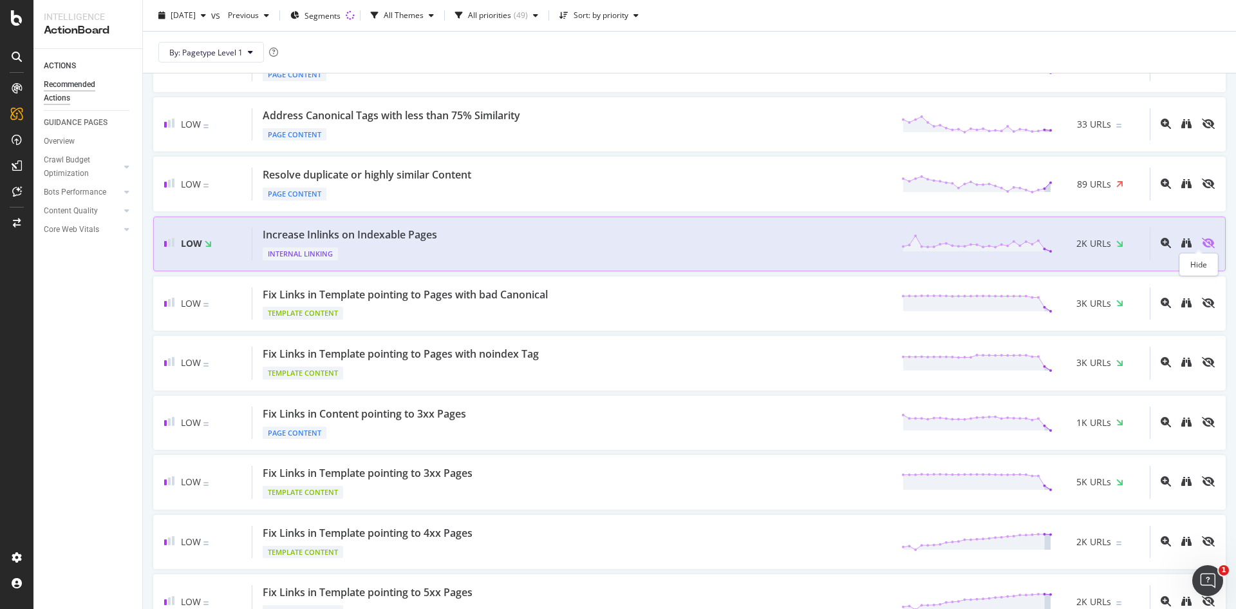
click at [1202, 244] on icon "eye-slash" at bounding box center [1208, 243] width 13 height 10
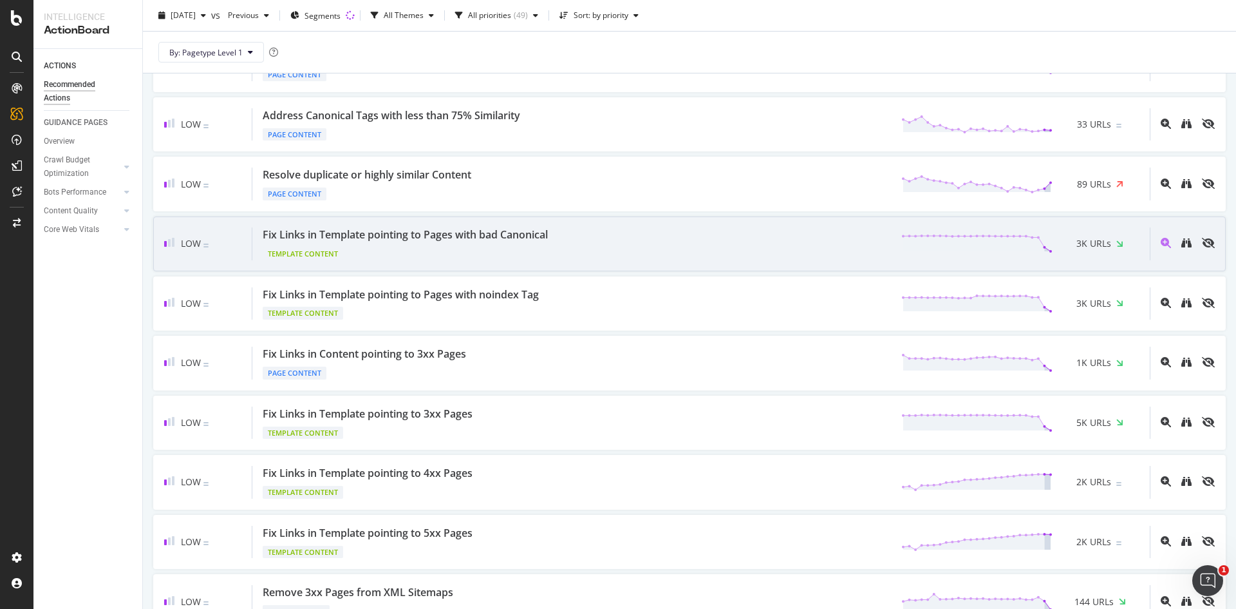
click at [539, 241] on div "Fix Links in Template pointing to Pages with bad Canonical" at bounding box center [405, 234] width 285 height 15
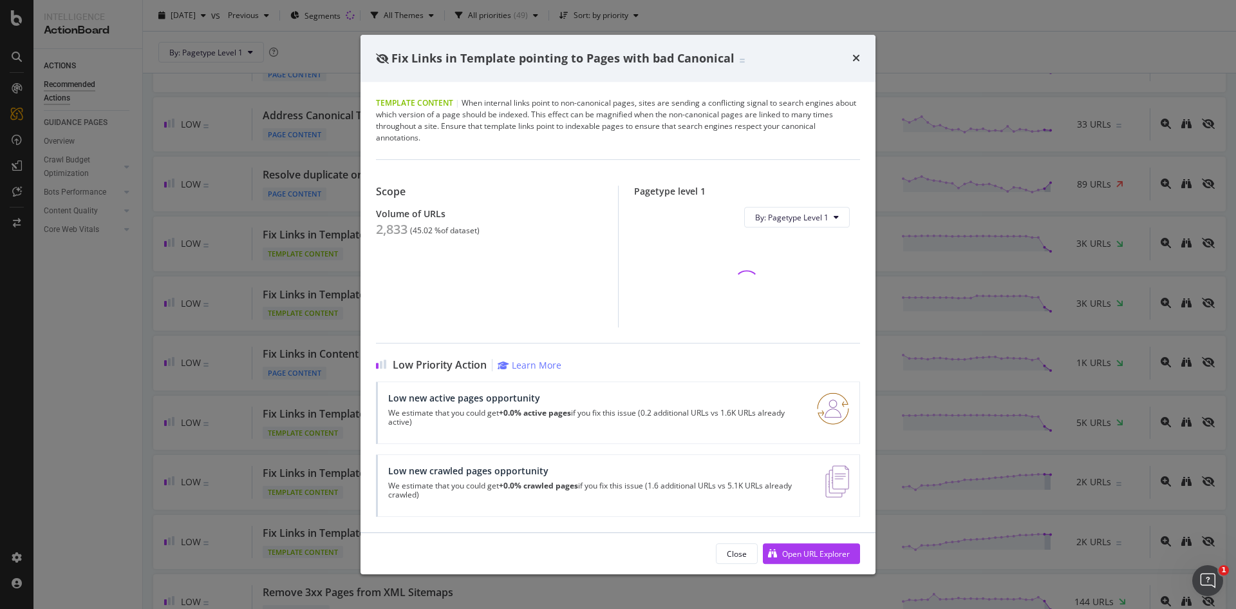
click at [860, 57] on div "Fix Links in Template pointing to Pages with bad Canonical" at bounding box center [618, 59] width 515 height 48
click at [858, 58] on icon "times" at bounding box center [857, 58] width 8 height 10
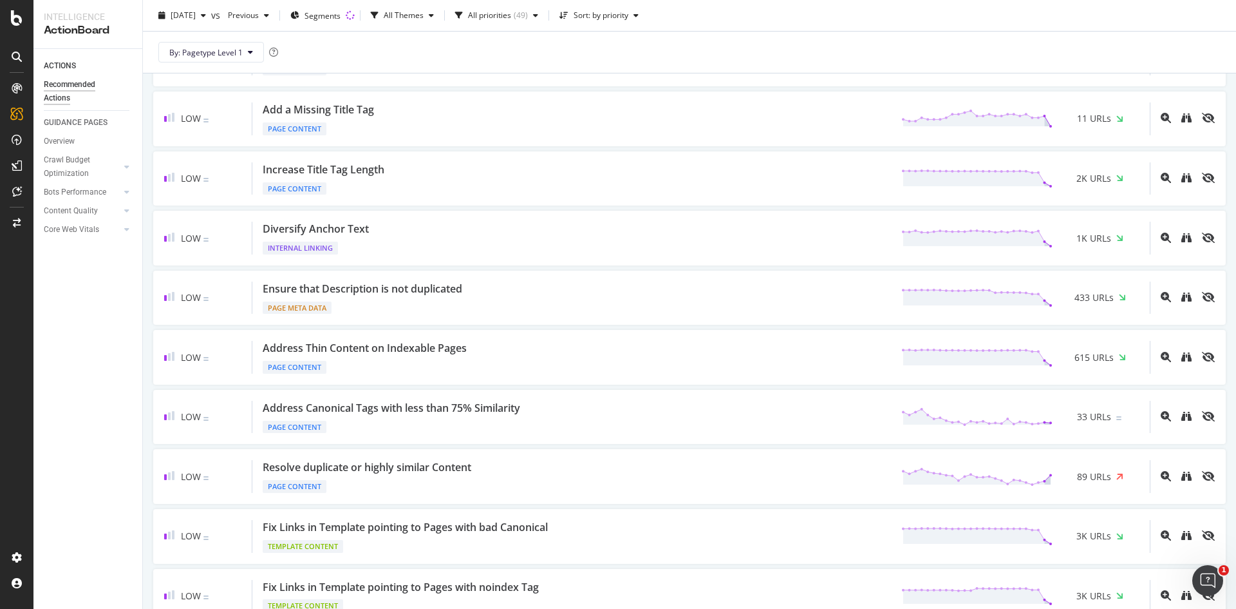
scroll to position [515, 0]
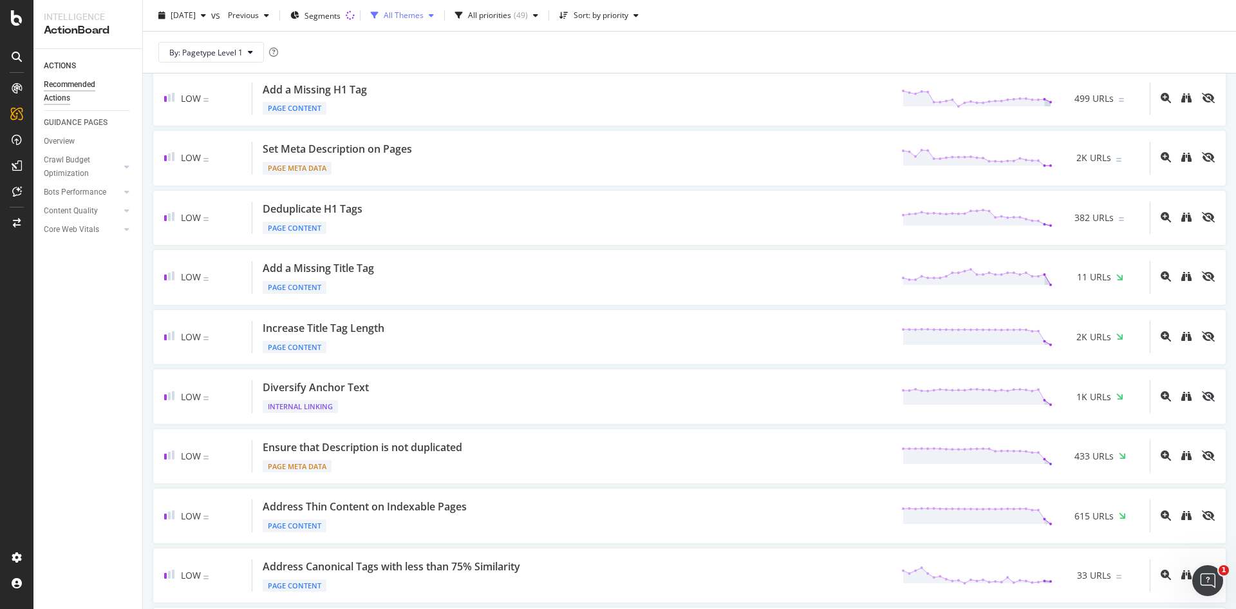
click at [424, 15] on div "All Themes" at bounding box center [404, 16] width 40 height 8
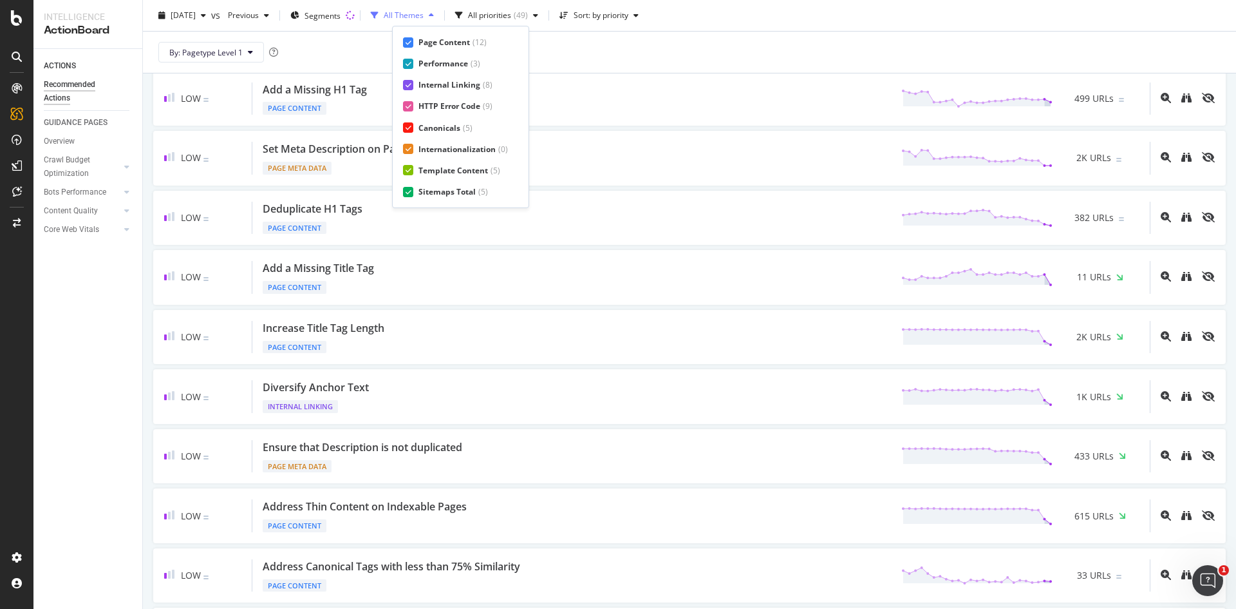
click at [424, 17] on div "All Themes" at bounding box center [404, 16] width 40 height 8
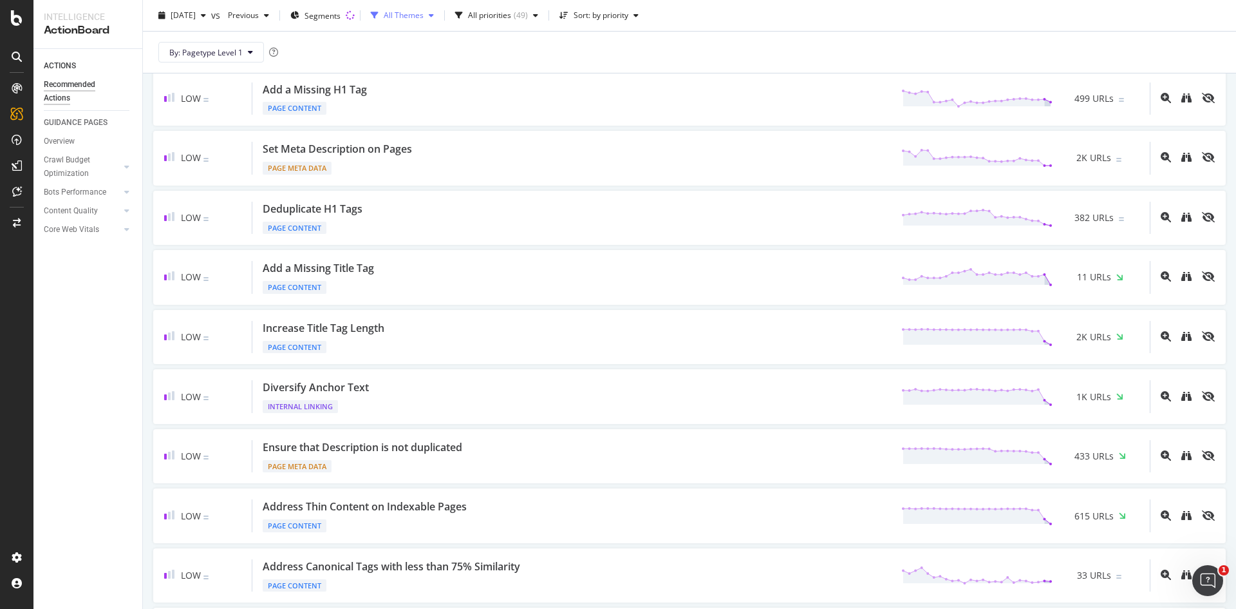
click at [424, 17] on div "All Themes" at bounding box center [404, 16] width 40 height 8
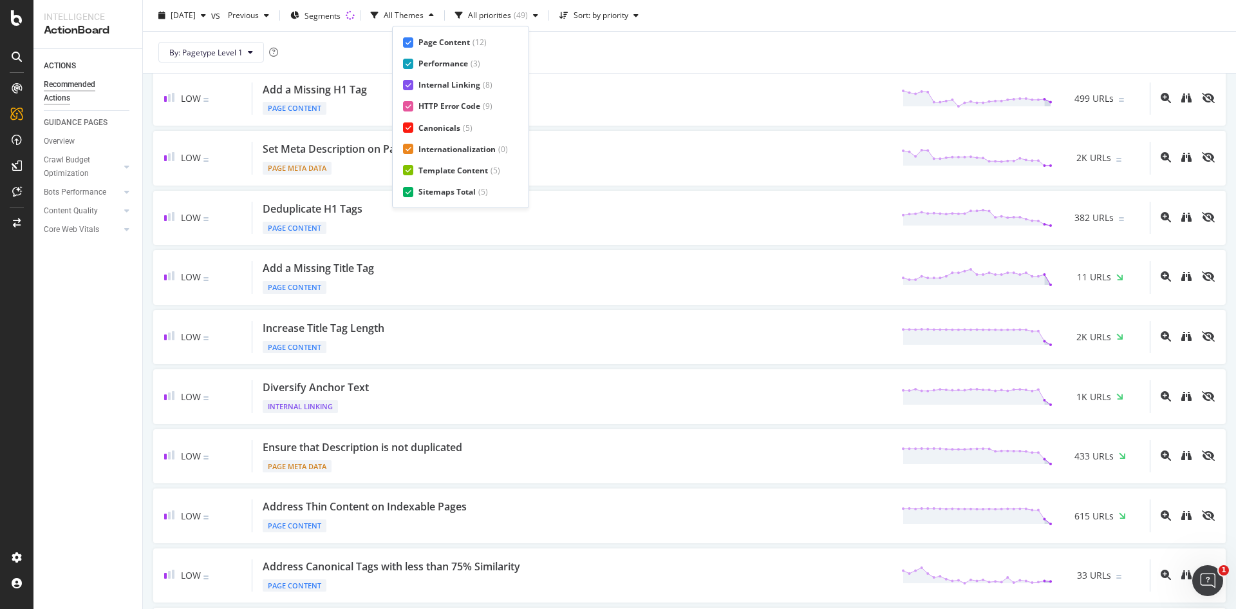
click at [434, 39] on div "Page Content" at bounding box center [445, 42] width 52 height 11
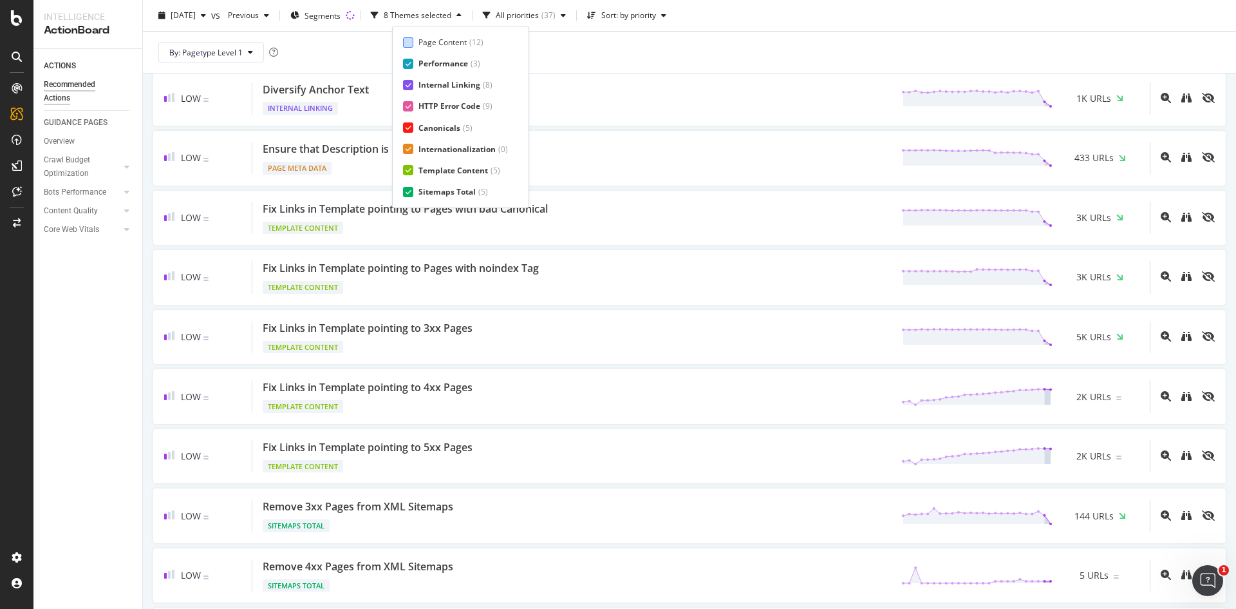
scroll to position [456, 0]
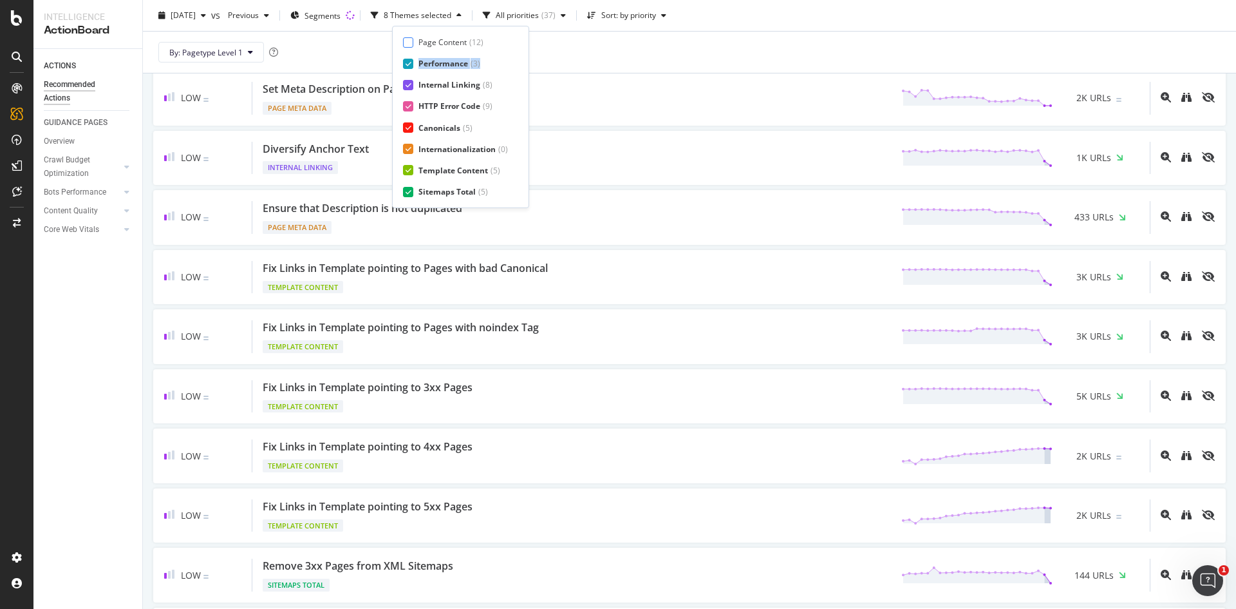
click at [410, 75] on div "Page Content ( 12 ) Performance ( 3 ) Internal Linking ( 8 ) HTTP Error Code ( …" at bounding box center [460, 117] width 115 height 160
click at [404, 56] on div "Page Content ( 12 ) Performance ( 3 ) Internal Linking ( 8 ) HTTP Error Code ( …" at bounding box center [460, 117] width 115 height 160
click at [408, 62] on icon at bounding box center [409, 64] width 6 height 6
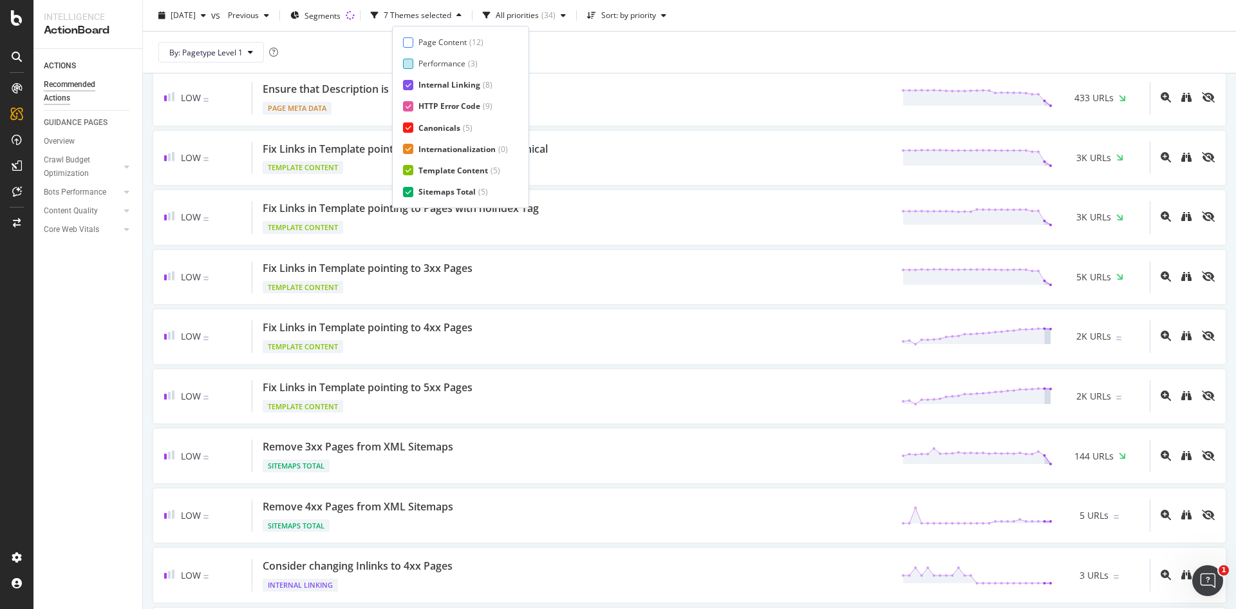
scroll to position [337, 0]
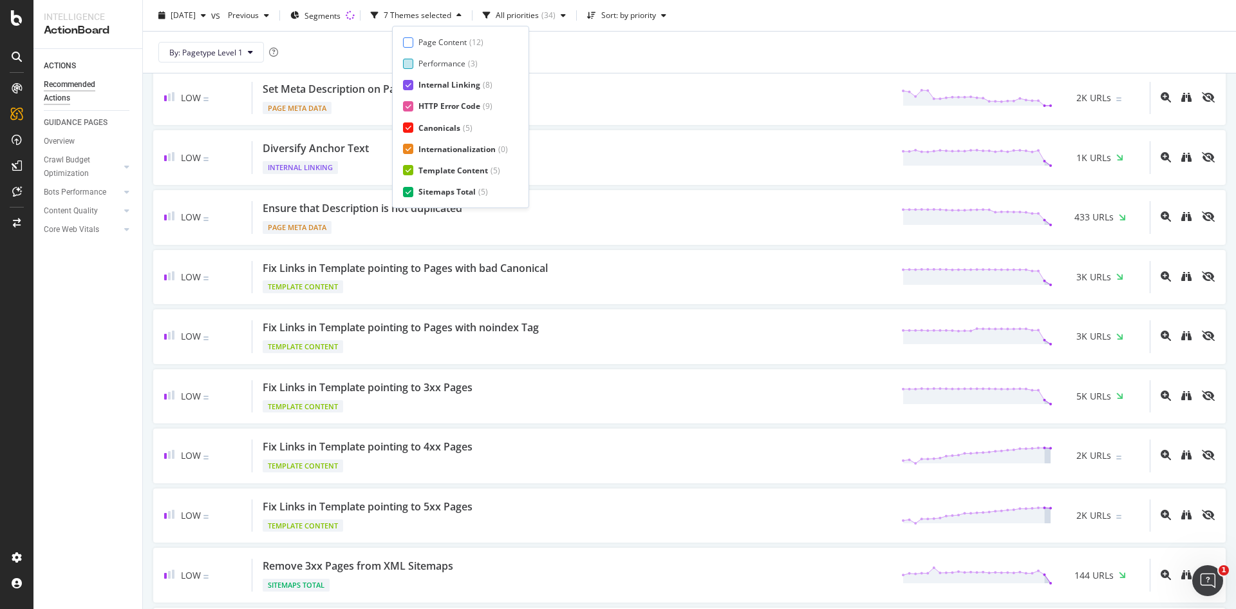
click at [410, 82] on icon at bounding box center [409, 85] width 6 height 6
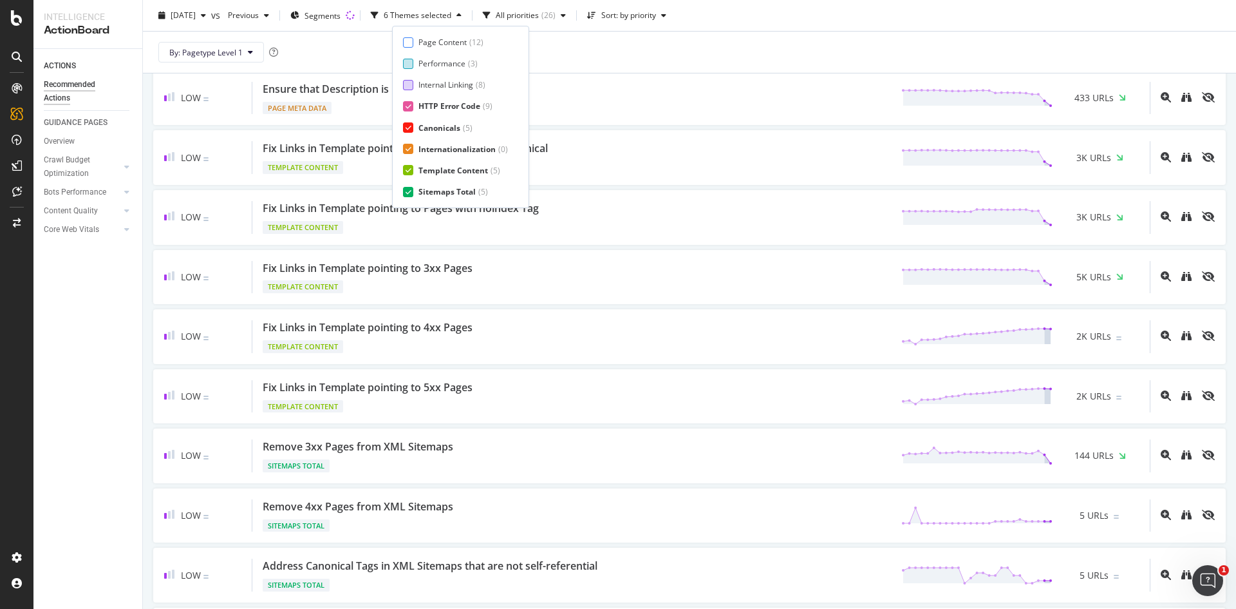
click at [412, 107] on div at bounding box center [408, 106] width 10 height 10
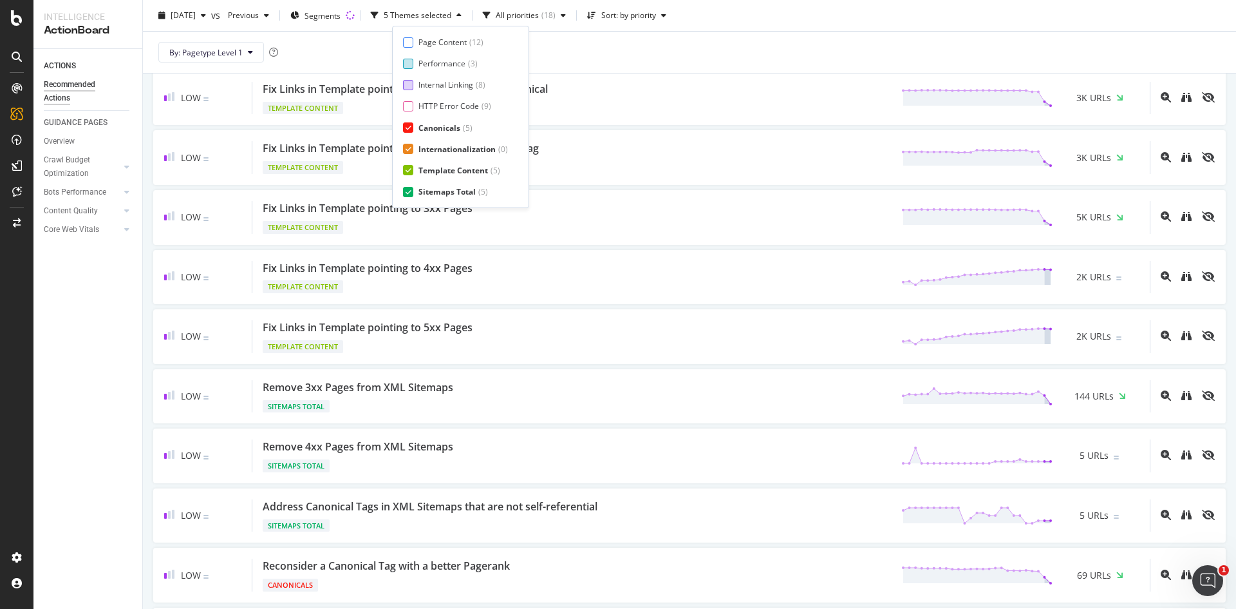
scroll to position [278, 0]
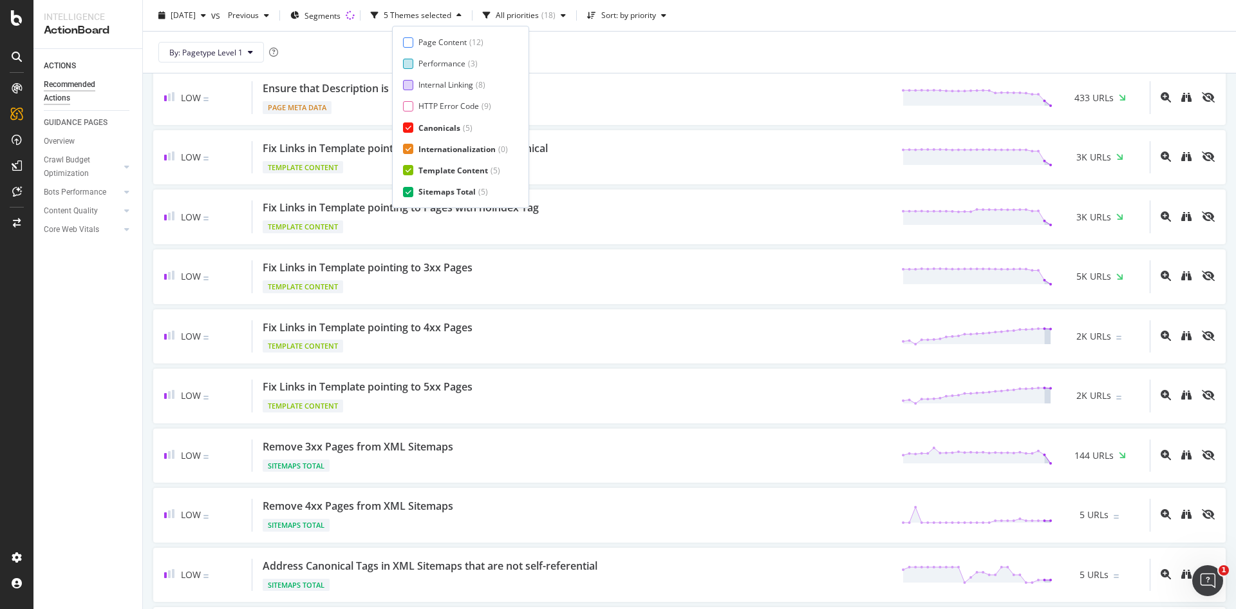
click at [412, 126] on div at bounding box center [408, 127] width 10 height 10
click at [409, 144] on div at bounding box center [408, 149] width 10 height 10
click at [406, 193] on icon at bounding box center [409, 192] width 6 height 6
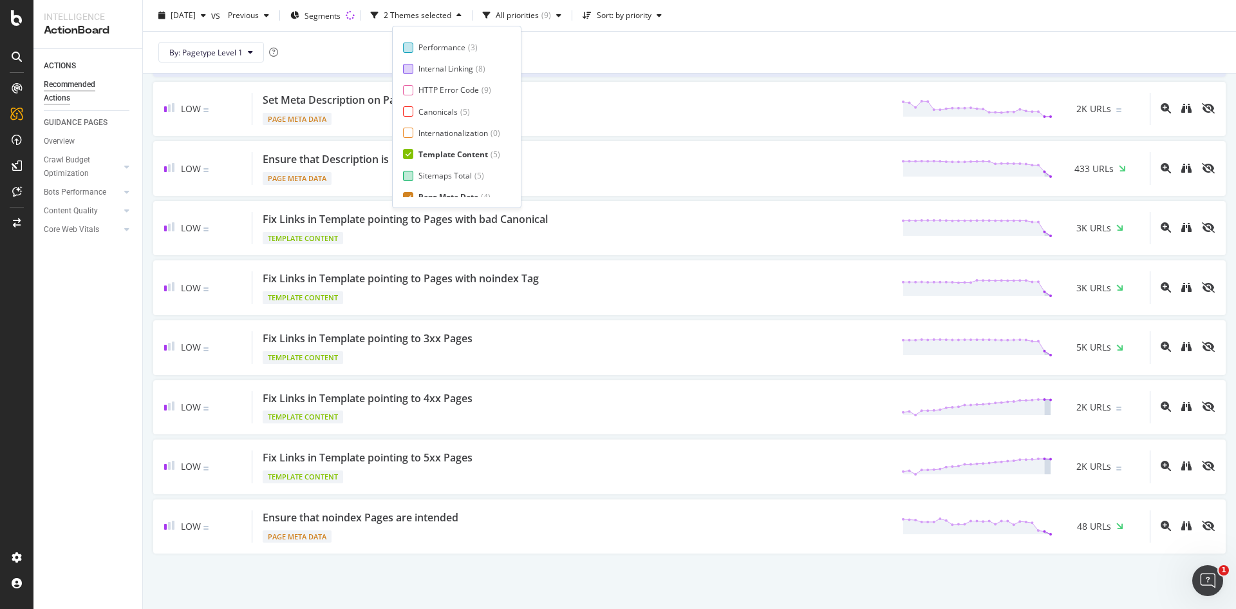
scroll to position [21, 0]
click at [408, 196] on div at bounding box center [408, 192] width 10 height 10
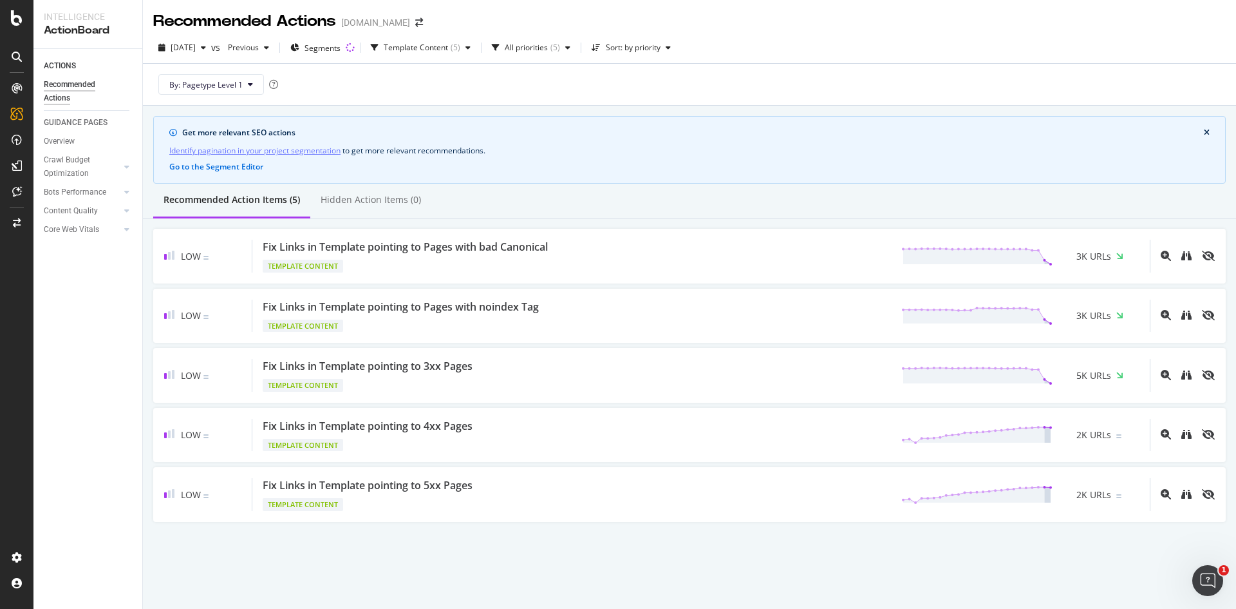
click at [634, 88] on div "By: Pagetype Level 1" at bounding box center [689, 84] width 1073 height 41
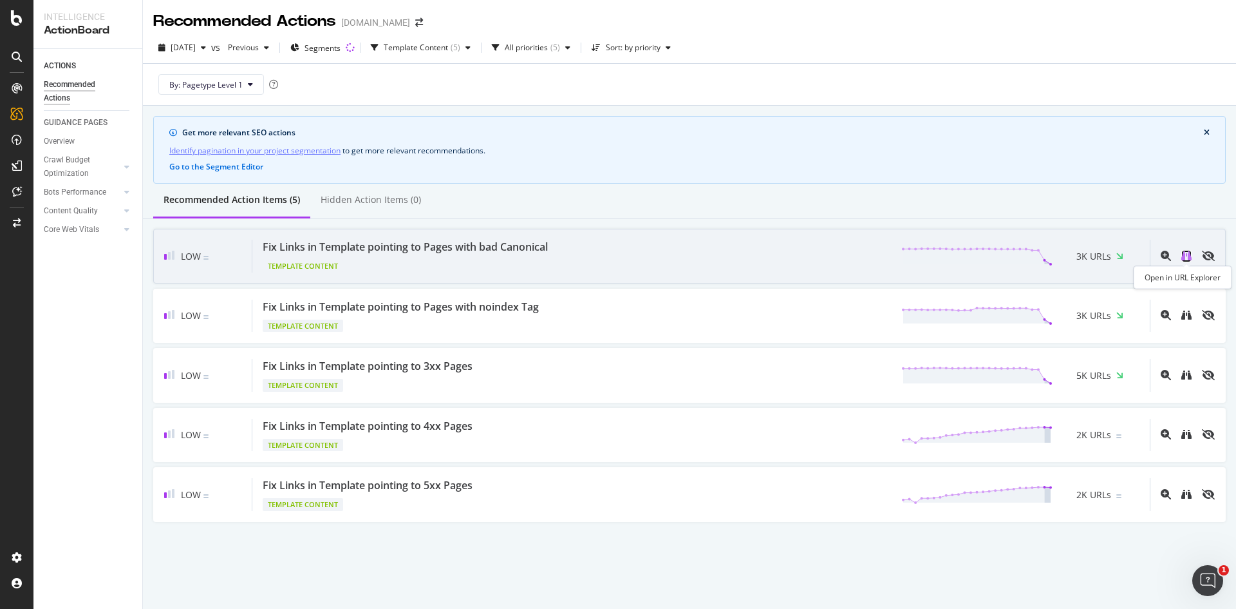
click at [1183, 256] on icon "binoculars" at bounding box center [1187, 256] width 10 height 10
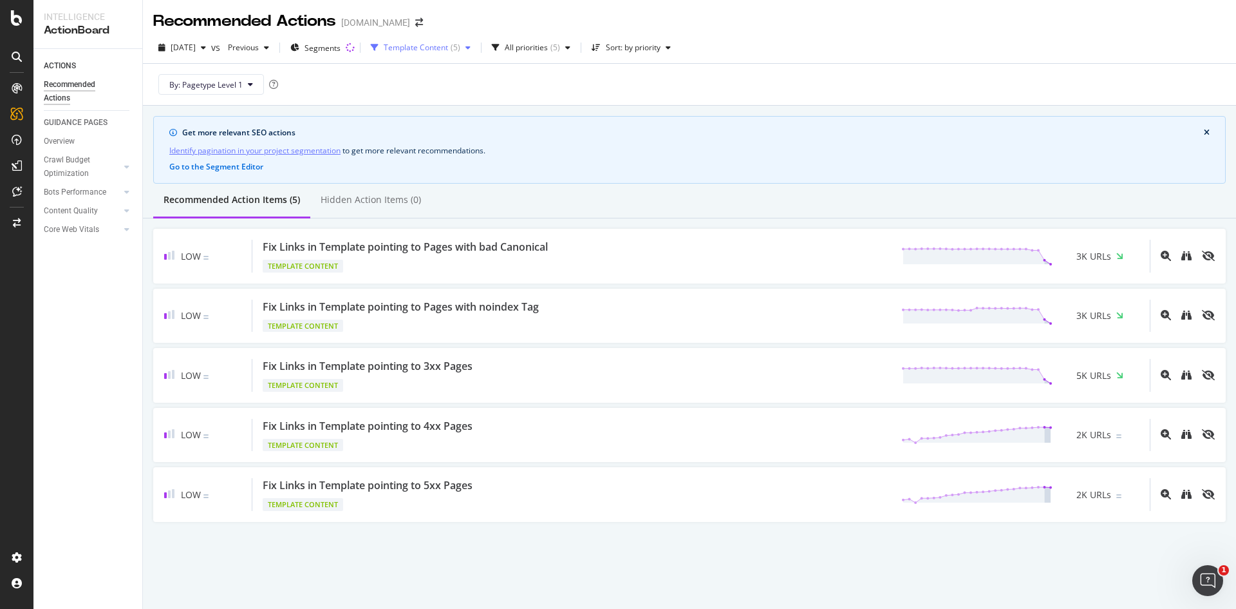
click at [448, 47] on div "Template Content" at bounding box center [416, 48] width 64 height 8
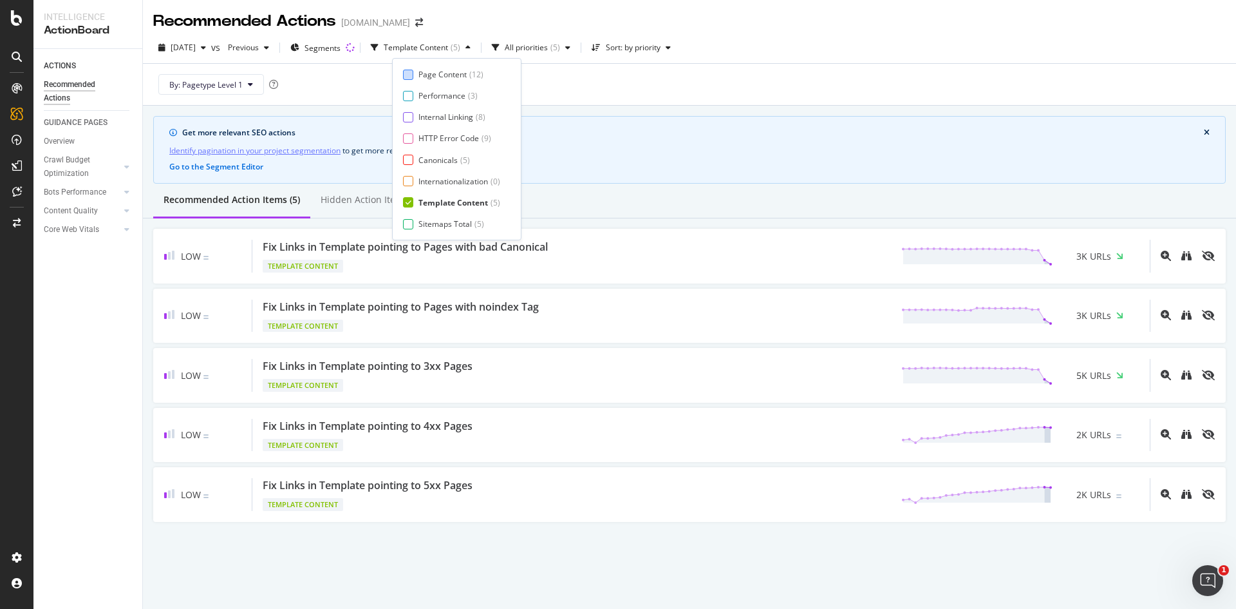
click at [412, 73] on div at bounding box center [408, 75] width 10 height 10
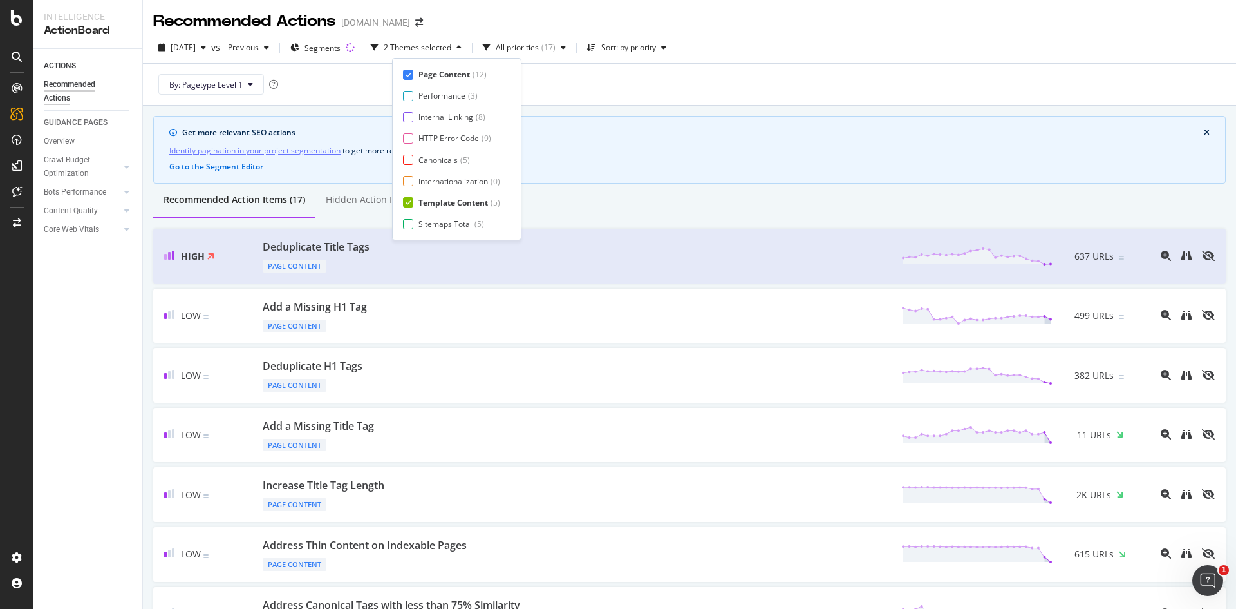
click at [413, 202] on div at bounding box center [408, 202] width 10 height 10
click at [408, 78] on div at bounding box center [408, 75] width 10 height 10
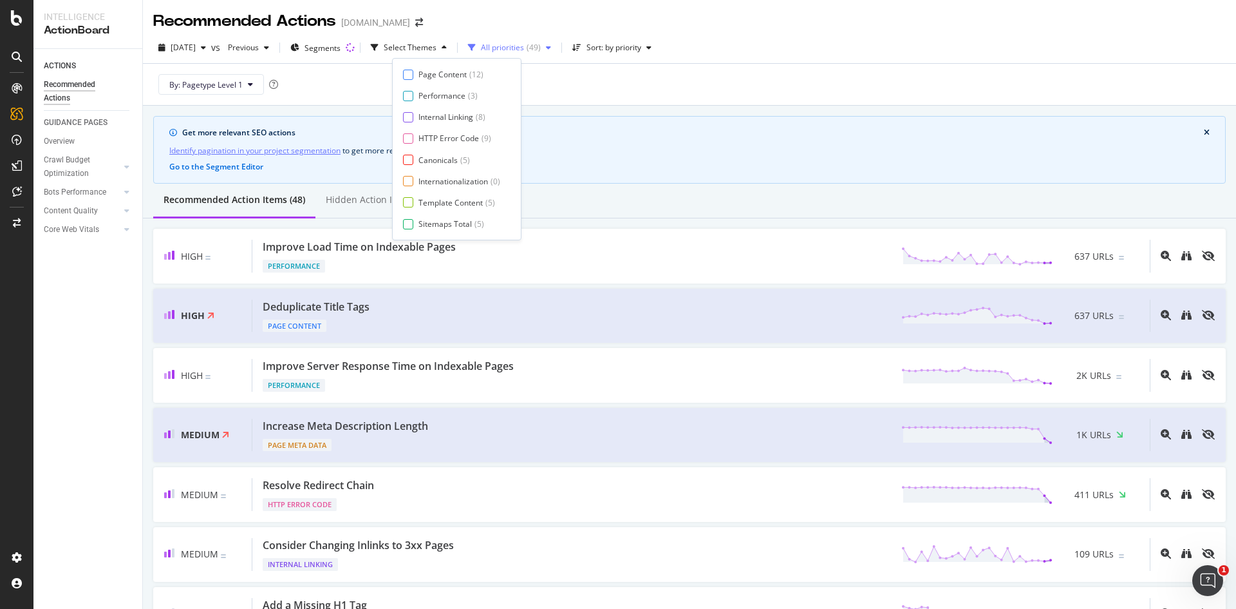
click at [524, 46] on div "All priorities" at bounding box center [502, 48] width 43 height 8
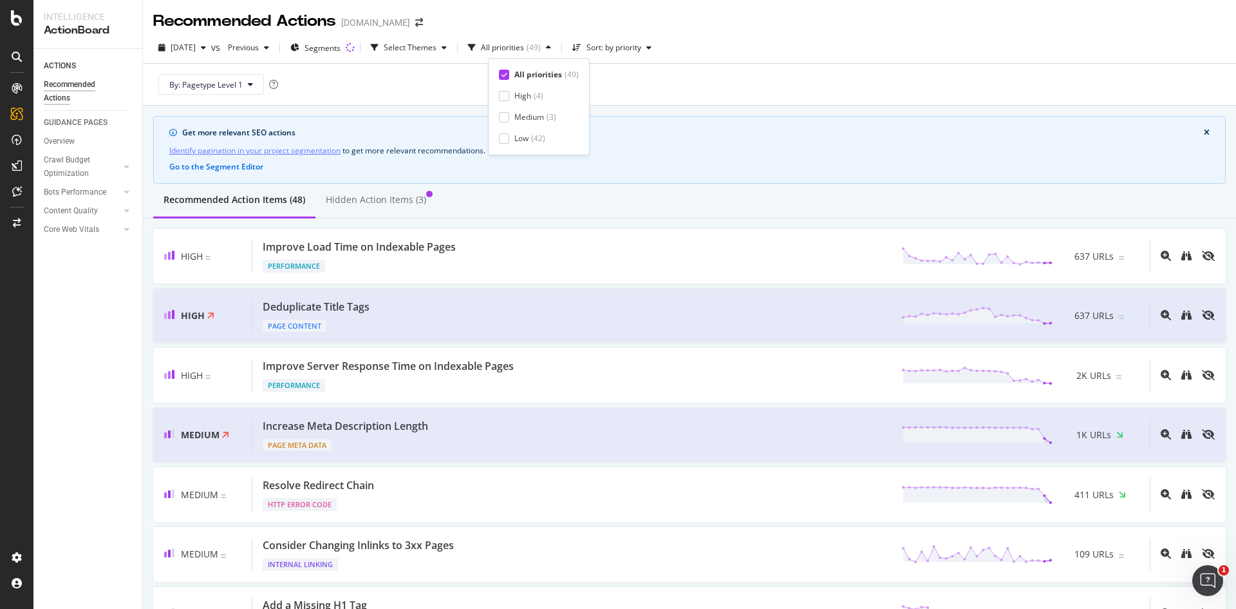
click at [695, 80] on div "By: Pagetype Level 1" at bounding box center [689, 84] width 1073 height 41
click at [437, 48] on div "Select Themes" at bounding box center [410, 48] width 53 height 8
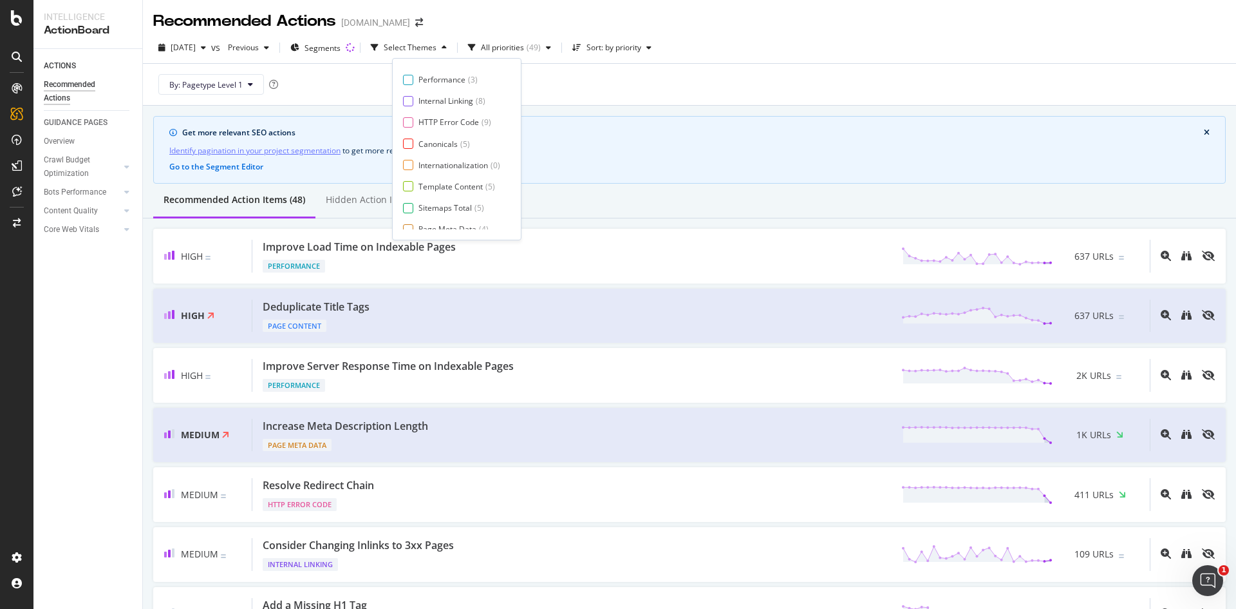
scroll to position [21, 0]
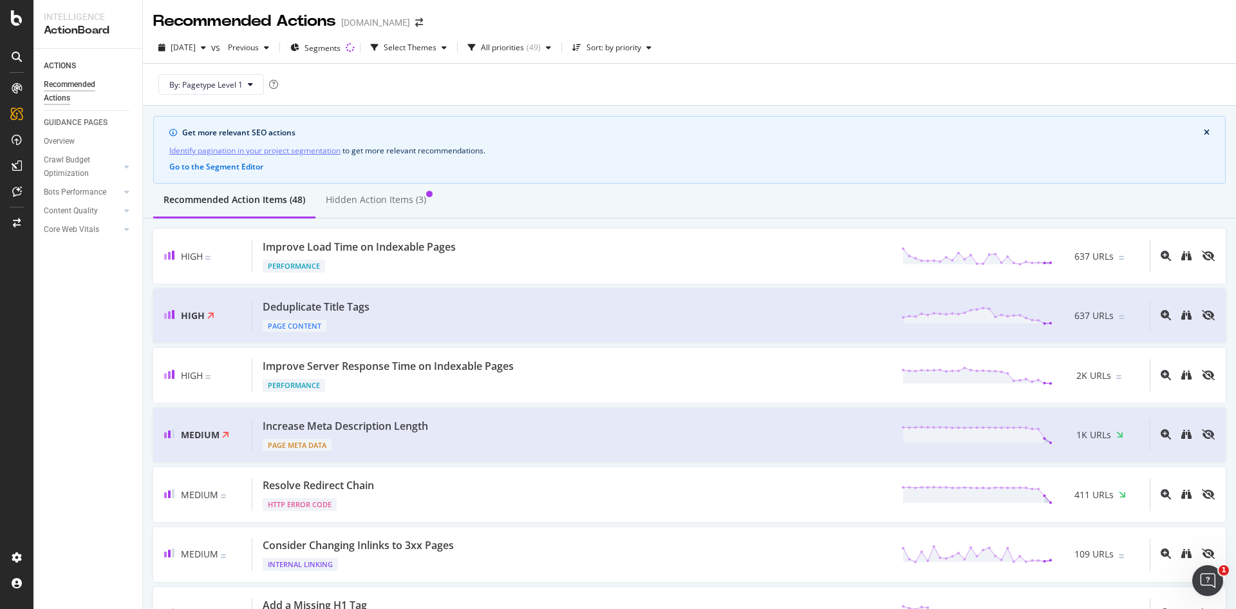
click at [620, 126] on div "Get more relevant SEO actions Identify pagination in your project segmentation …" at bounding box center [689, 150] width 1073 height 68
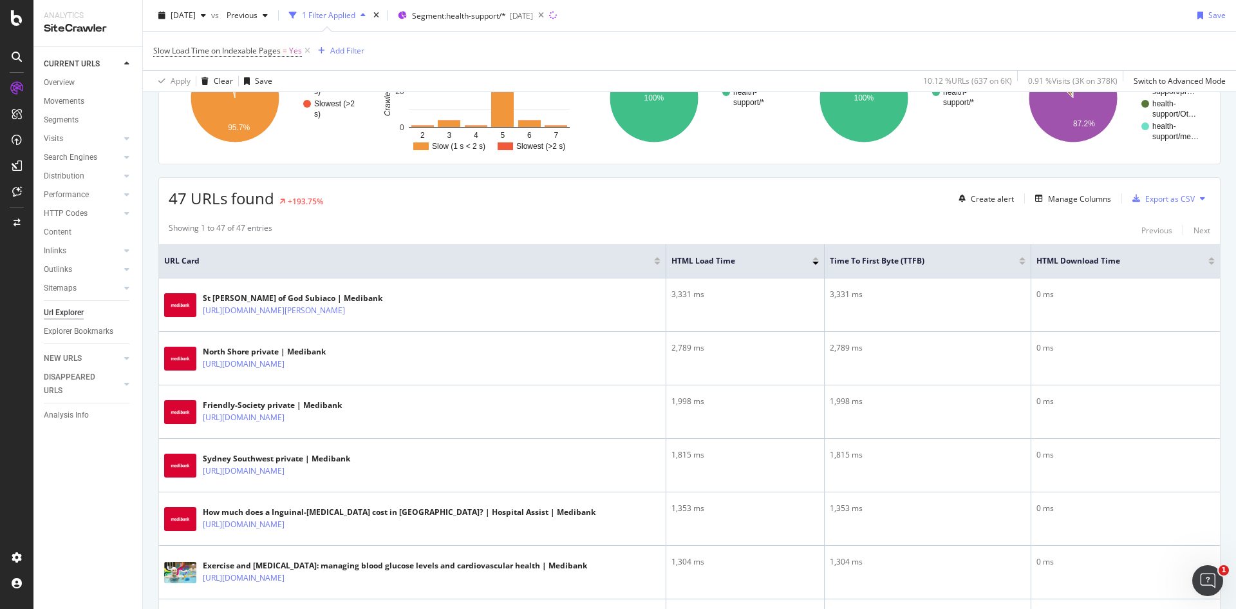
scroll to position [146, 0]
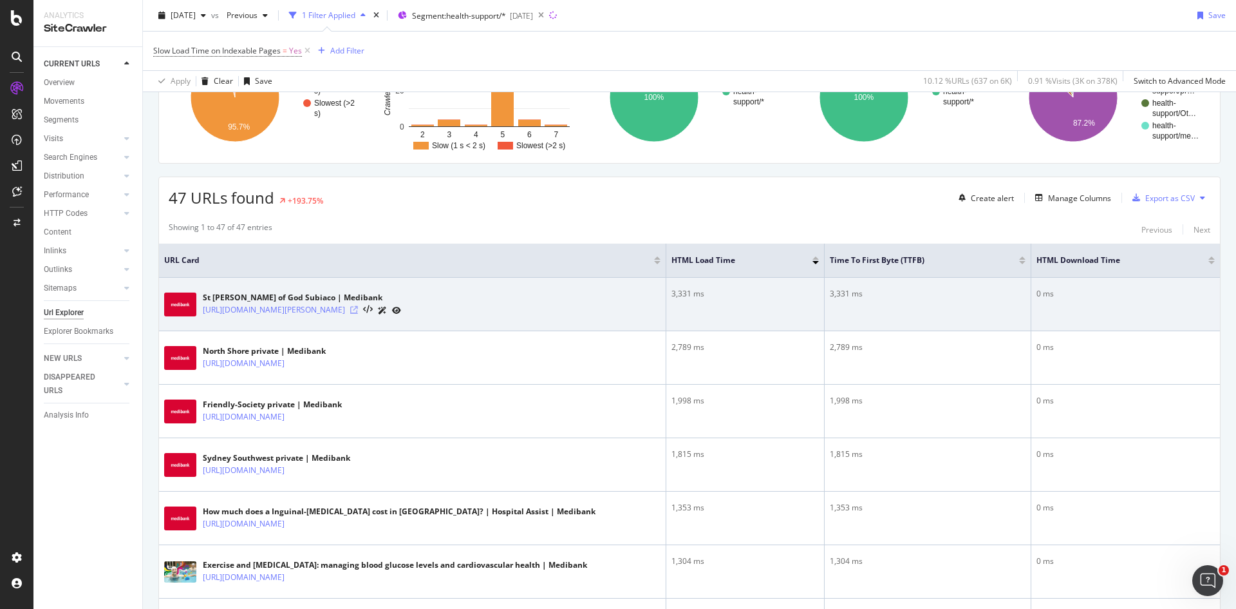
click at [358, 310] on icon at bounding box center [354, 310] width 8 height 8
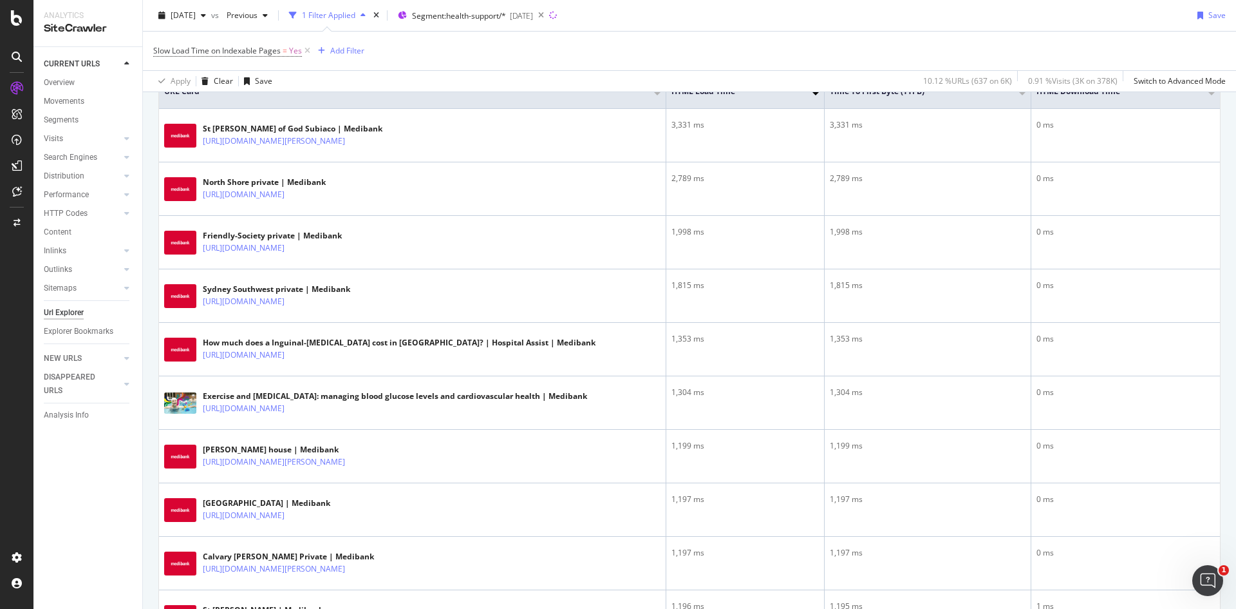
scroll to position [0, 0]
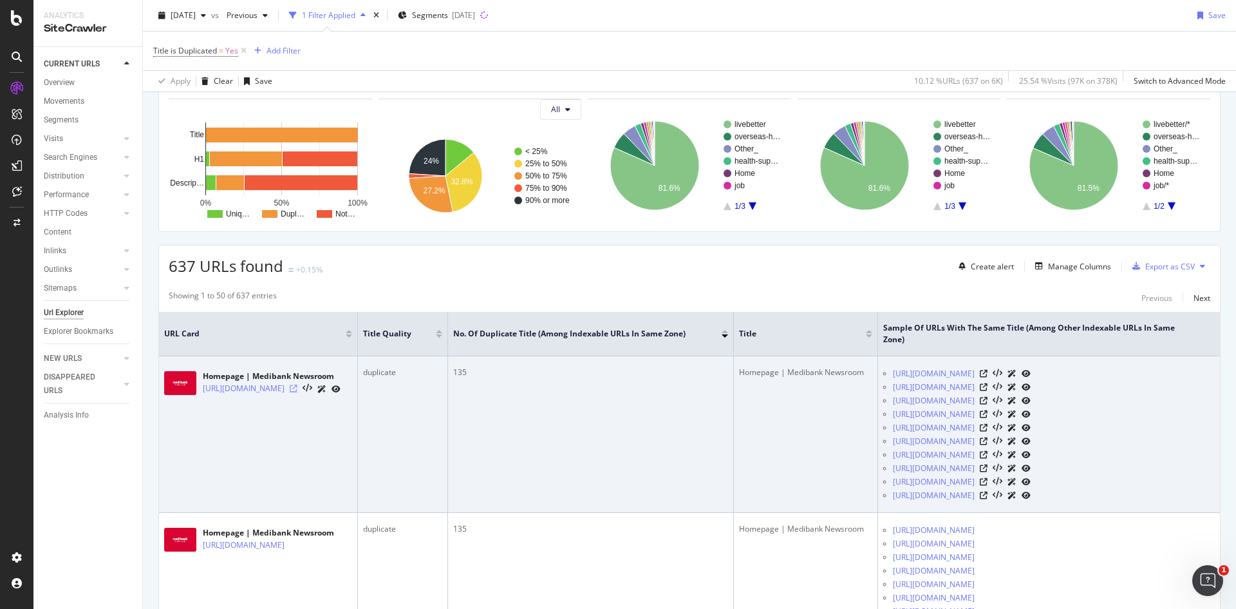
click at [298, 390] on icon at bounding box center [294, 388] width 8 height 8
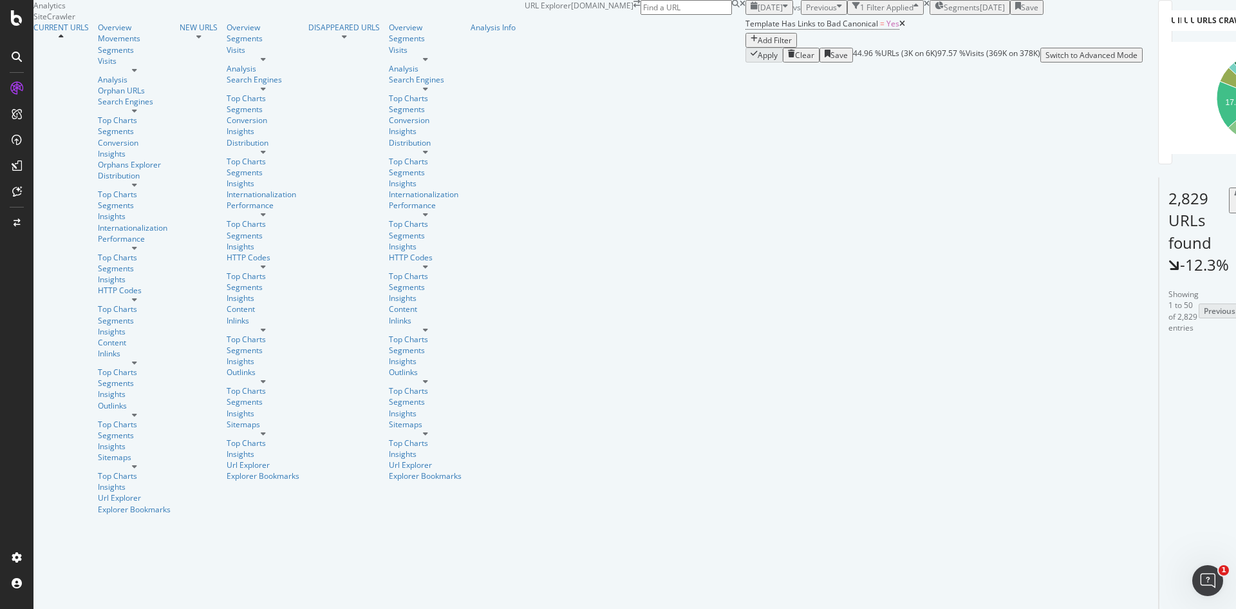
scroll to position [580, 0]
